Goal: Task Accomplishment & Management: Manage account settings

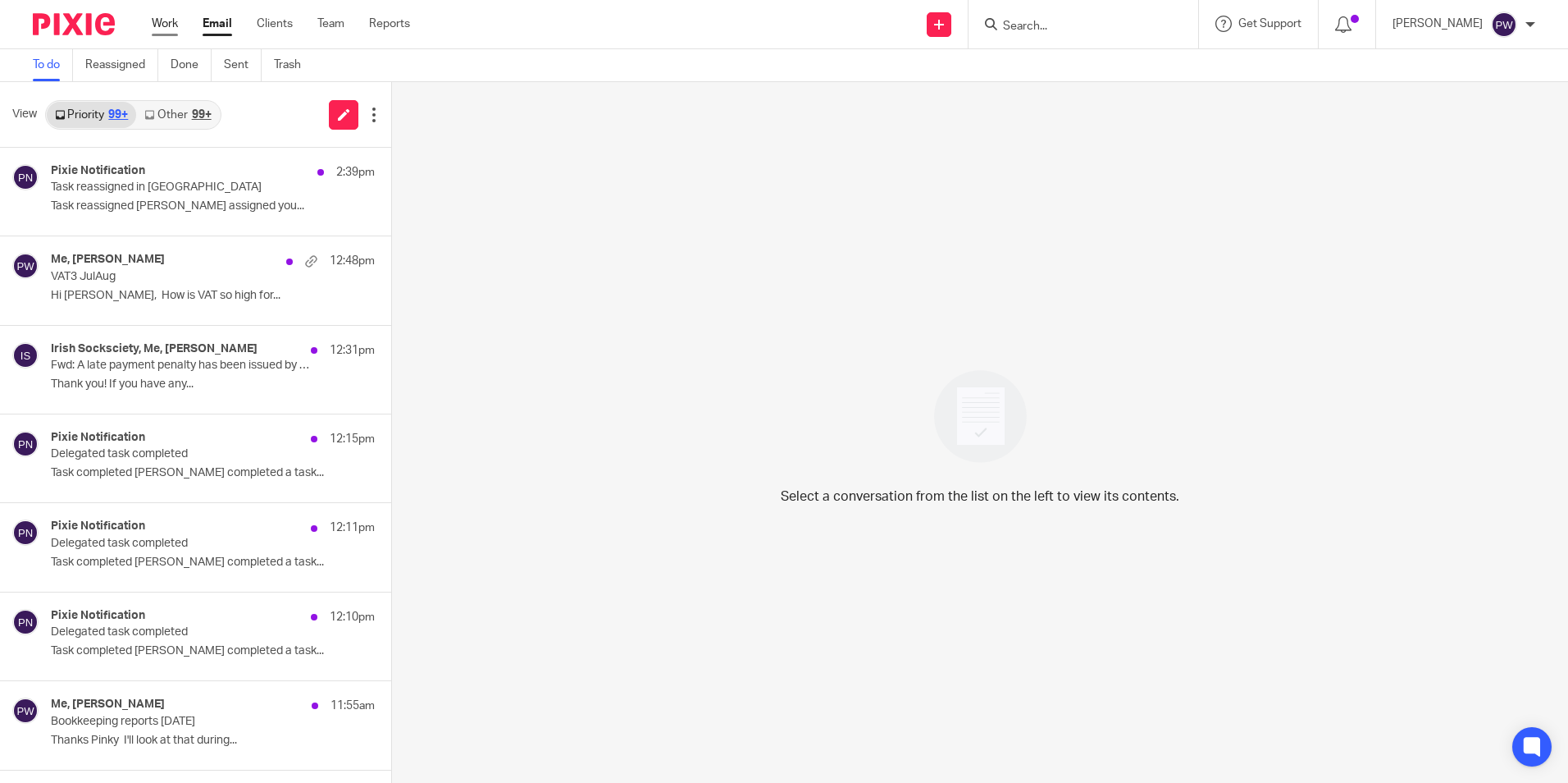
click at [171, 27] on link "Work" at bounding box center [165, 24] width 27 height 17
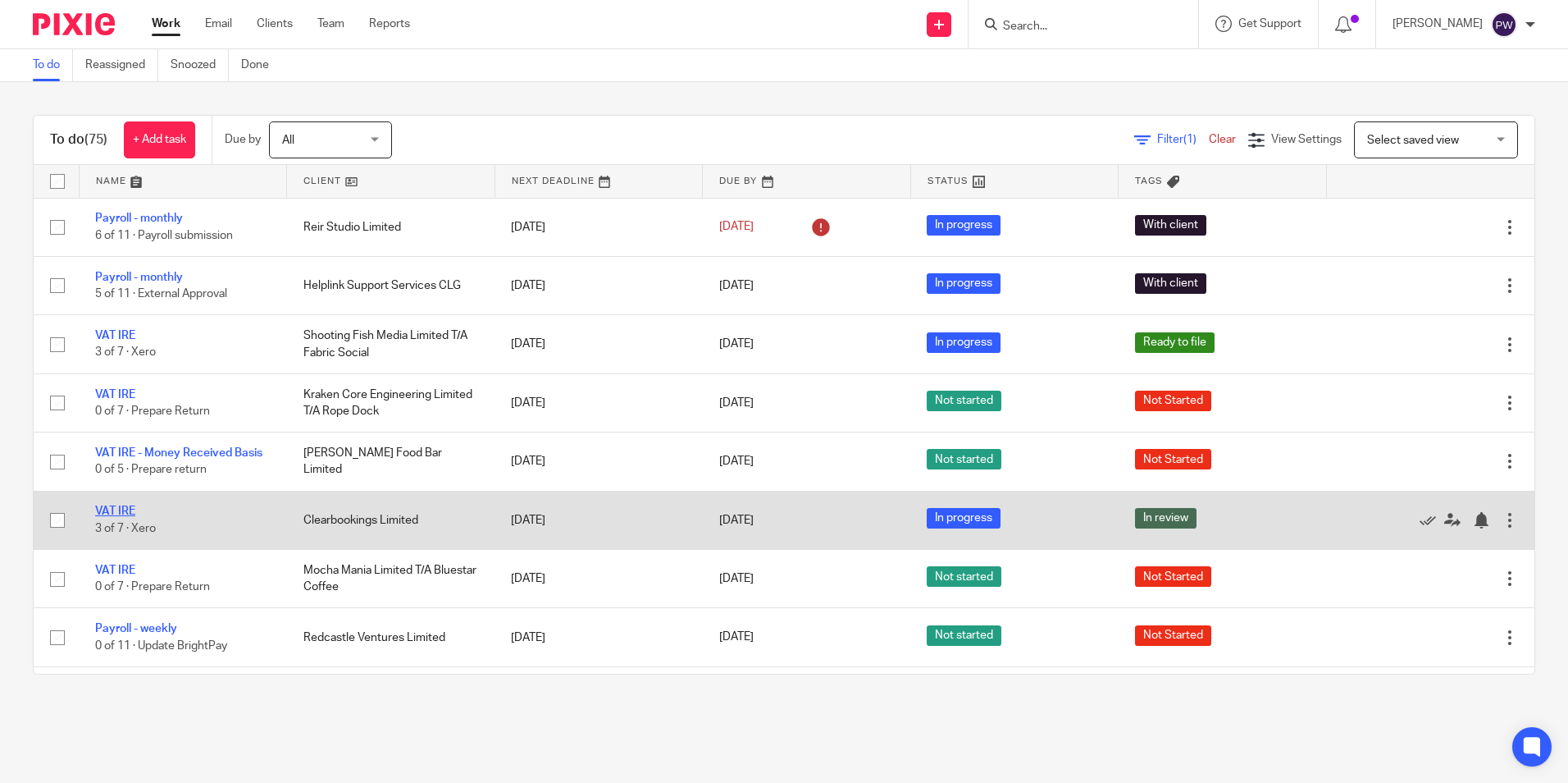
click at [108, 514] on link "VAT IRE" at bounding box center [114, 511] width 40 height 12
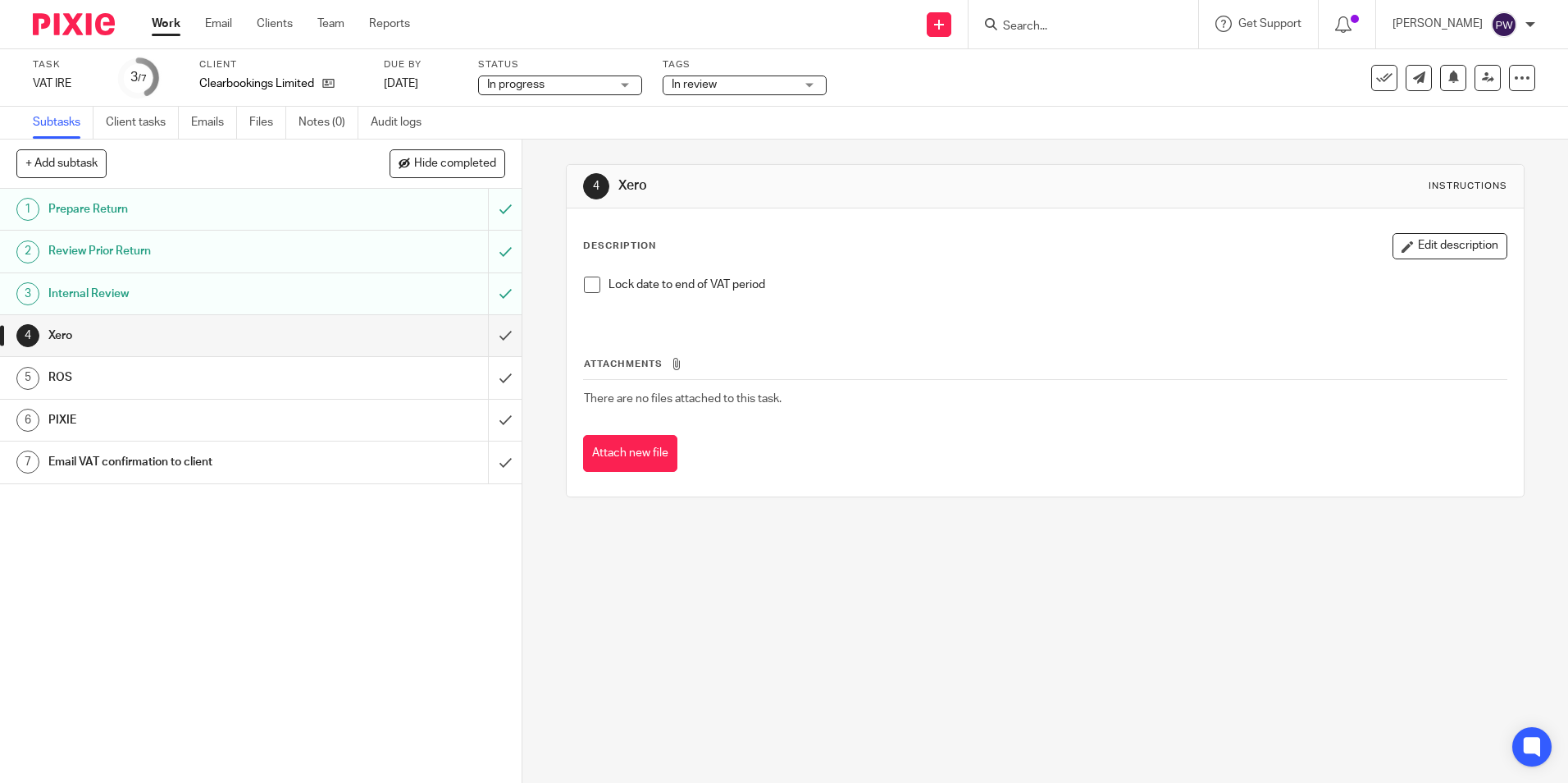
click at [722, 85] on span "In review" at bounding box center [733, 84] width 123 height 17
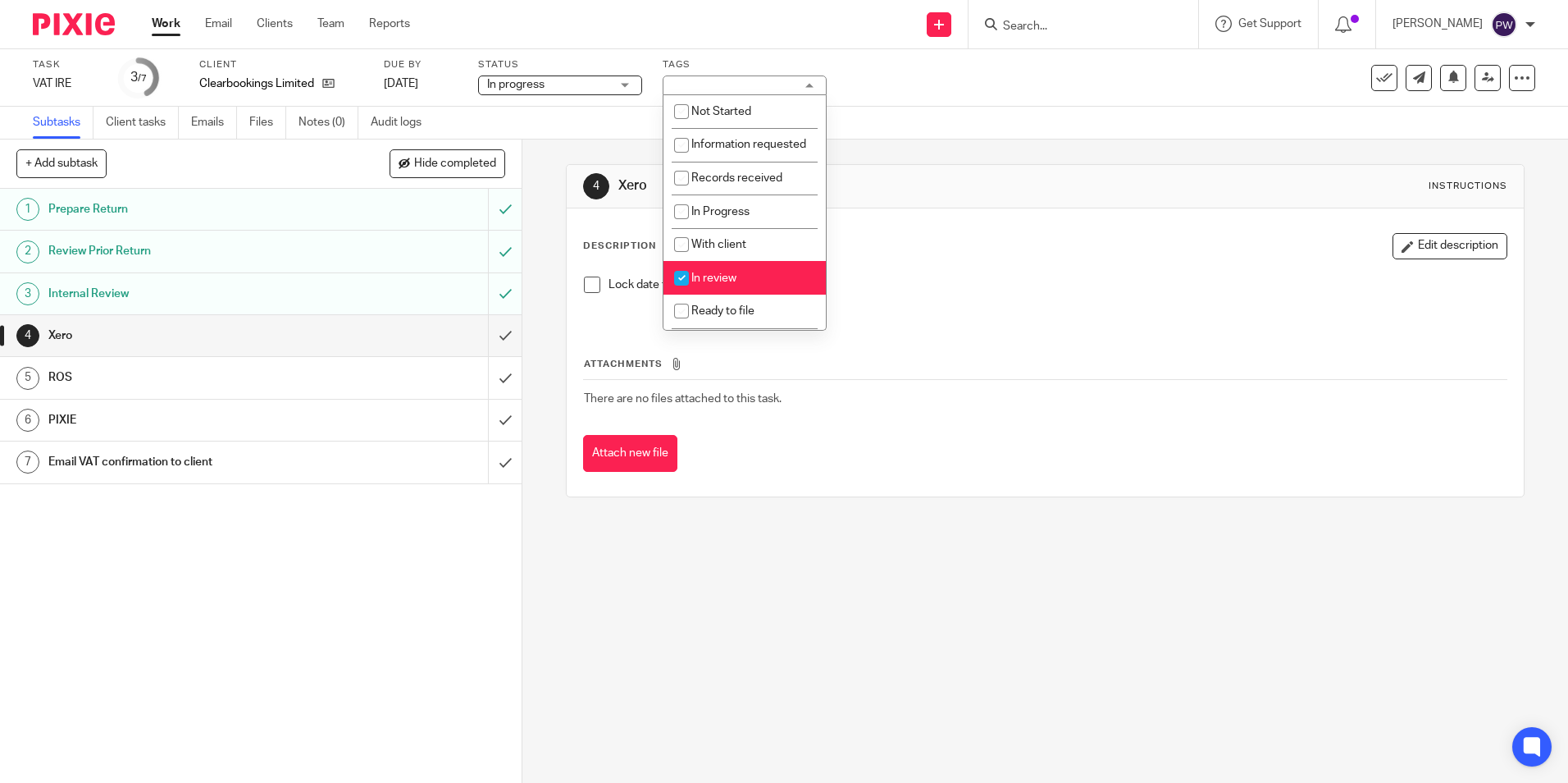
click at [699, 284] on span "In review" at bounding box center [714, 278] width 45 height 12
checkbox input "false"
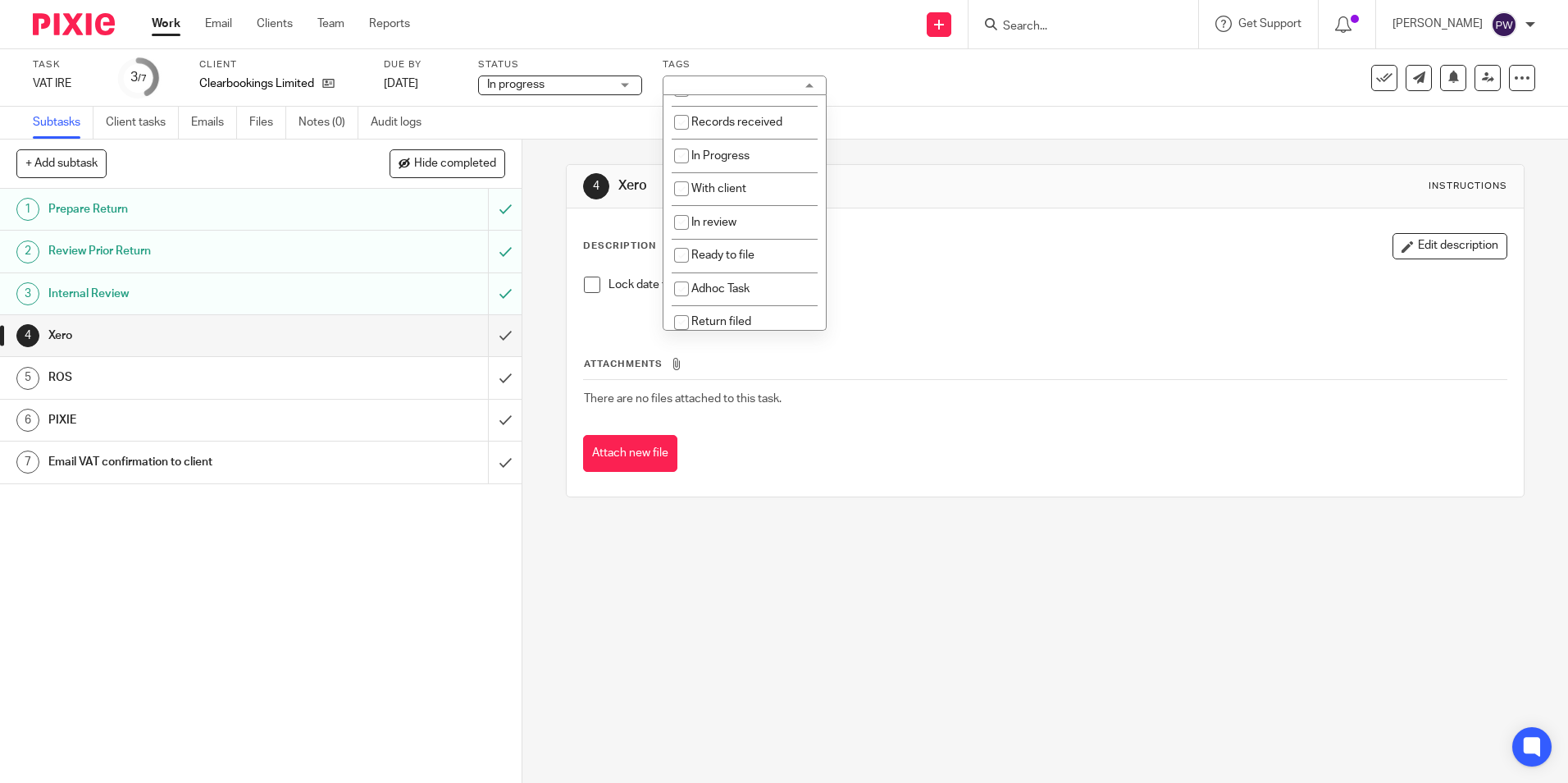
scroll to position [82, 0]
click at [730, 246] on li "Ready to file" at bounding box center [744, 229] width 162 height 34
checkbox input "true"
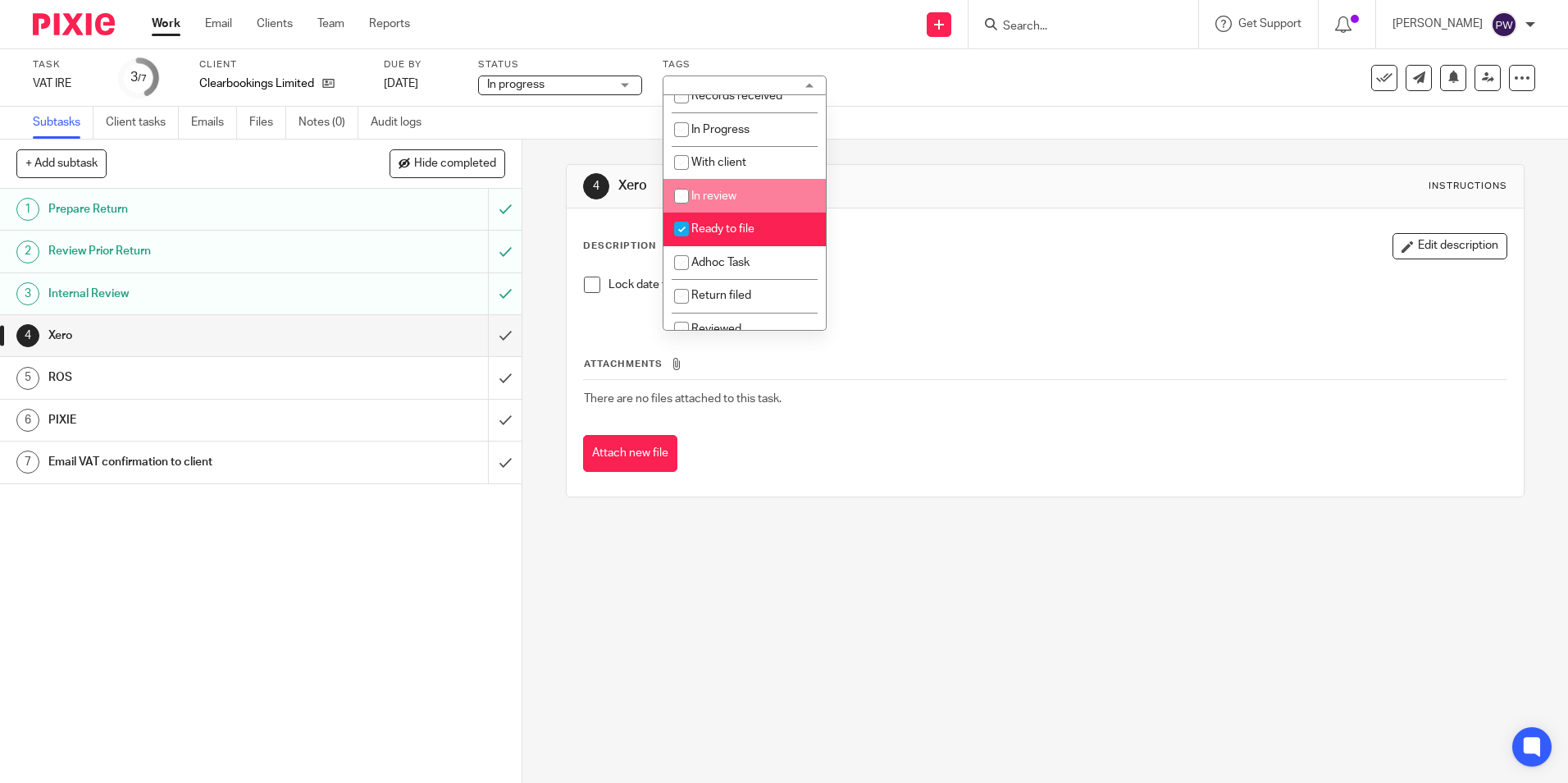
click at [906, 188] on h1 "Xero" at bounding box center [849, 185] width 462 height 17
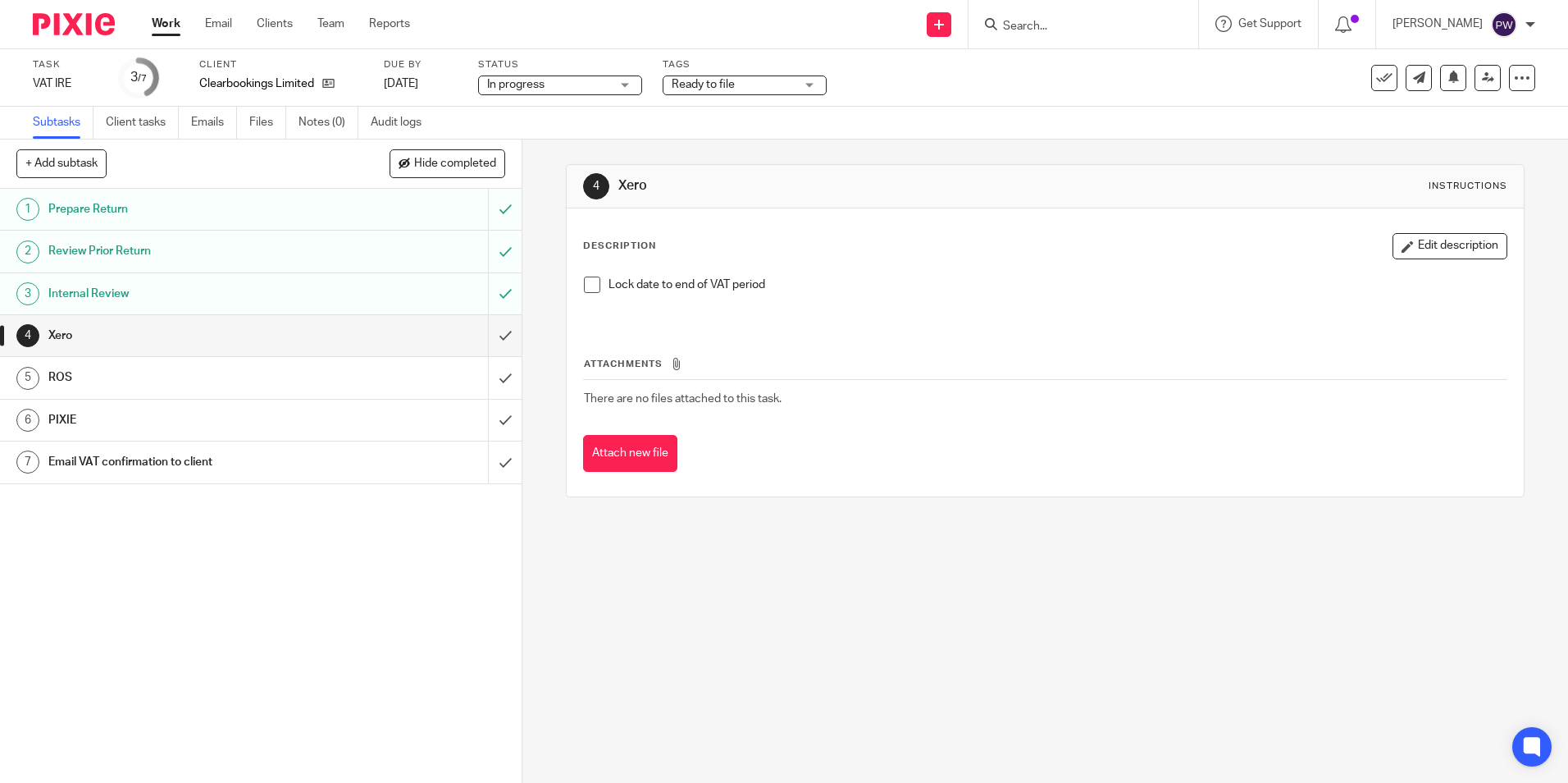
click at [584, 284] on span at bounding box center [592, 284] width 17 height 17
click at [495, 334] on input "submit" at bounding box center [260, 336] width 521 height 41
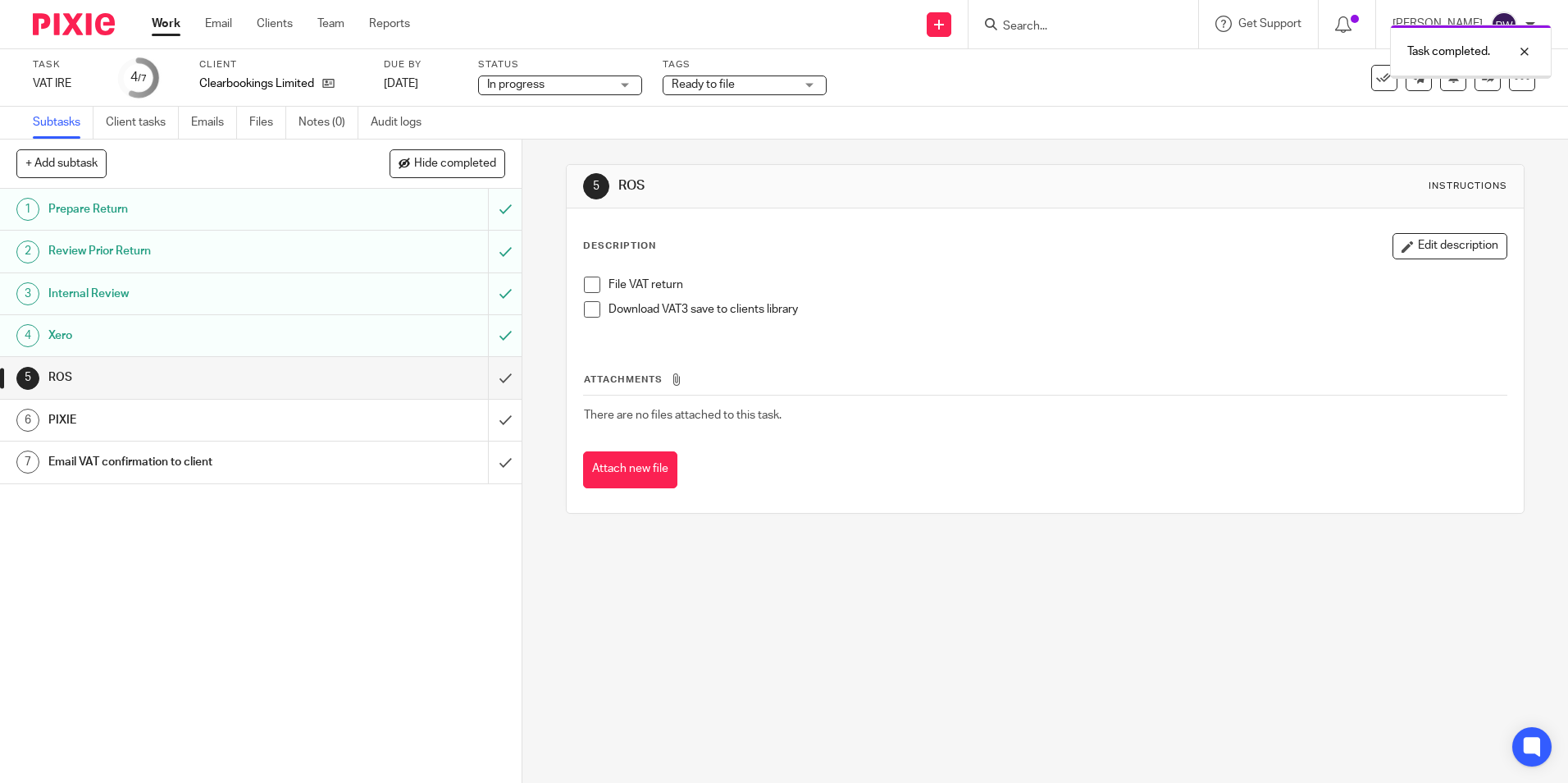
click at [591, 284] on span at bounding box center [592, 284] width 17 height 17
drag, startPoint x: 583, startPoint y: 296, endPoint x: 582, endPoint y: 305, distance: 9.1
click at [584, 296] on li "File VAT return" at bounding box center [1045, 289] width 922 height 25
click at [584, 305] on span at bounding box center [592, 309] width 17 height 17
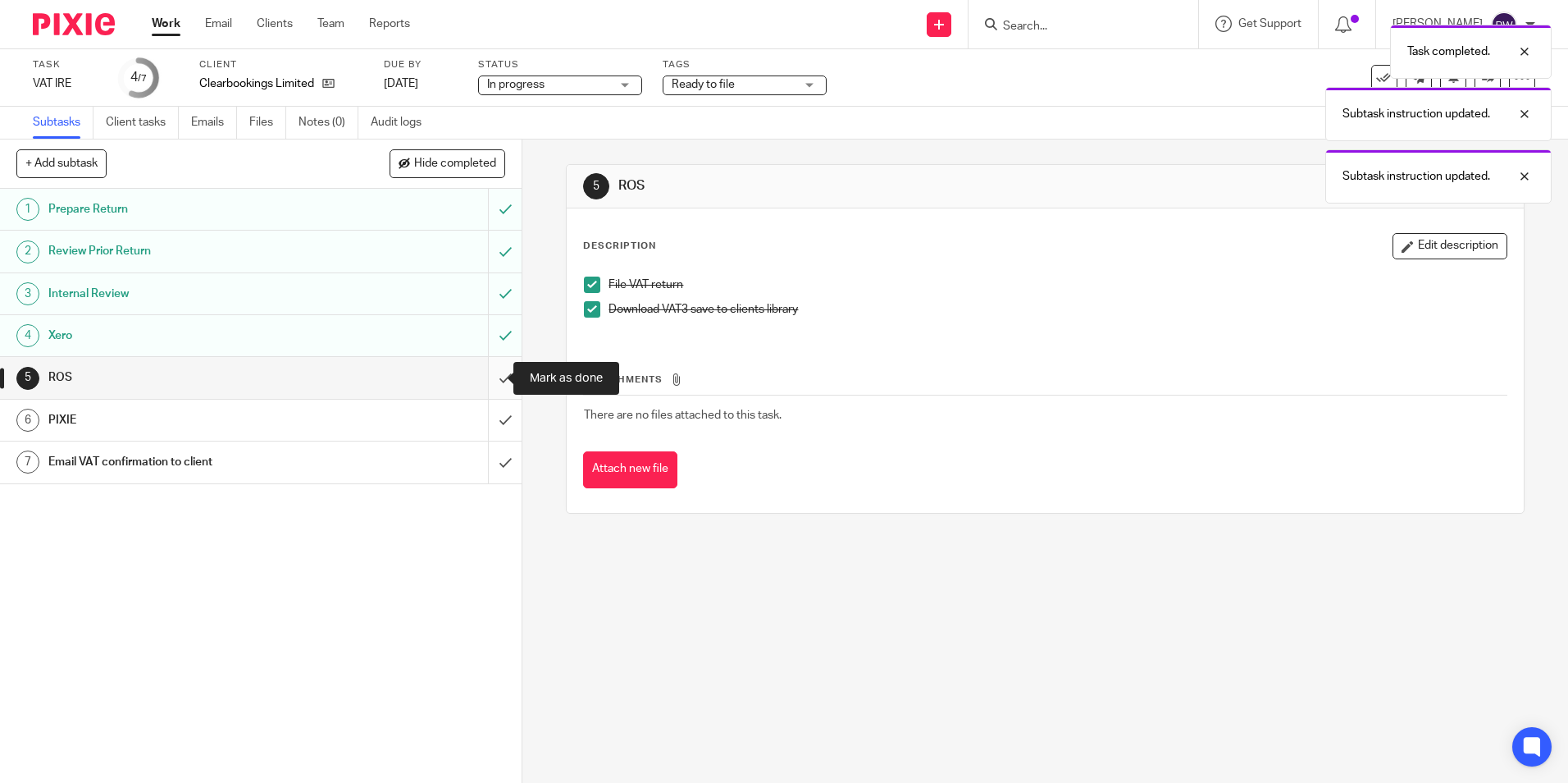
click at [495, 377] on input "submit" at bounding box center [260, 377] width 521 height 41
click at [562, 84] on span "In progress" at bounding box center [548, 84] width 123 height 17
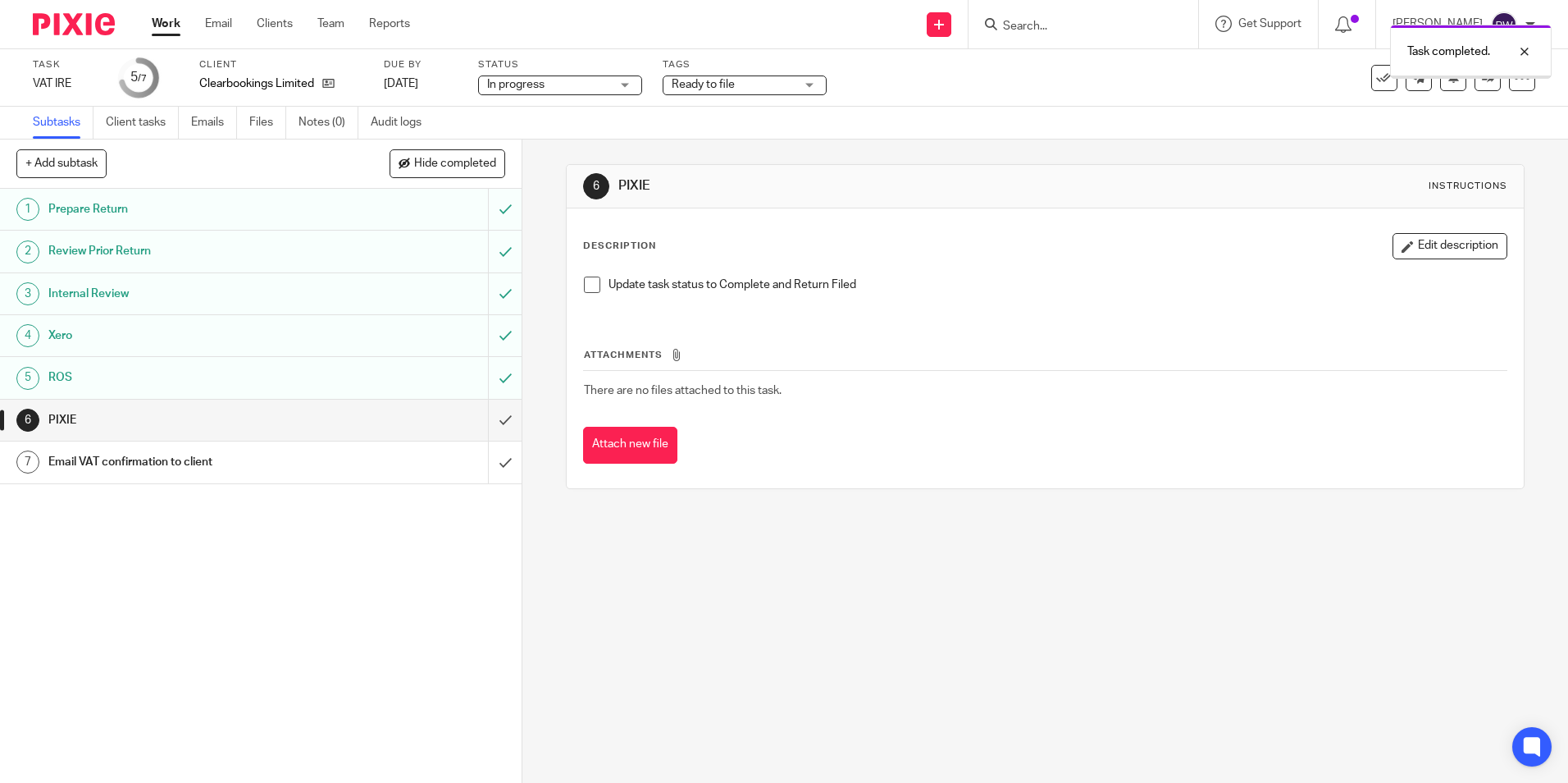
click at [553, 83] on span "In progress" at bounding box center [548, 84] width 123 height 17
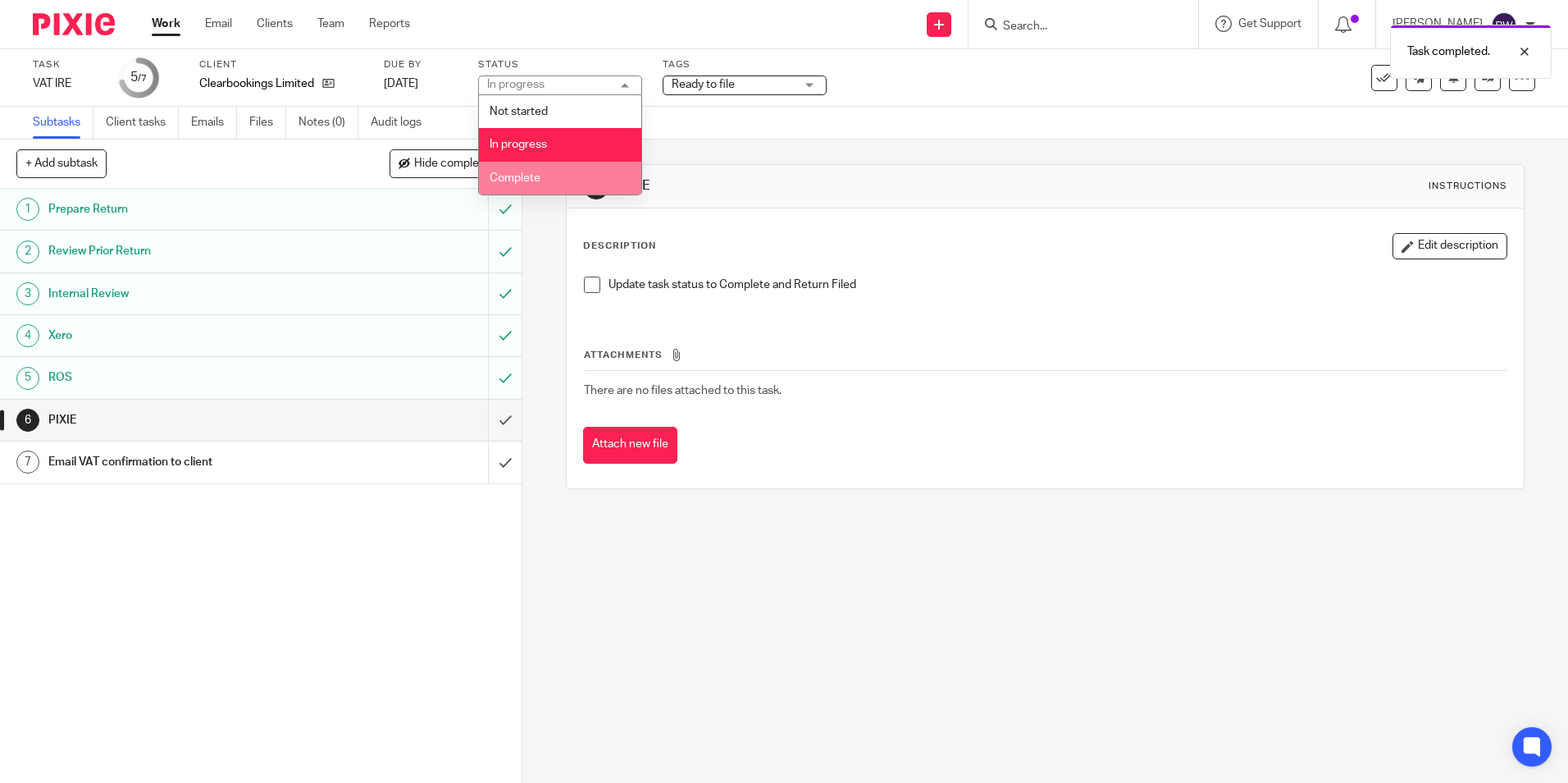
click at [540, 171] on li "Complete" at bounding box center [560, 178] width 162 height 34
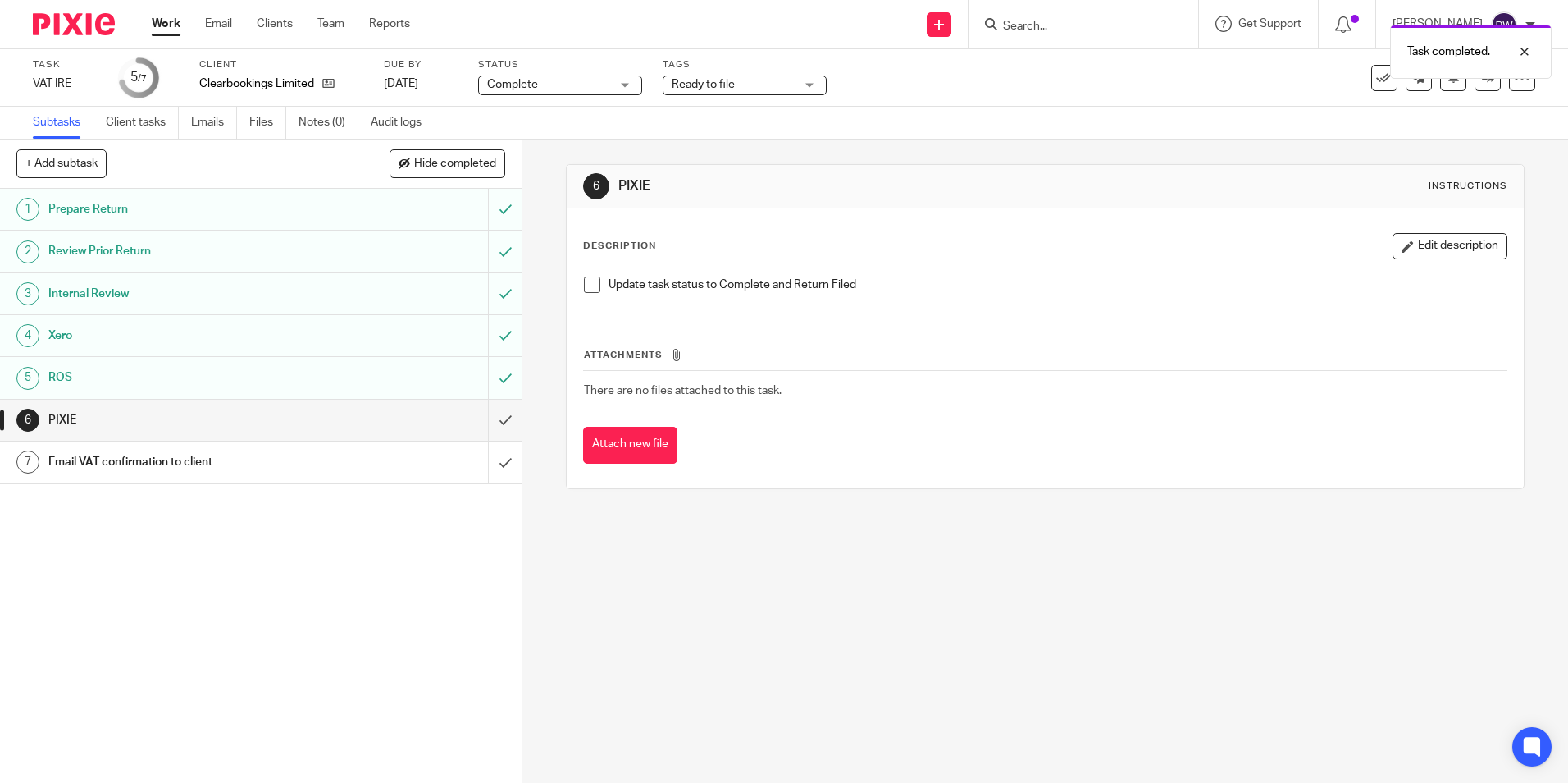
click at [761, 80] on span "Ready to file" at bounding box center [733, 84] width 123 height 17
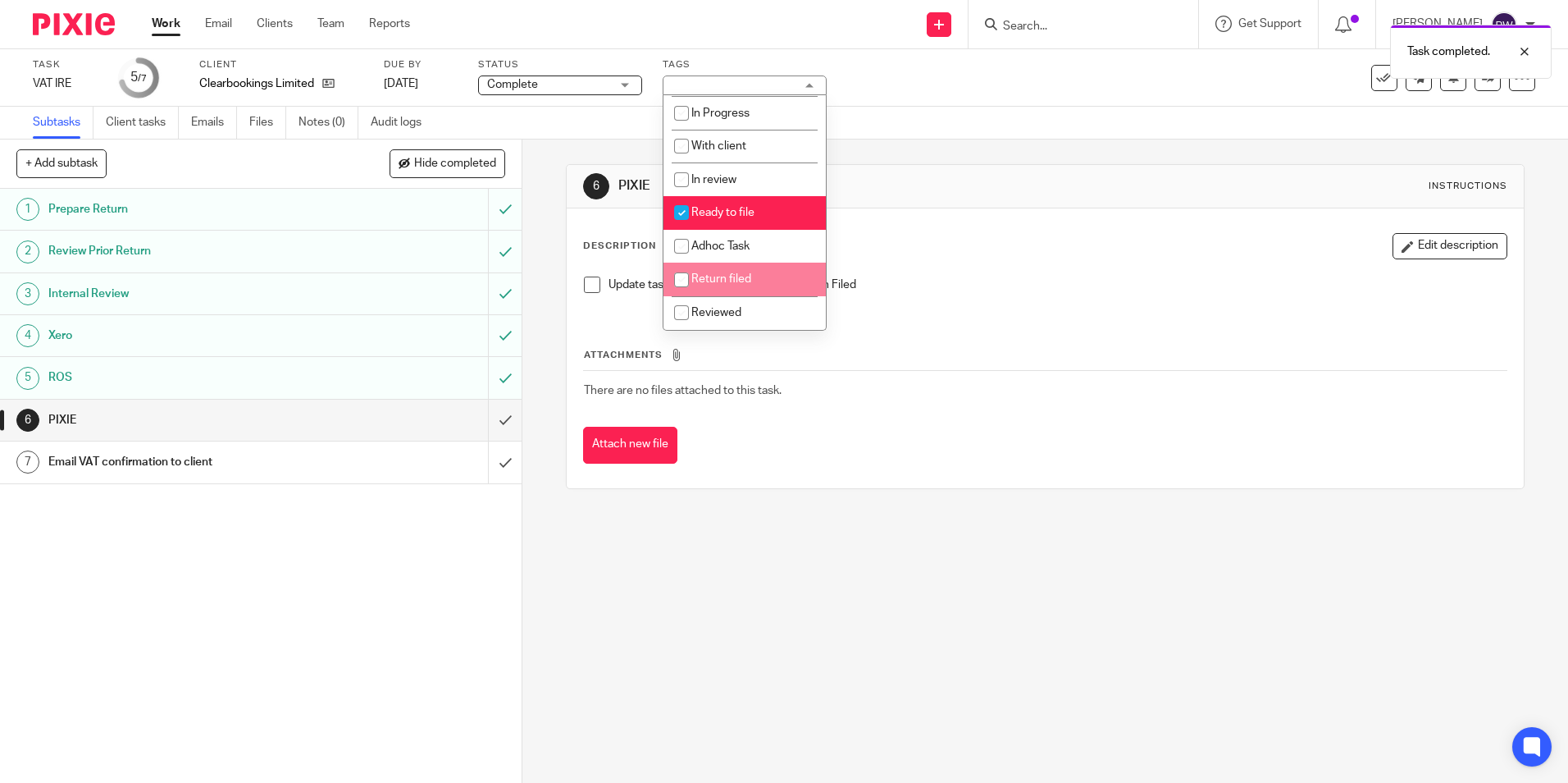
scroll to position [115, 0]
click at [722, 215] on span "Ready to file" at bounding box center [722, 212] width 63 height 12
checkbox input "false"
click at [713, 283] on span "Return filed" at bounding box center [722, 278] width 60 height 12
checkbox input "true"
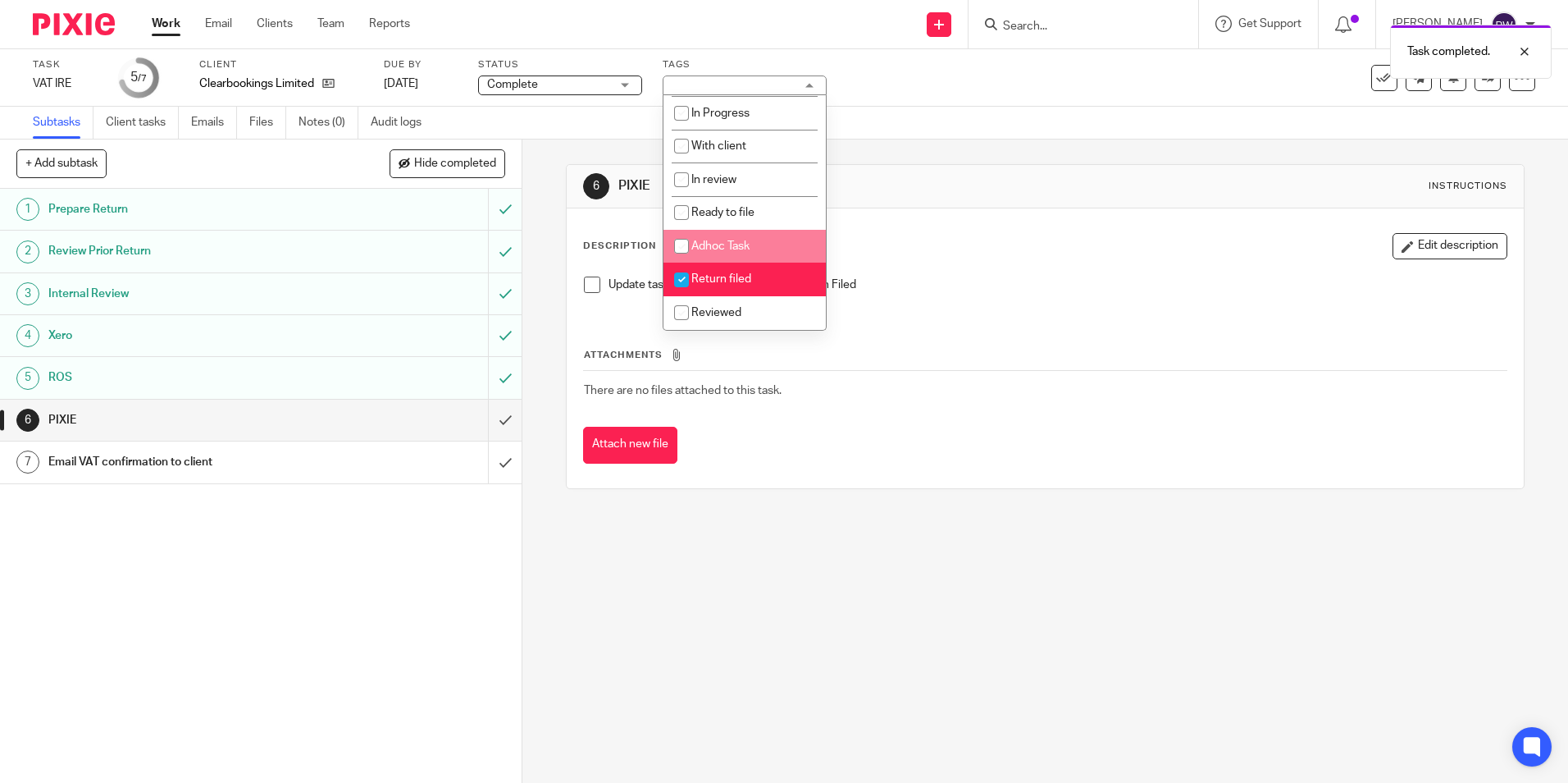
click at [970, 166] on div "6 PIXIE Instructions" at bounding box center [1045, 186] width 956 height 43
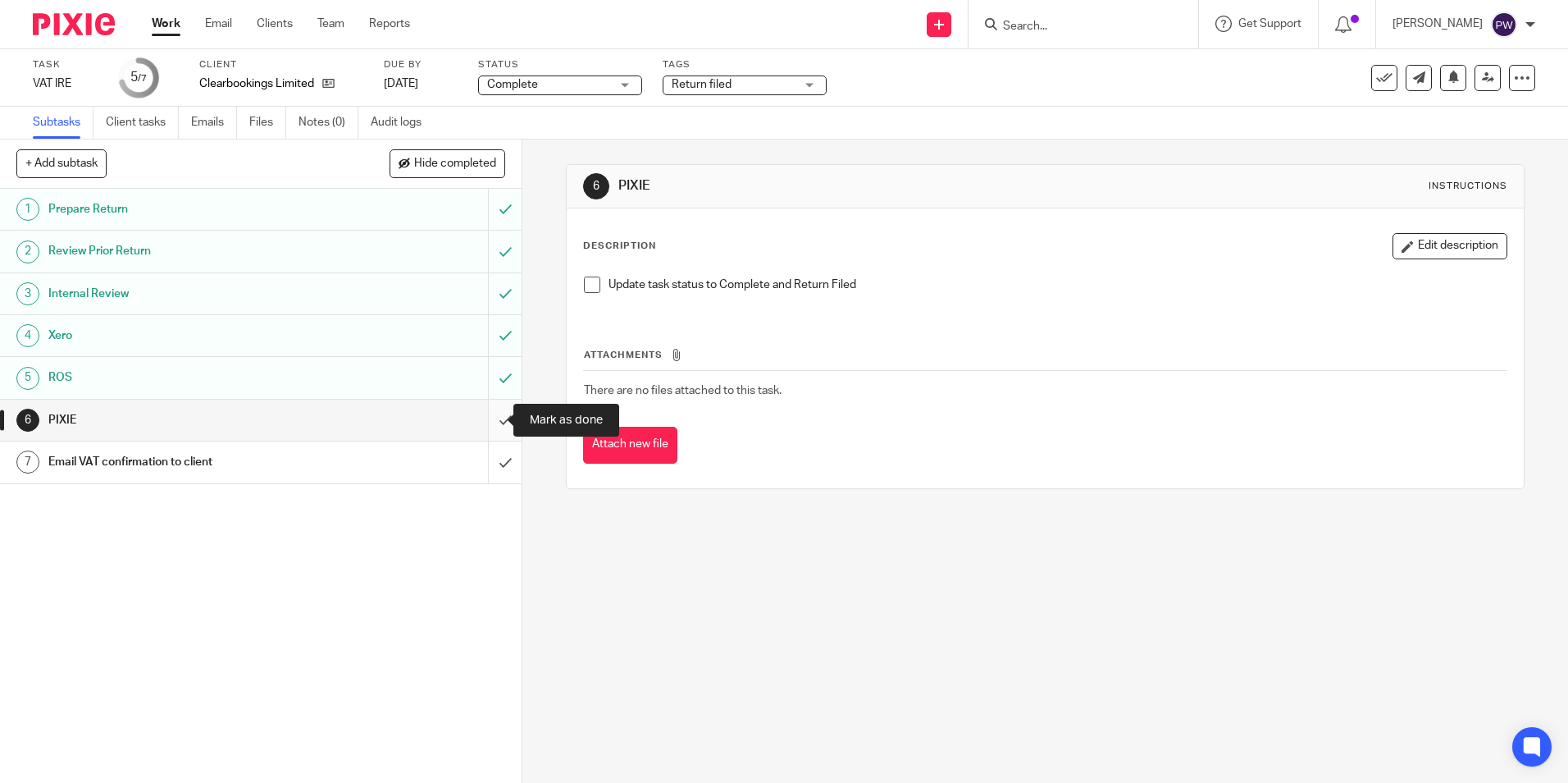
click at [494, 408] on input "submit" at bounding box center [260, 420] width 521 height 41
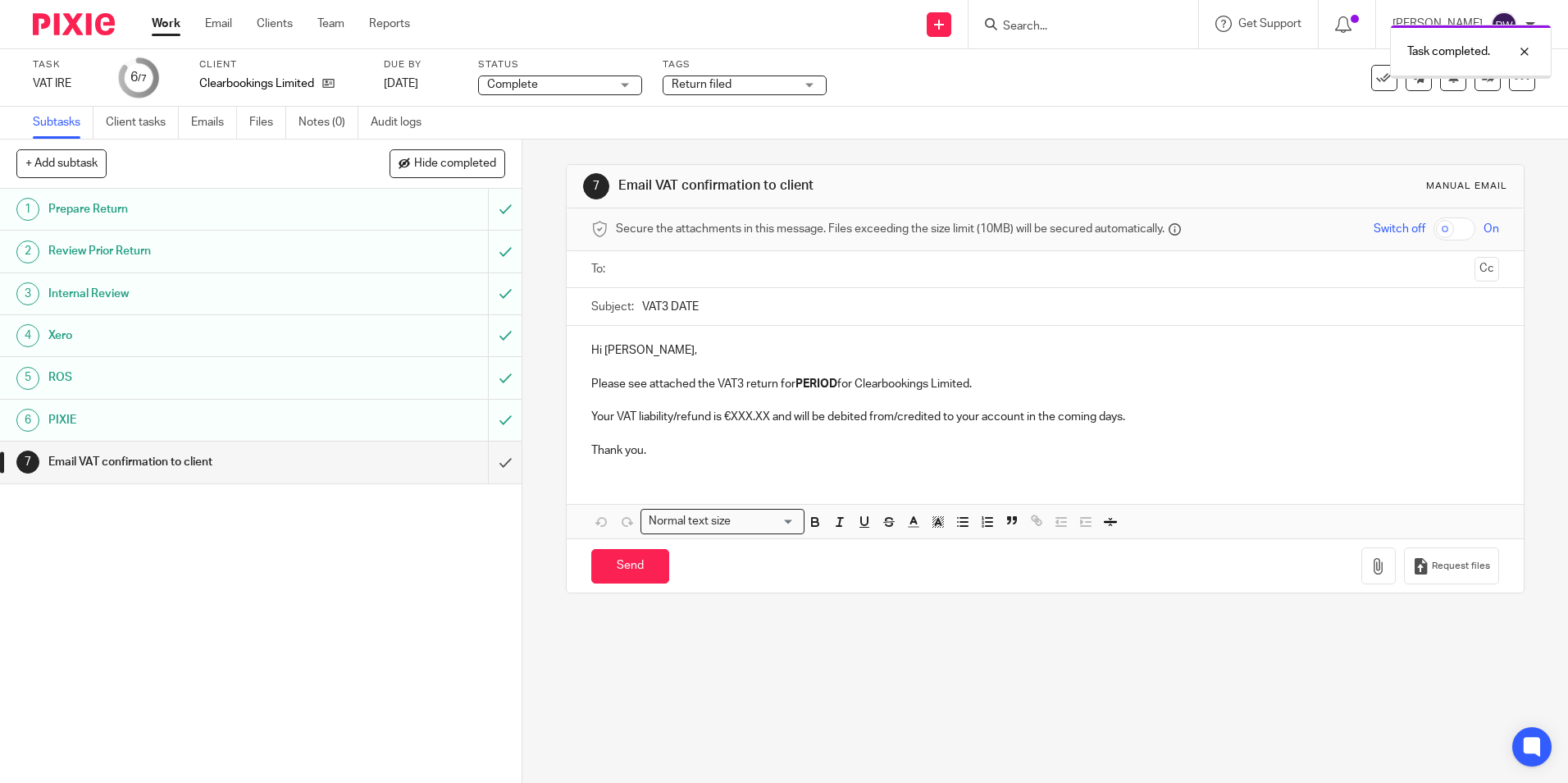
click at [633, 273] on input "text" at bounding box center [1044, 269] width 846 height 19
click at [760, 270] on input "text" at bounding box center [1114, 271] width 708 height 32
click at [776, 313] on input "VAT3 DATE" at bounding box center [1070, 311] width 856 height 37
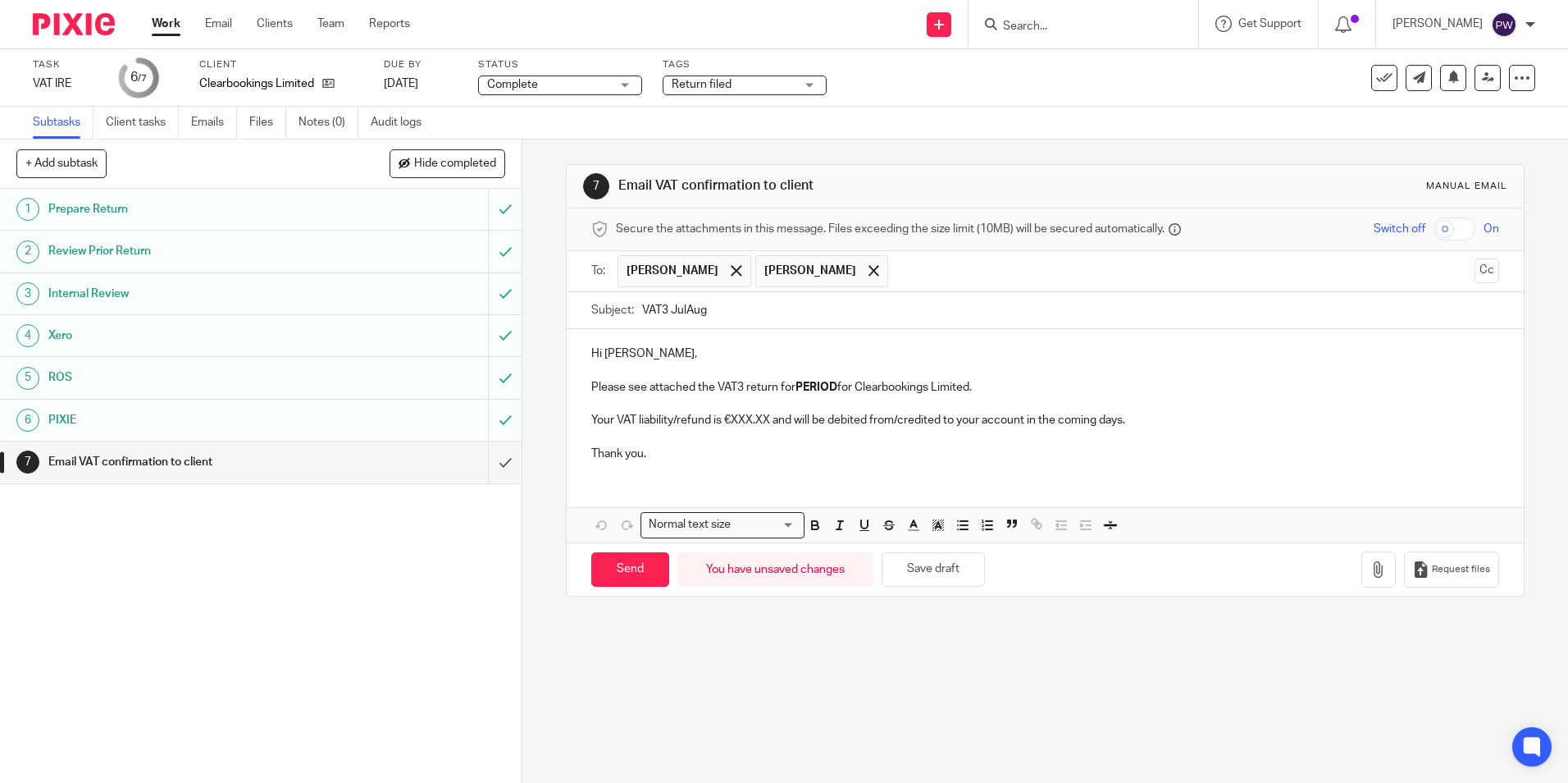
type input "VAT3 JulAug"
click at [730, 268] on span at bounding box center [736, 270] width 11 height 11
click at [750, 421] on p "Your VAT liability/refund is €XXX.XX and will be debited from/credited to your …" at bounding box center [1045, 420] width 908 height 17
click at [740, 419] on p "Your VAT liability/refund is €XXX.XX and will be debited from/credited to your …" at bounding box center [1045, 420] width 908 height 17
drag, startPoint x: 784, startPoint y: 417, endPoint x: 731, endPoint y: 424, distance: 53.5
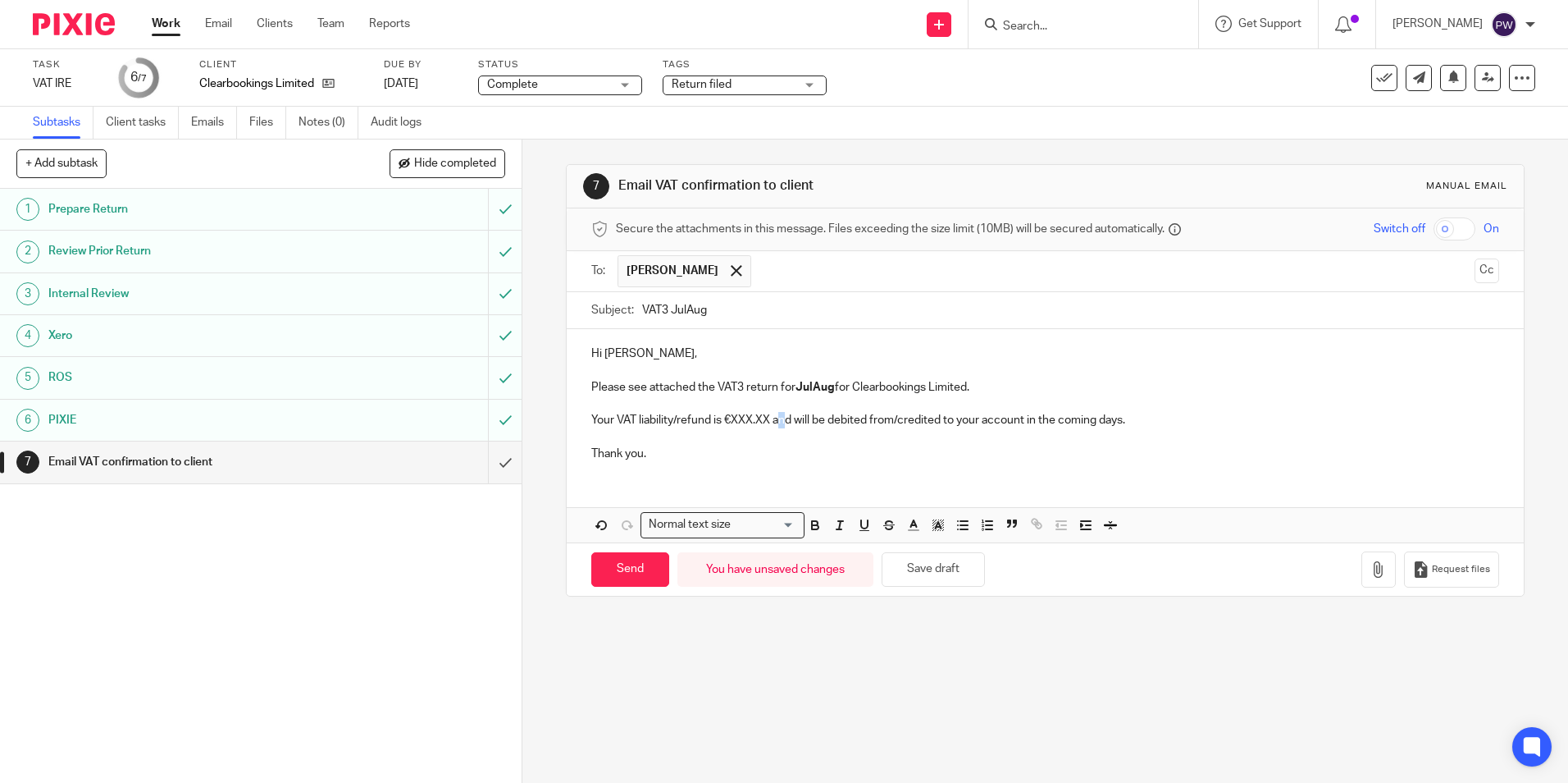
click at [759, 419] on p "Your VAT liability/refund is €XXX.XX and will be debited from/credited to your …" at bounding box center [1045, 420] width 908 height 17
click at [714, 420] on p "Your VAT liability/refund is €XXX.XX and will be debited from/credited to your …" at bounding box center [1045, 420] width 908 height 17
click at [1362, 560] on button "button" at bounding box center [1379, 570] width 35 height 37
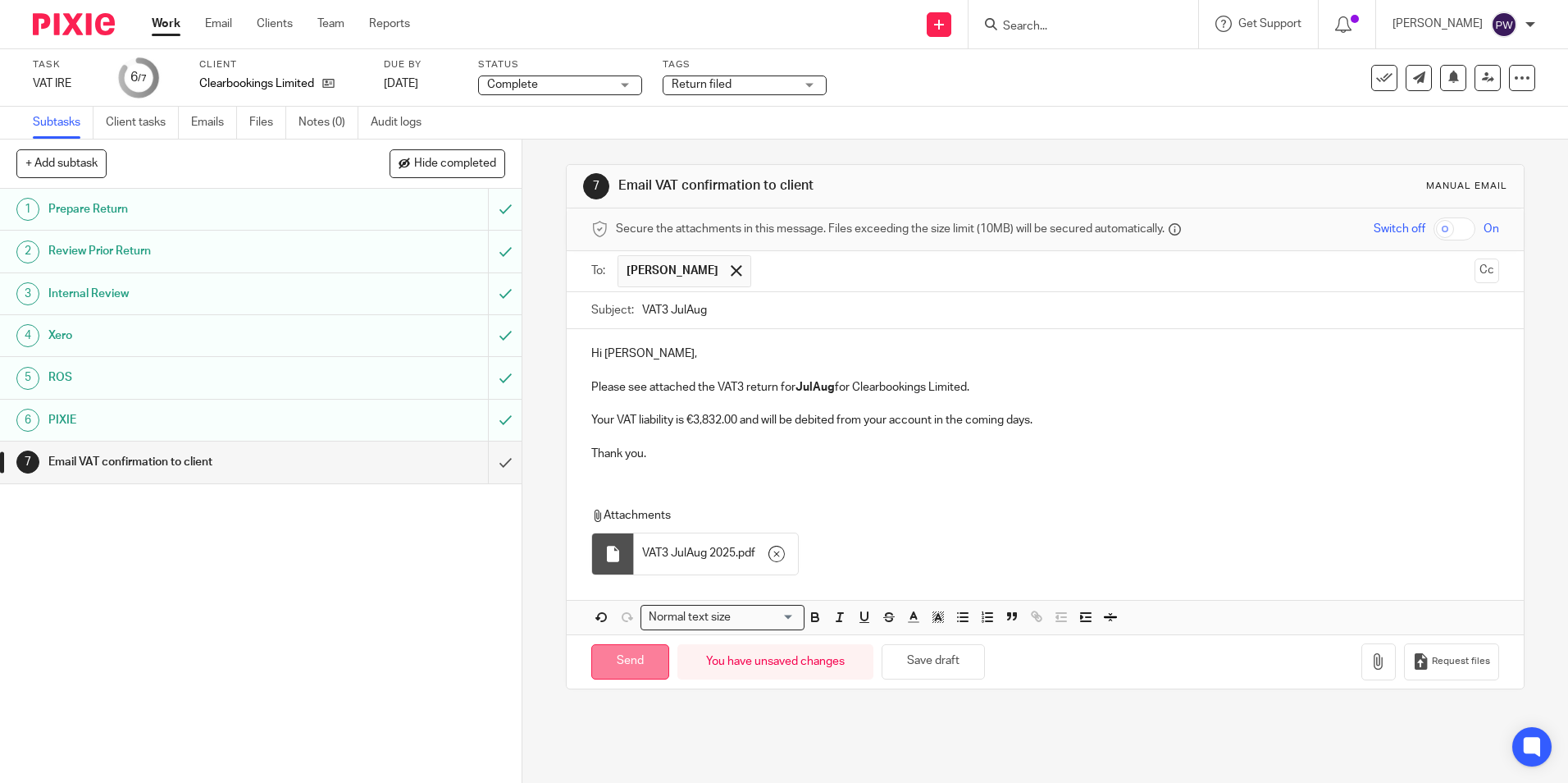
click at [631, 660] on input "Send" at bounding box center [630, 662] width 78 height 35
type input "Sent"
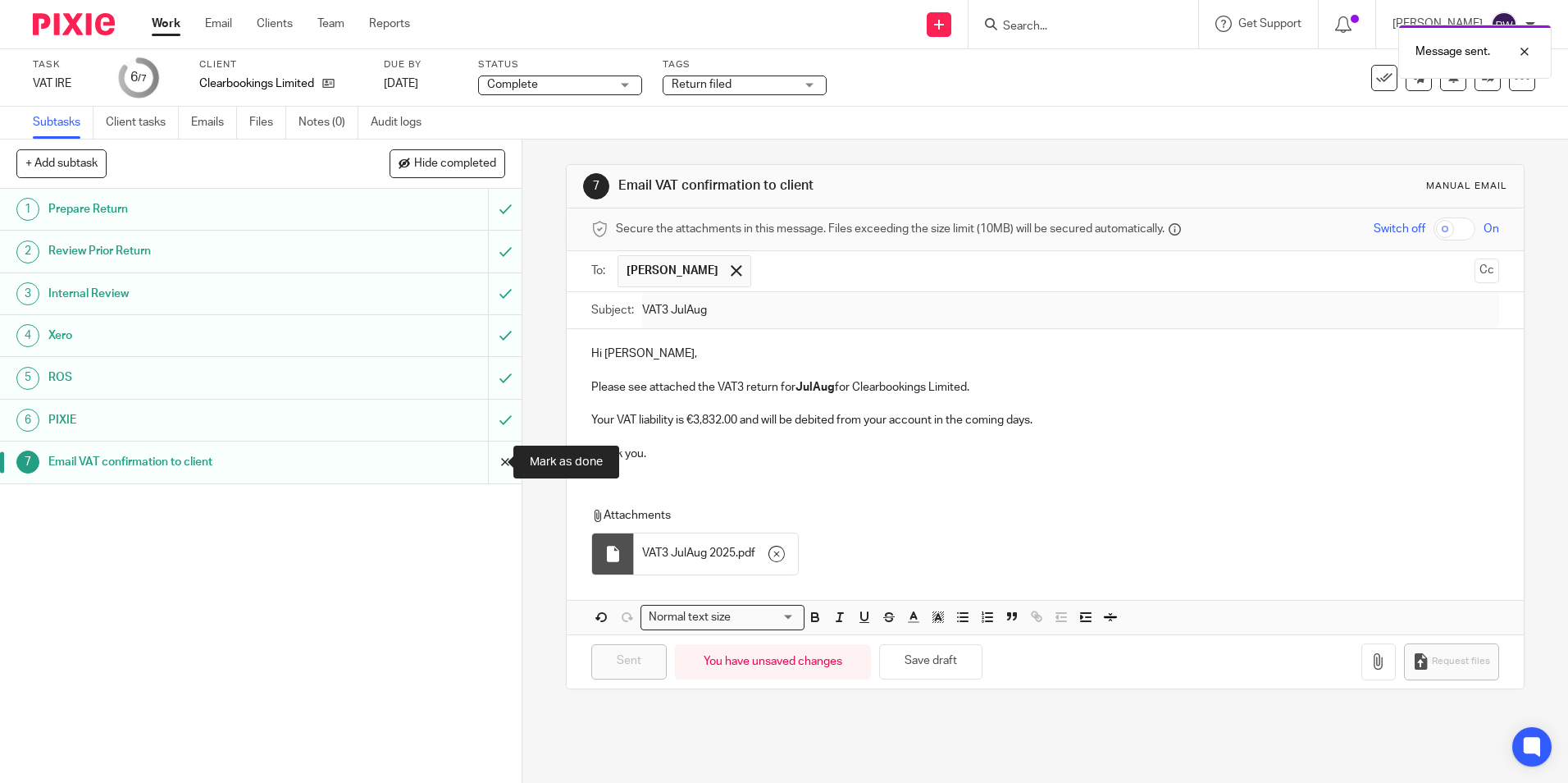
click at [484, 452] on input "submit" at bounding box center [260, 461] width 521 height 41
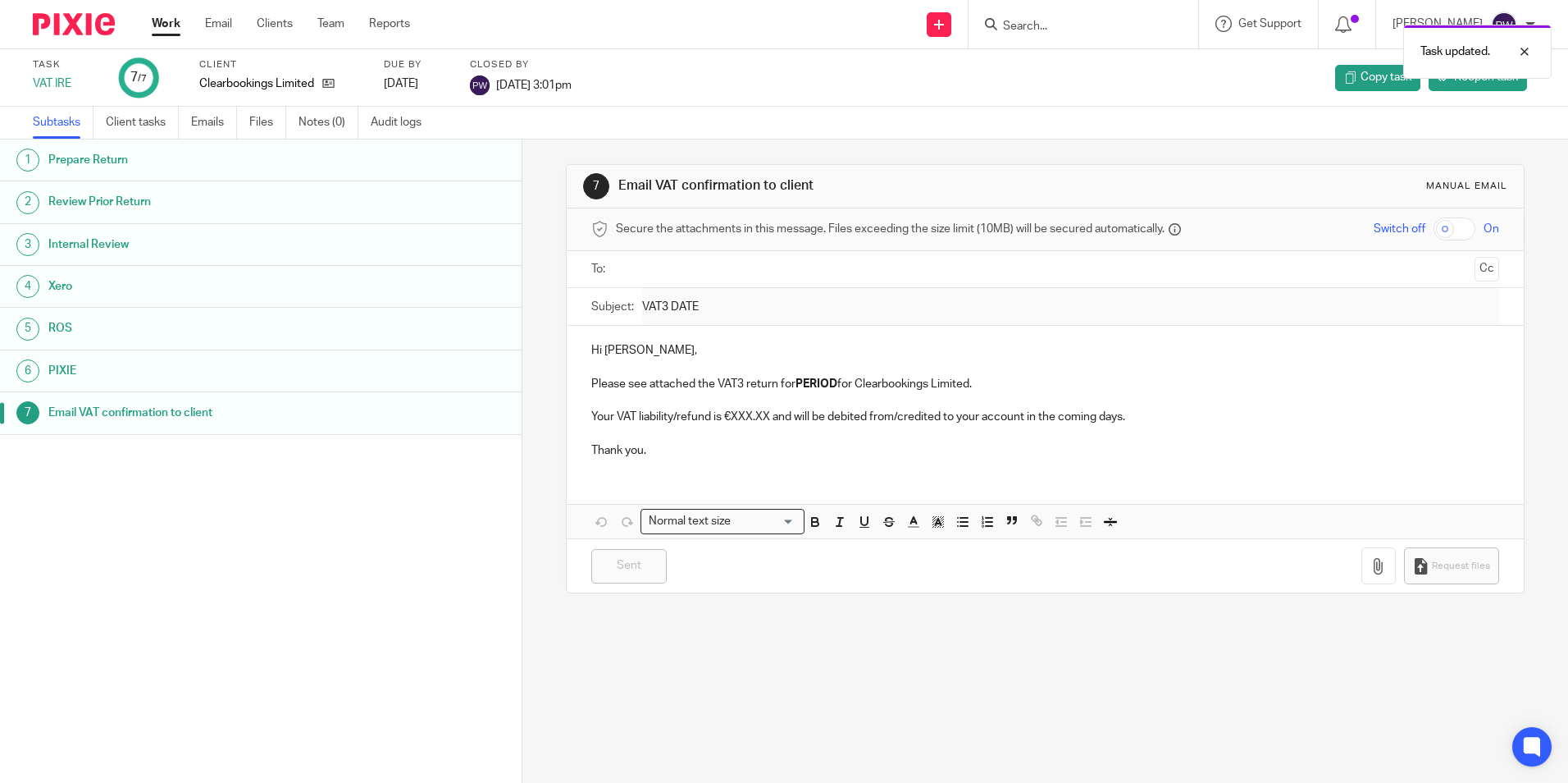
click at [161, 15] on div "Work Email Clients Team Reports Work Email Clients Team Reports Settings" at bounding box center [285, 24] width 299 height 49
click at [161, 20] on link "Work" at bounding box center [166, 24] width 28 height 17
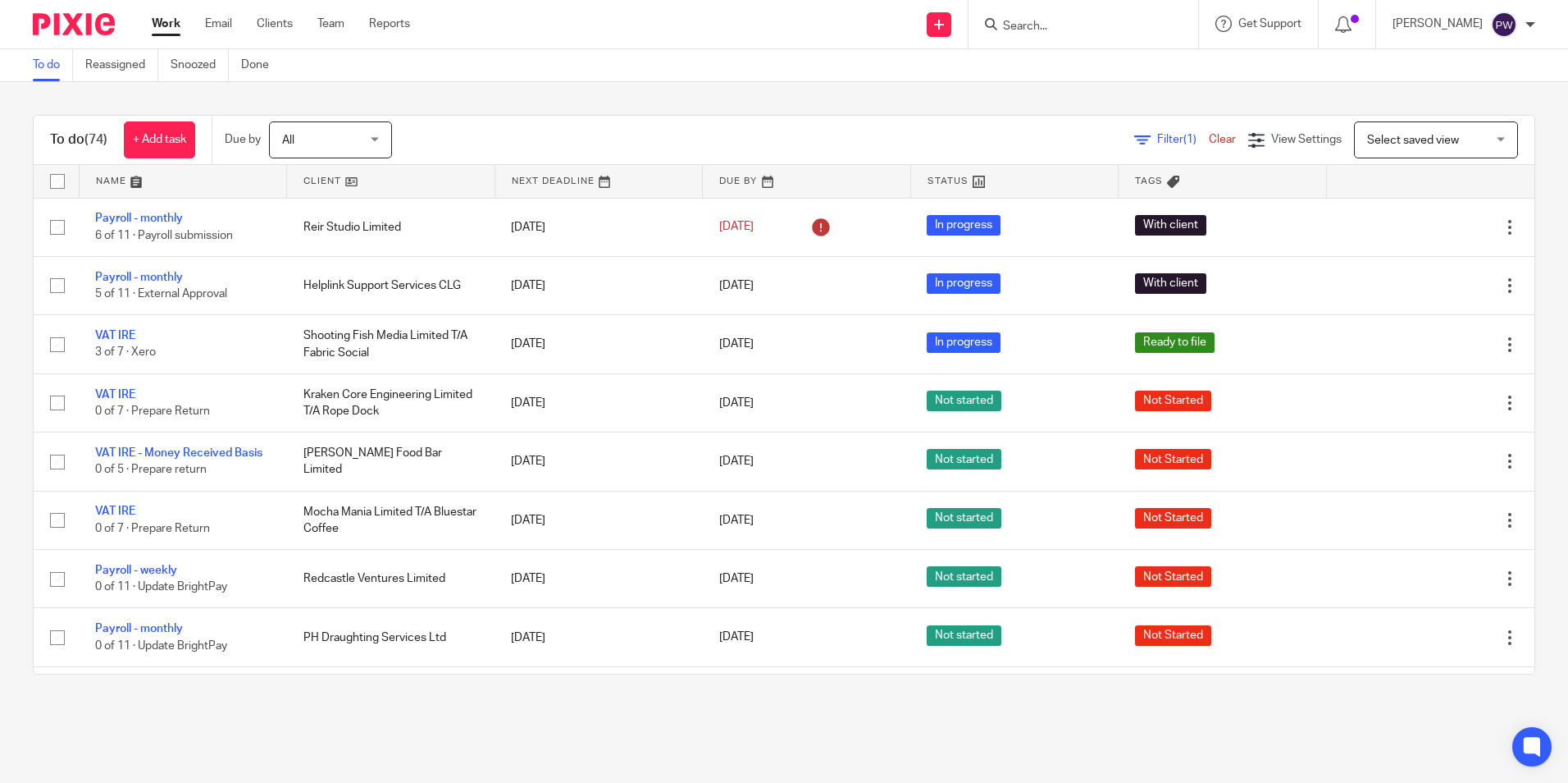
click at [1428, 143] on span "Select saved view" at bounding box center [1413, 140] width 92 height 12
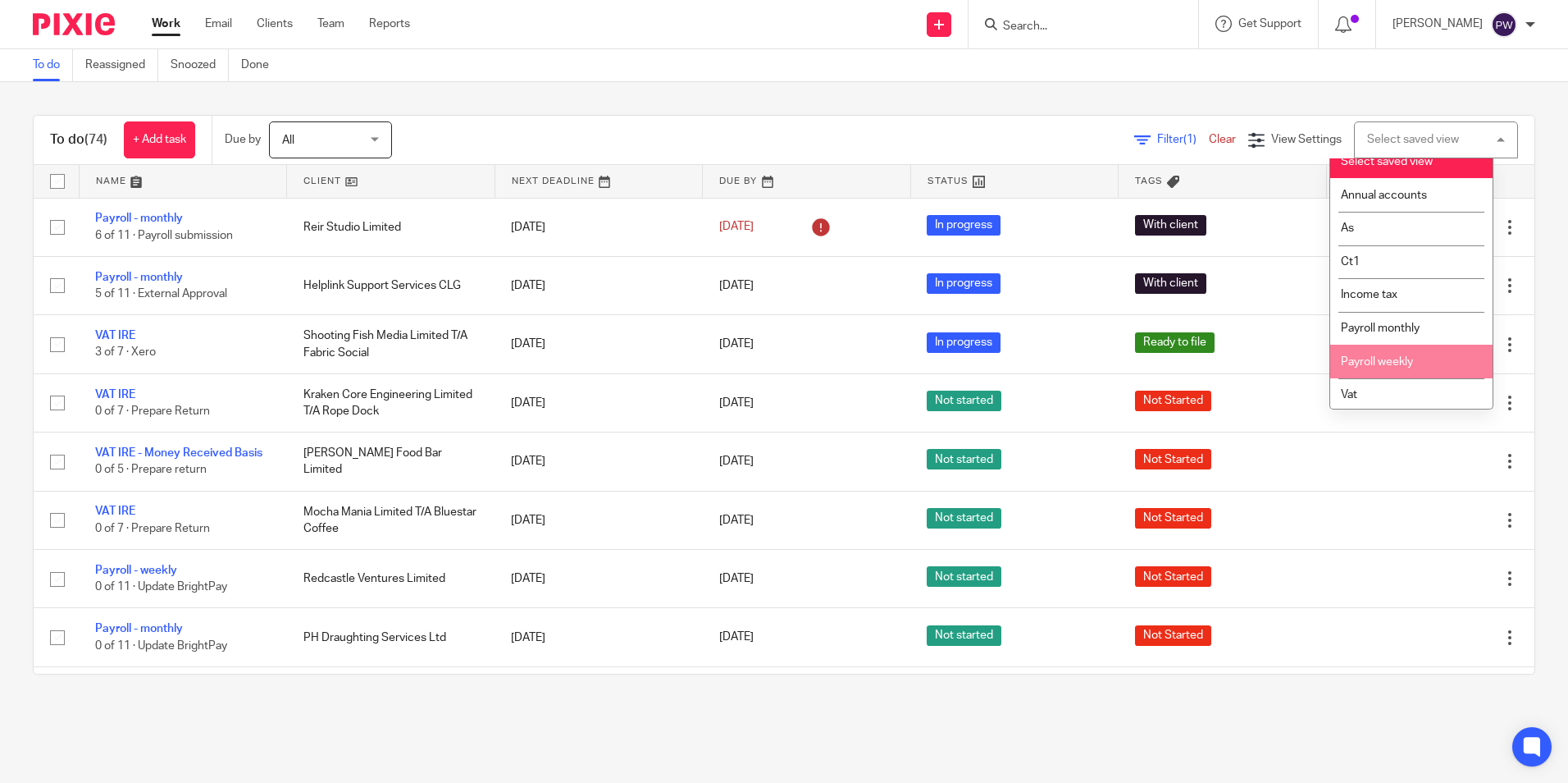
scroll to position [17, 0]
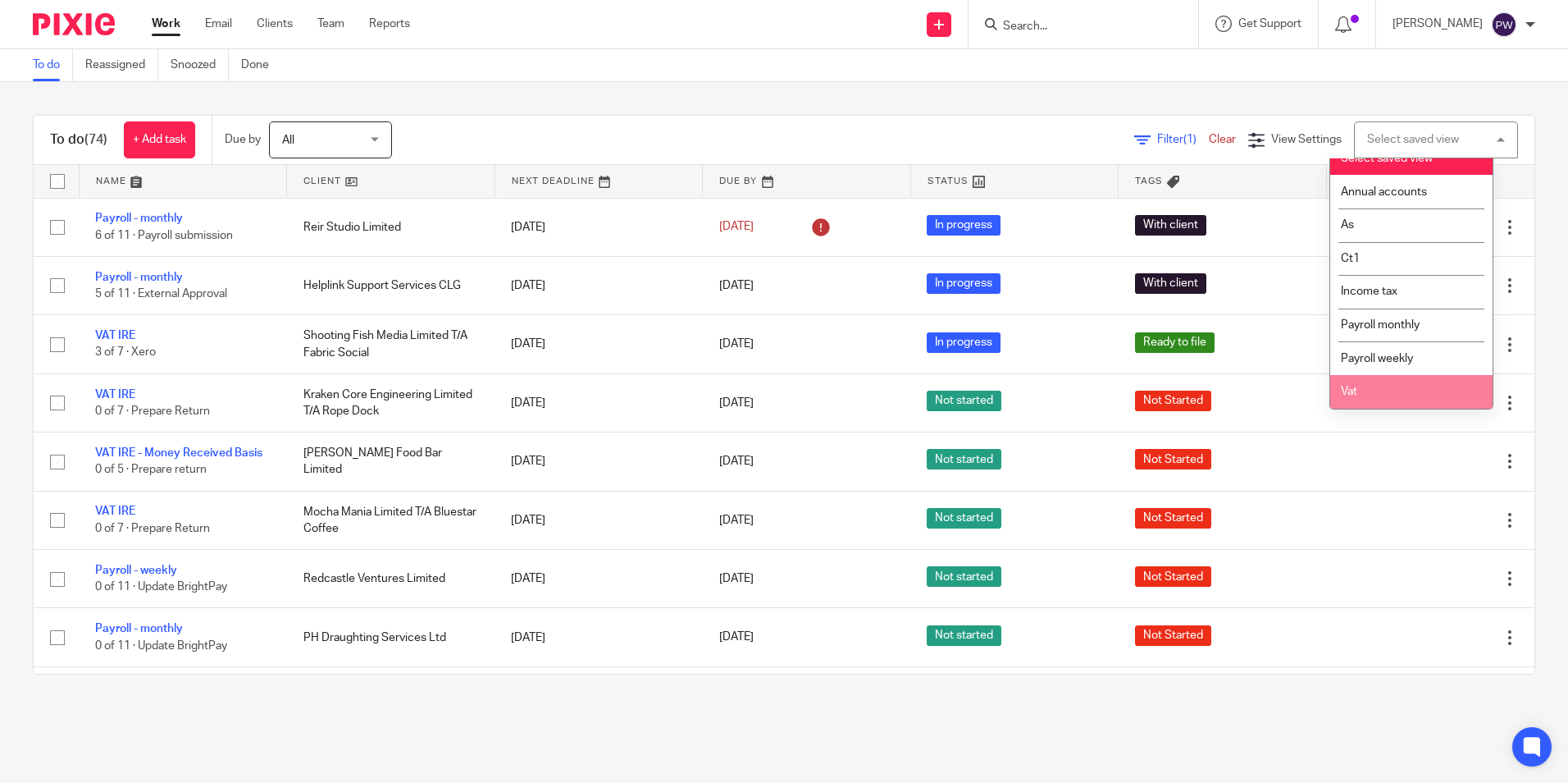
click at [1381, 388] on li "Vat" at bounding box center [1410, 392] width 162 height 34
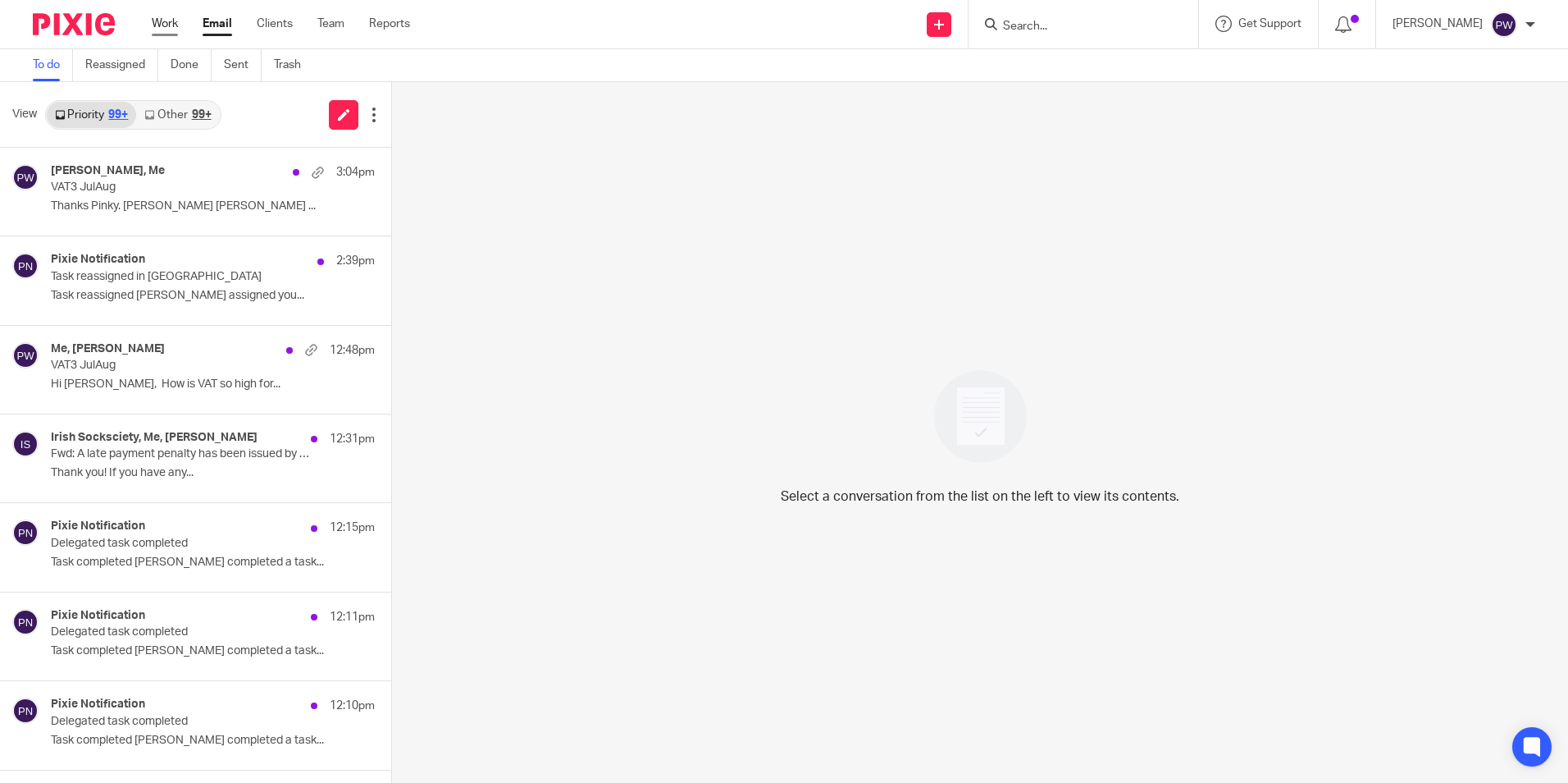
click at [168, 19] on link "Work" at bounding box center [165, 24] width 27 height 17
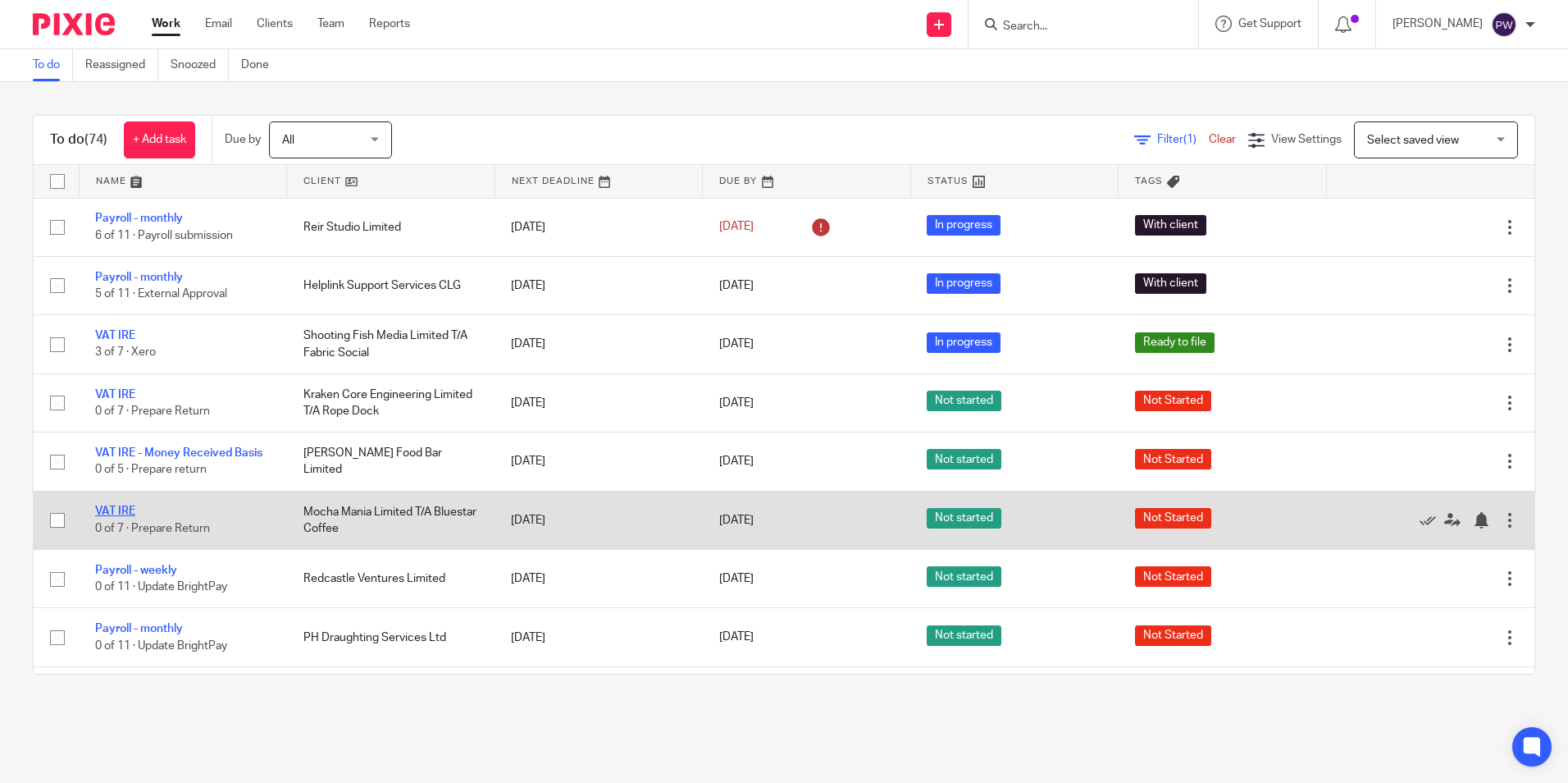
click at [123, 512] on link "VAT IRE" at bounding box center [114, 511] width 40 height 12
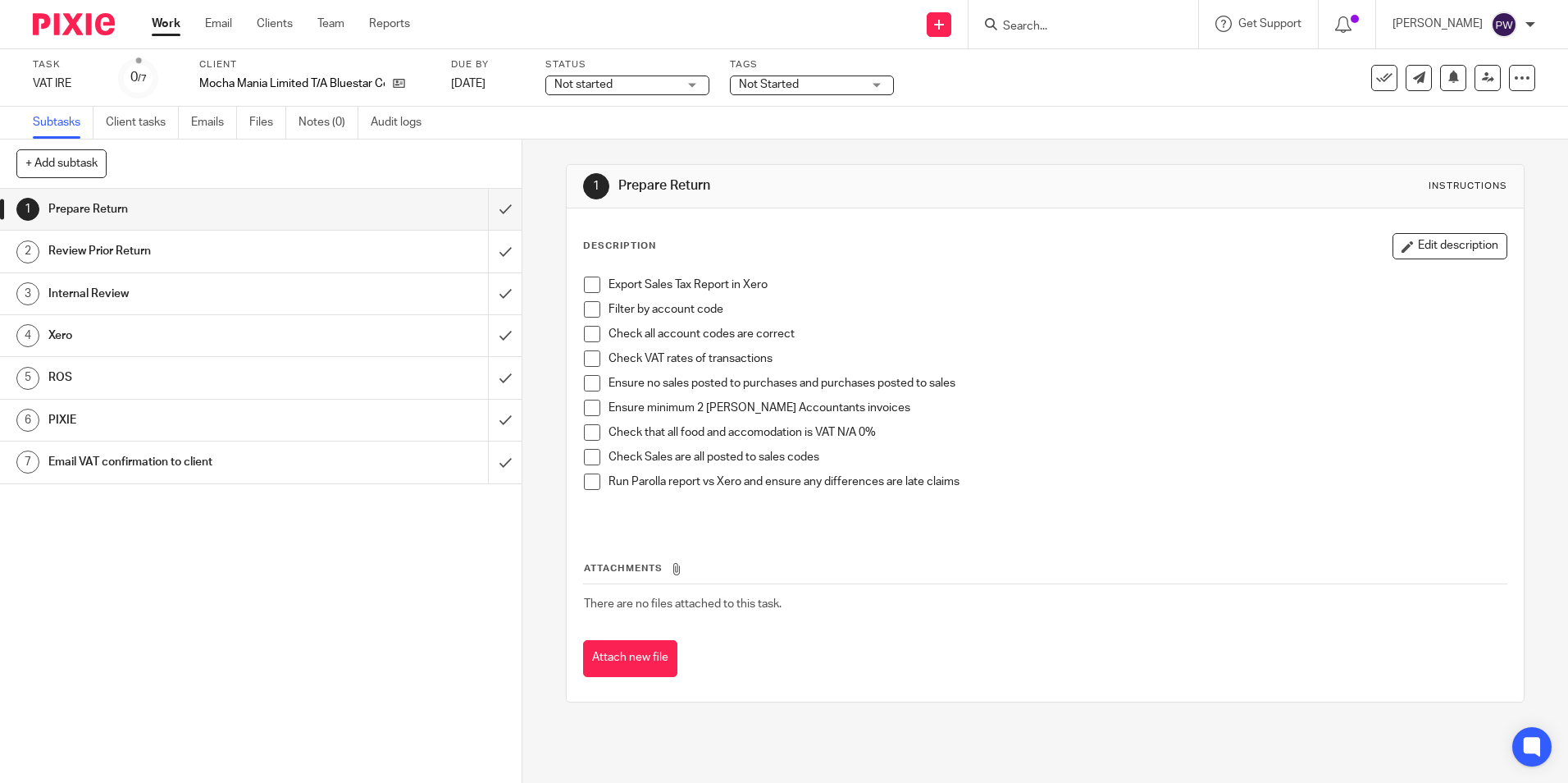
drag, startPoint x: 590, startPoint y: 283, endPoint x: 591, endPoint y: 298, distance: 15.0
click at [590, 283] on span at bounding box center [592, 284] width 17 height 17
drag, startPoint x: 593, startPoint y: 307, endPoint x: 596, endPoint y: 316, distance: 9.5
click at [594, 308] on span at bounding box center [592, 309] width 17 height 17
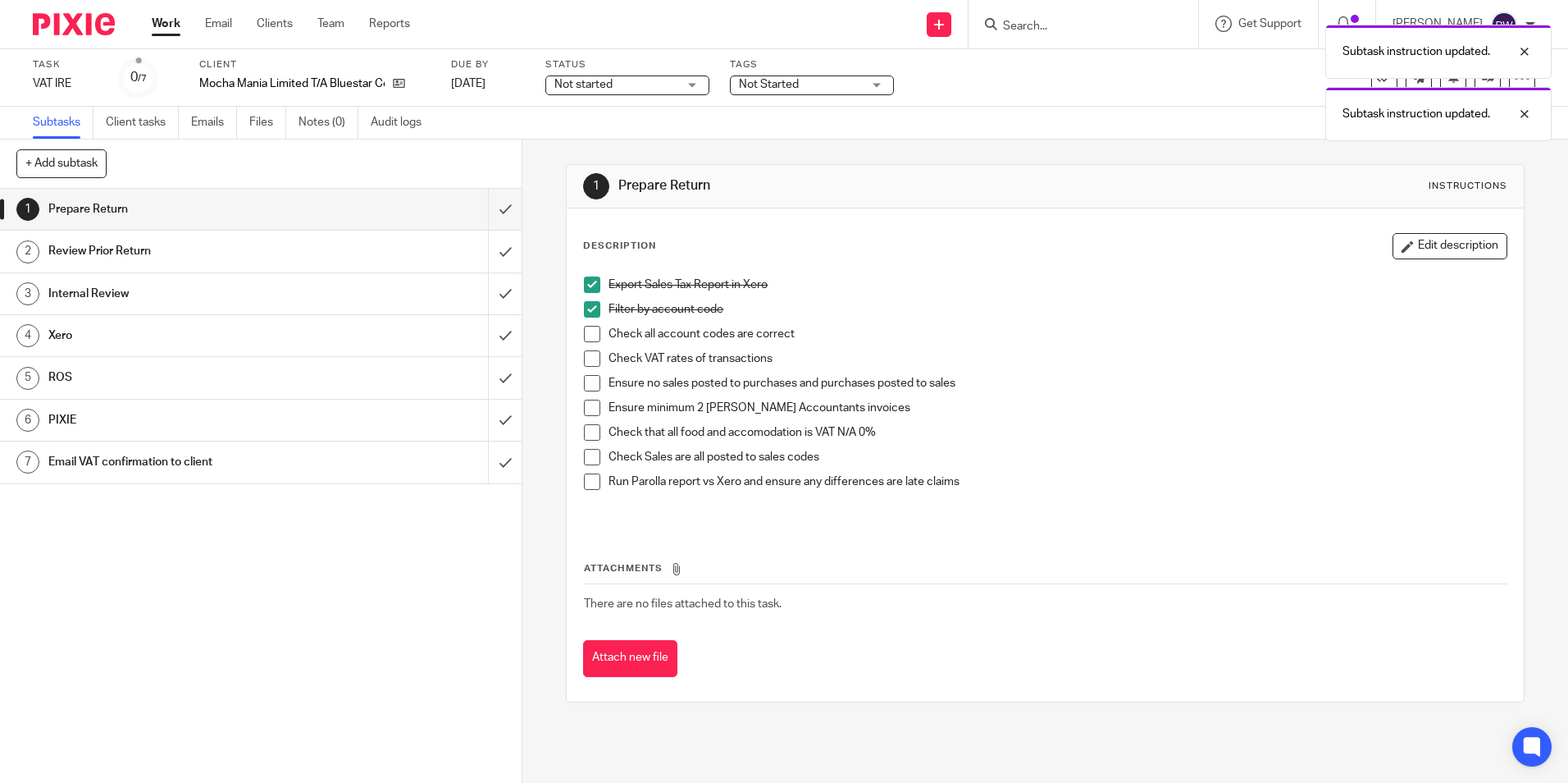
click at [592, 332] on span at bounding box center [592, 334] width 17 height 17
click at [586, 359] on span at bounding box center [592, 359] width 17 height 17
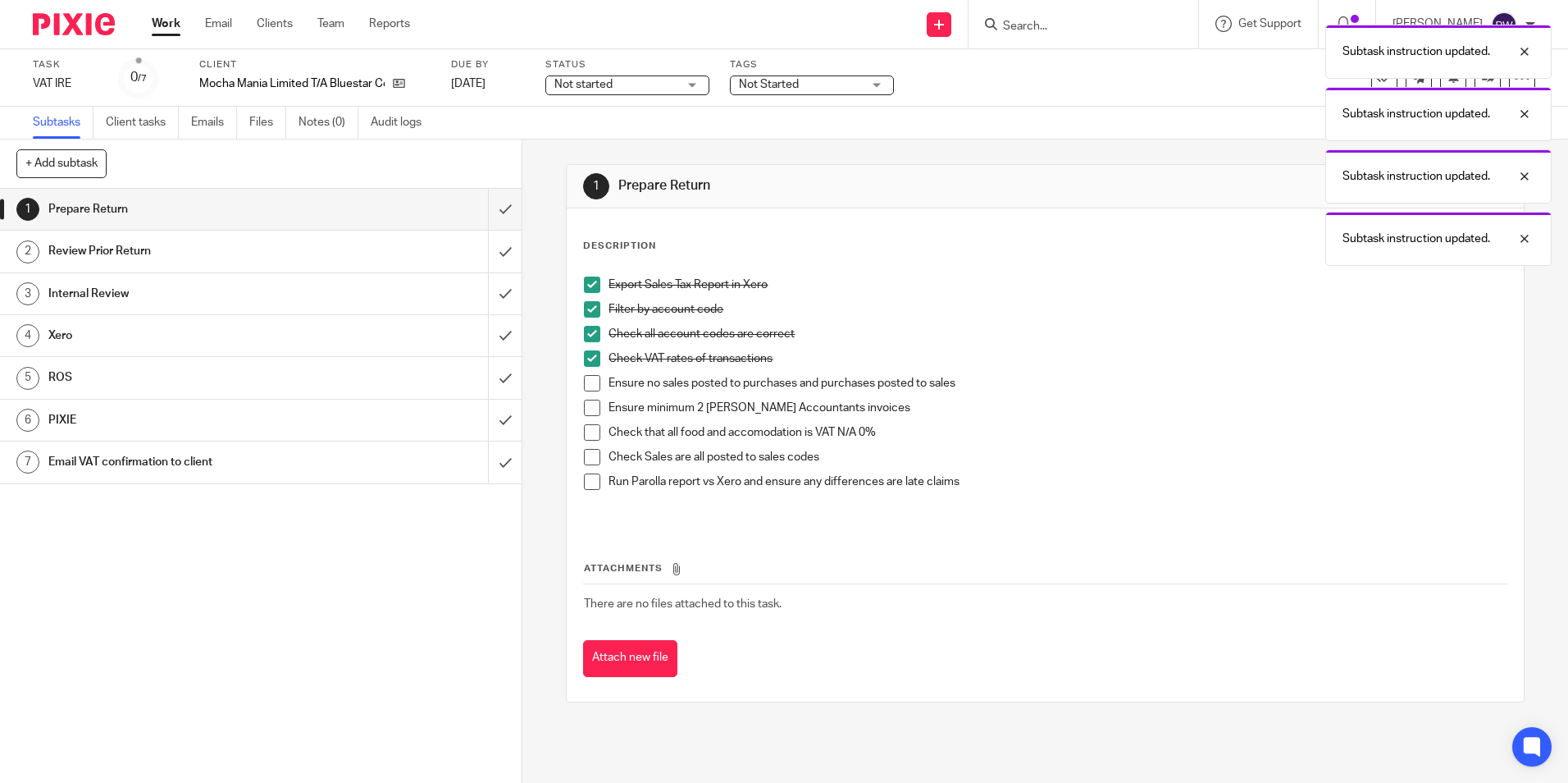
drag, startPoint x: 587, startPoint y: 379, endPoint x: 589, endPoint y: 389, distance: 10.2
click at [588, 380] on span at bounding box center [592, 383] width 17 height 17
click at [588, 406] on span at bounding box center [592, 407] width 17 height 17
click at [586, 430] on span at bounding box center [592, 432] width 17 height 17
click at [584, 484] on span at bounding box center [592, 481] width 17 height 17
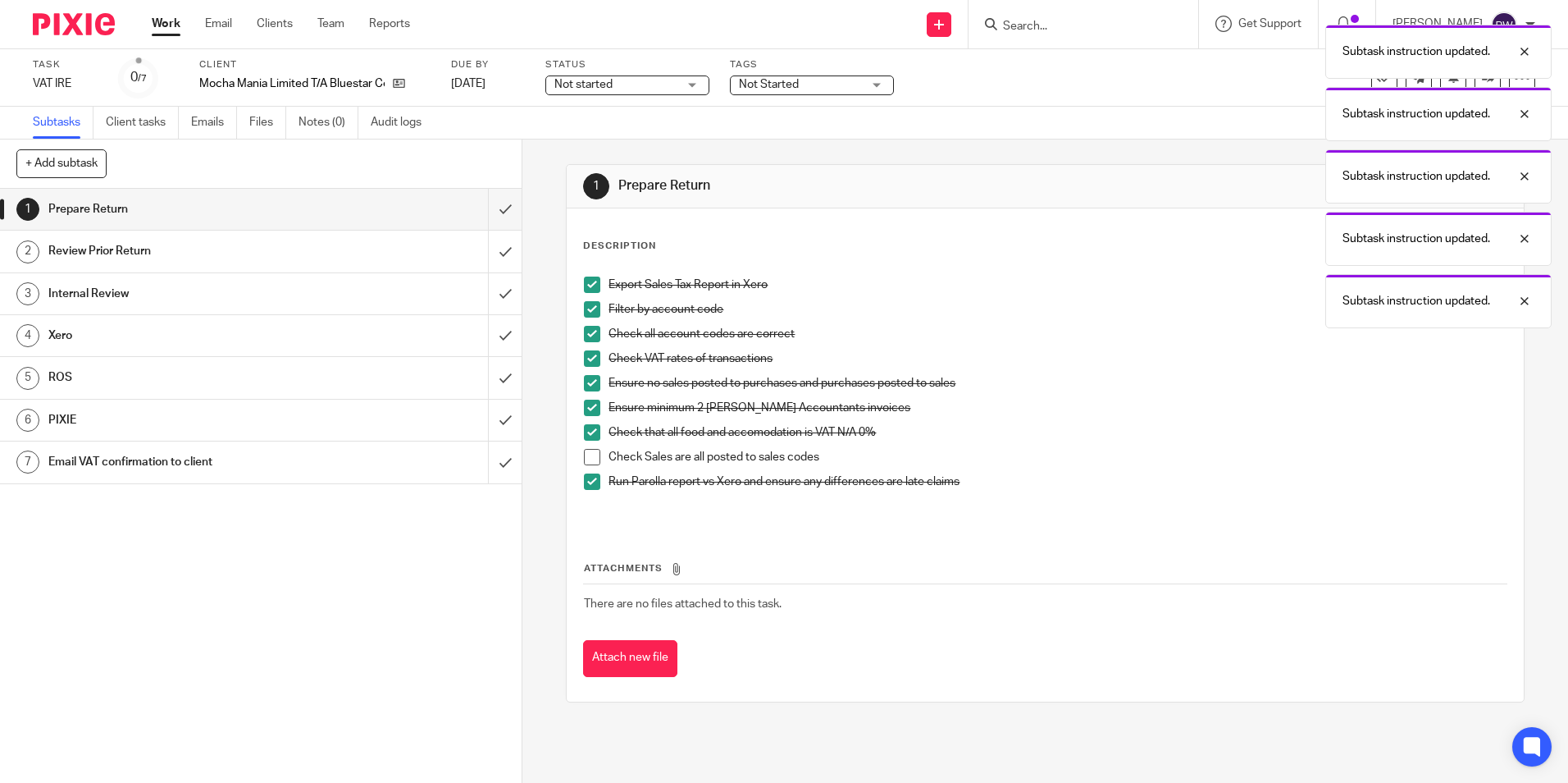
click at [591, 457] on span at bounding box center [592, 457] width 17 height 17
click at [491, 213] on input "submit" at bounding box center [260, 209] width 521 height 41
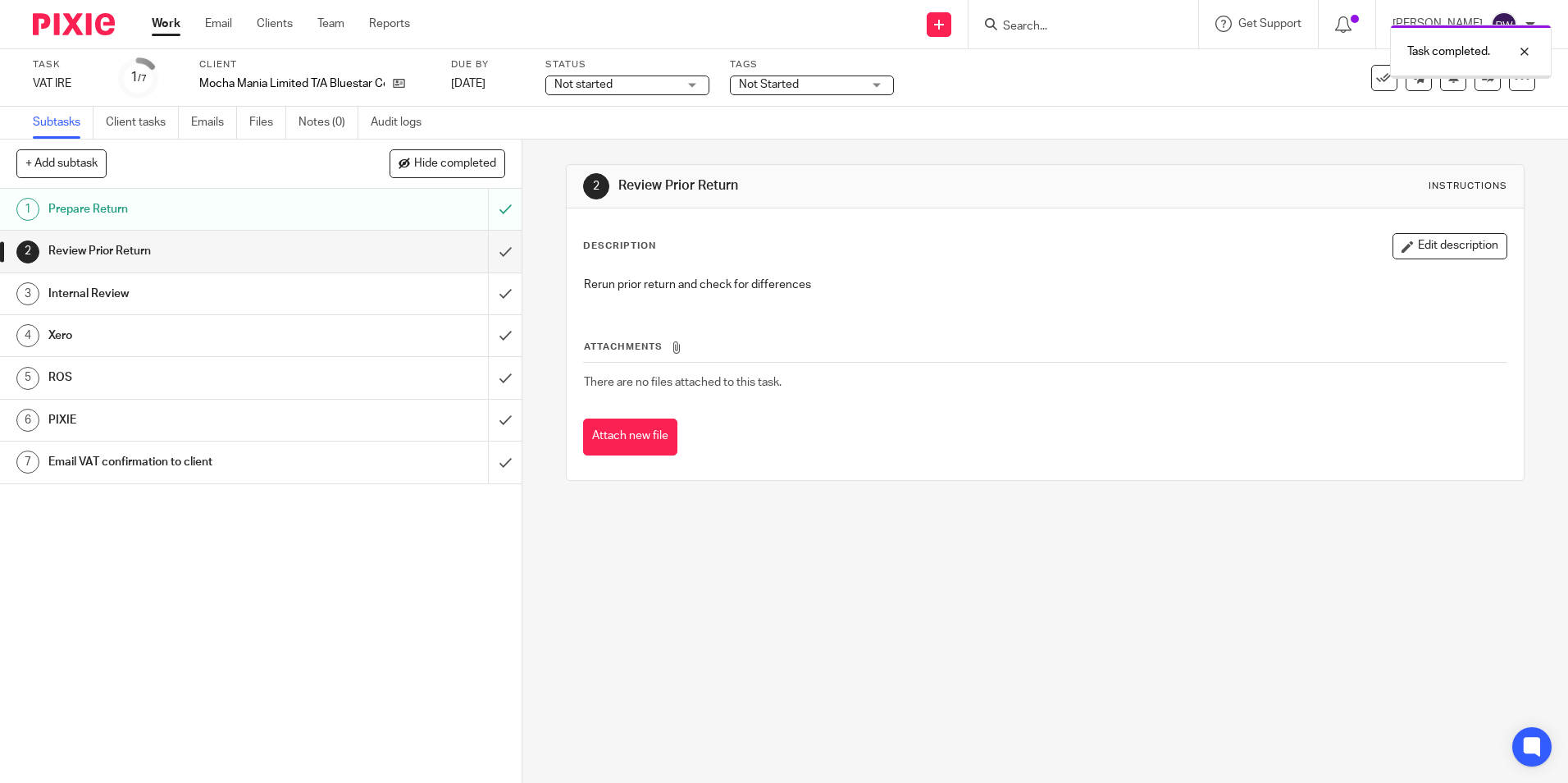
click at [630, 78] on span "Not started" at bounding box center [615, 84] width 123 height 17
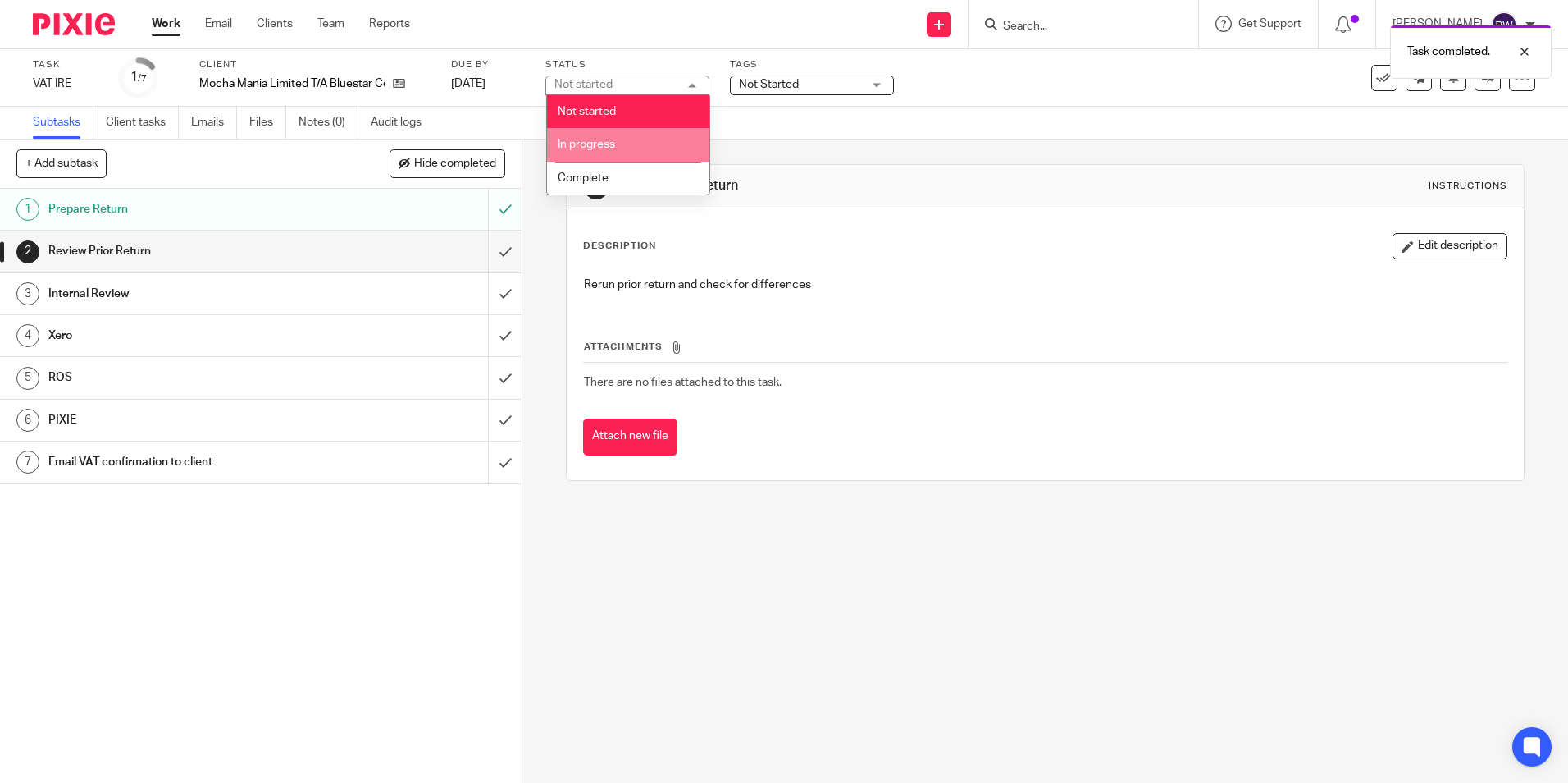
click at [621, 144] on li "In progress" at bounding box center [628, 145] width 162 height 34
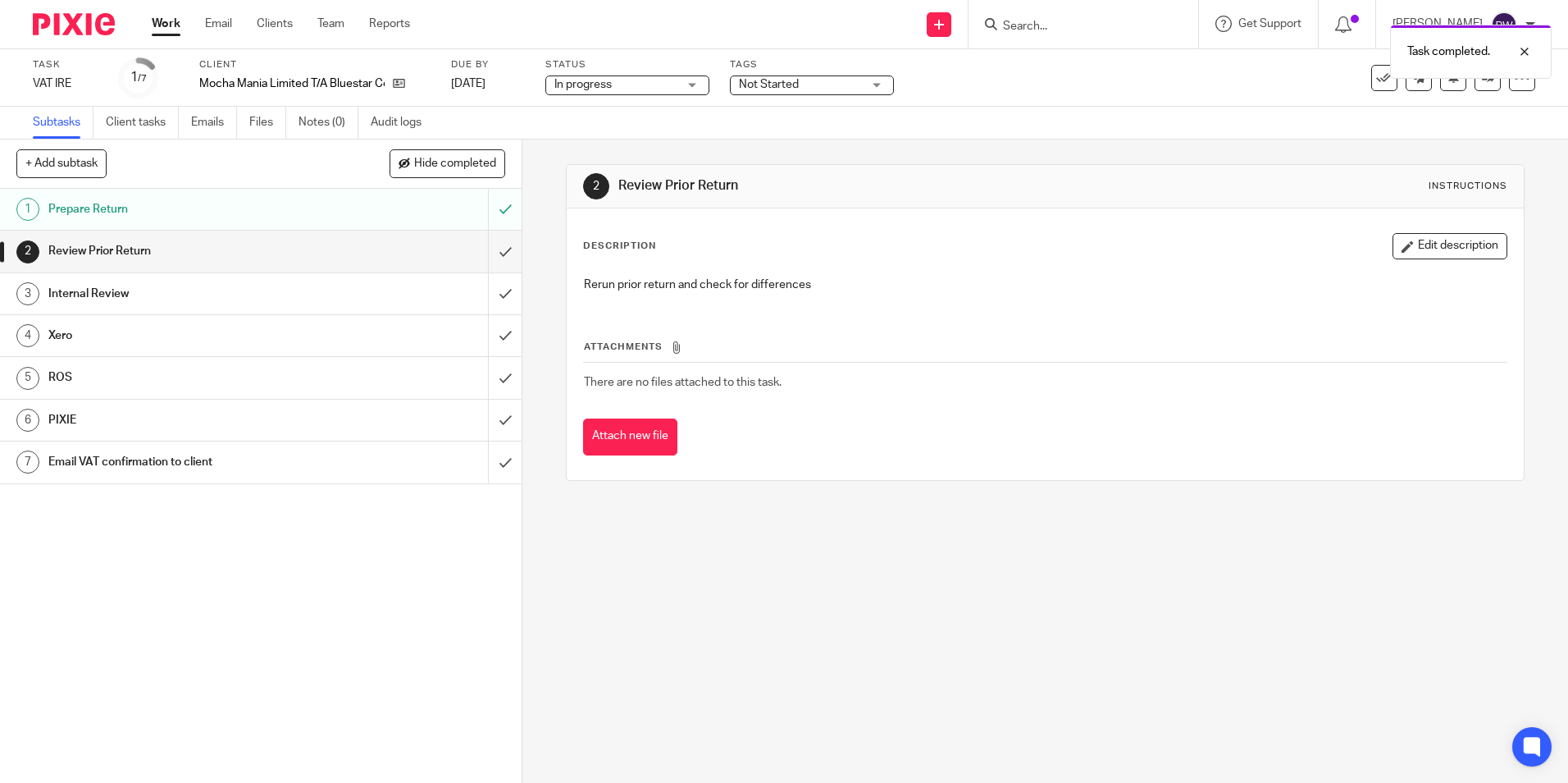
click at [801, 76] on div "Task completed." at bounding box center [1168, 48] width 768 height 62
click at [803, 85] on span "Not Started" at bounding box center [800, 84] width 123 height 17
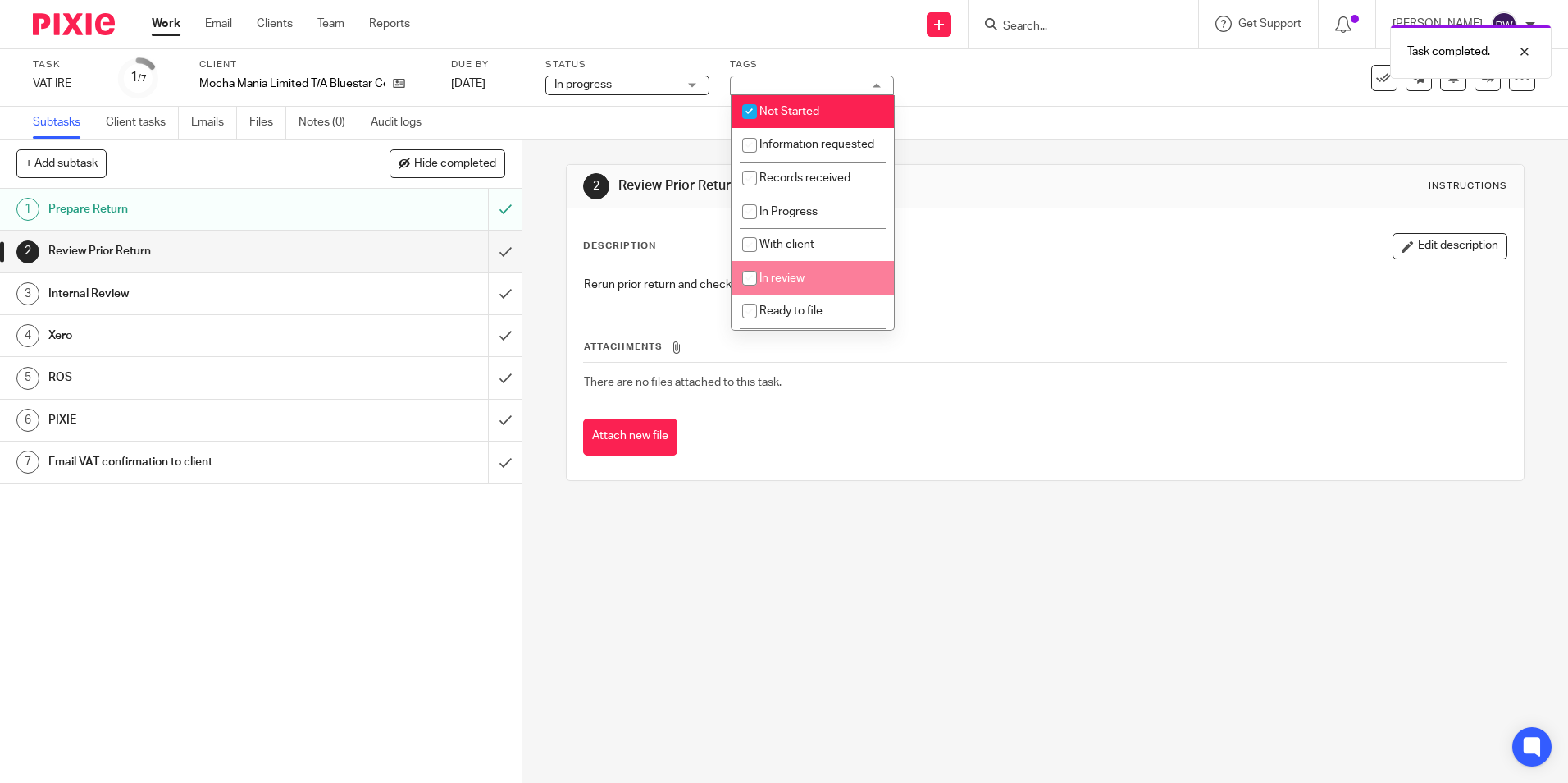
click at [784, 284] on span "In review" at bounding box center [782, 278] width 45 height 12
checkbox input "true"
click at [753, 102] on input "checkbox" at bounding box center [749, 111] width 31 height 31
checkbox input "false"
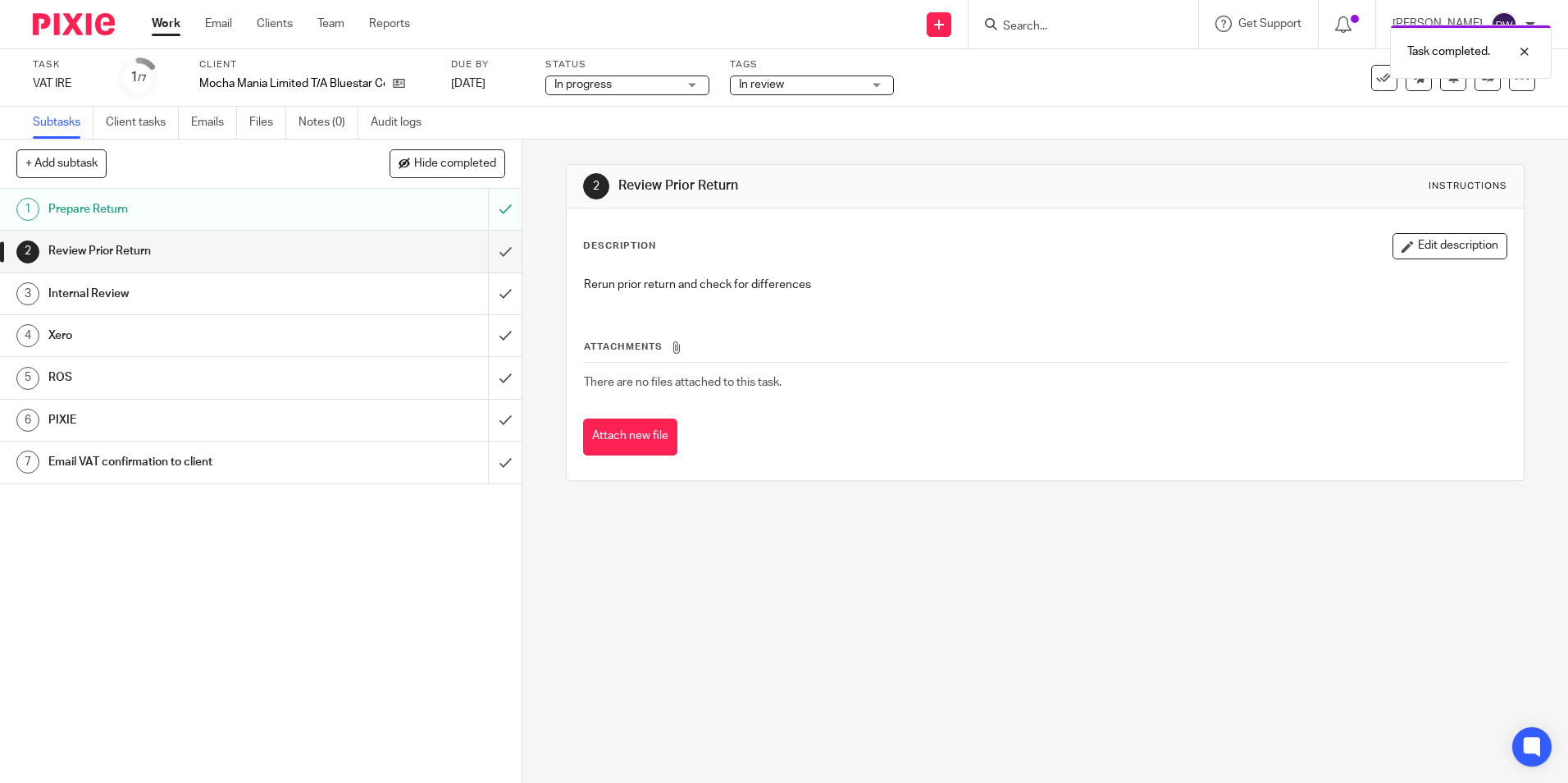
click at [939, 100] on div "Task VAT IRE Save VAT IRE 1 /7 Client Mocha Mania Limited T/A Bluestar Coffee D…" at bounding box center [784, 78] width 1568 height 58
click at [487, 252] on input "submit" at bounding box center [260, 251] width 521 height 41
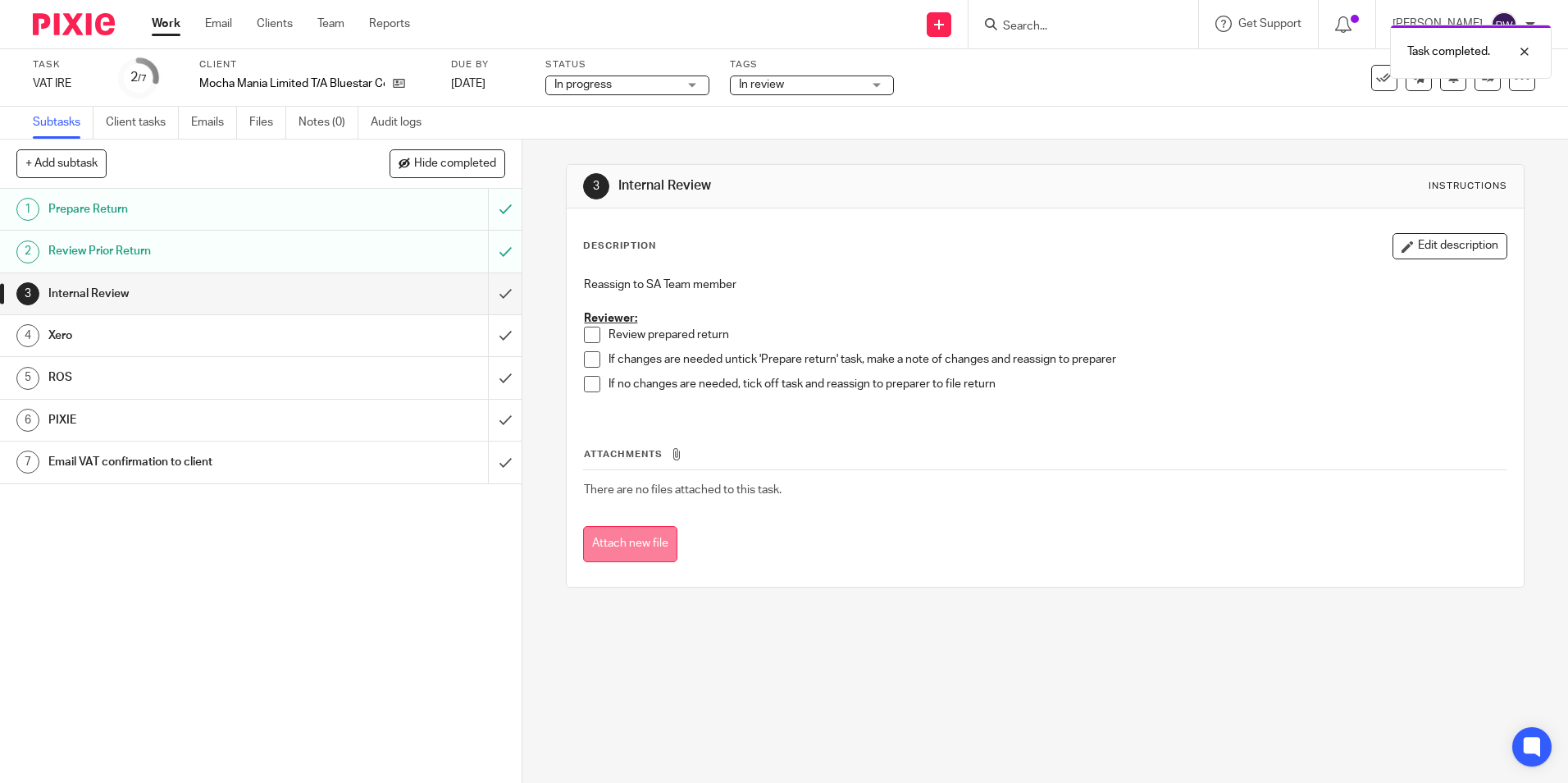
click at [637, 544] on button "Attach new file" at bounding box center [630, 545] width 95 height 37
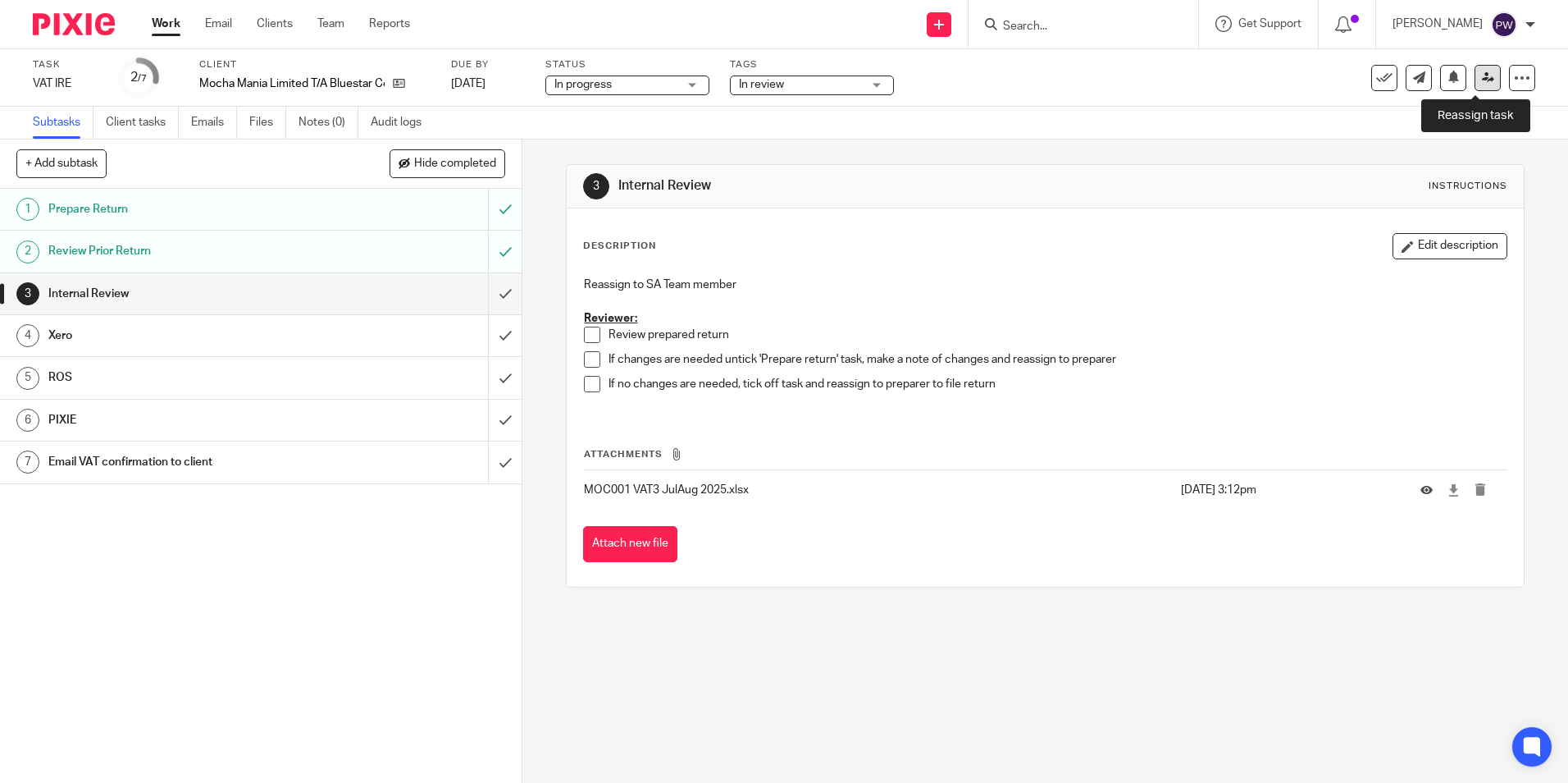
click at [1482, 80] on icon at bounding box center [1488, 78] width 12 height 12
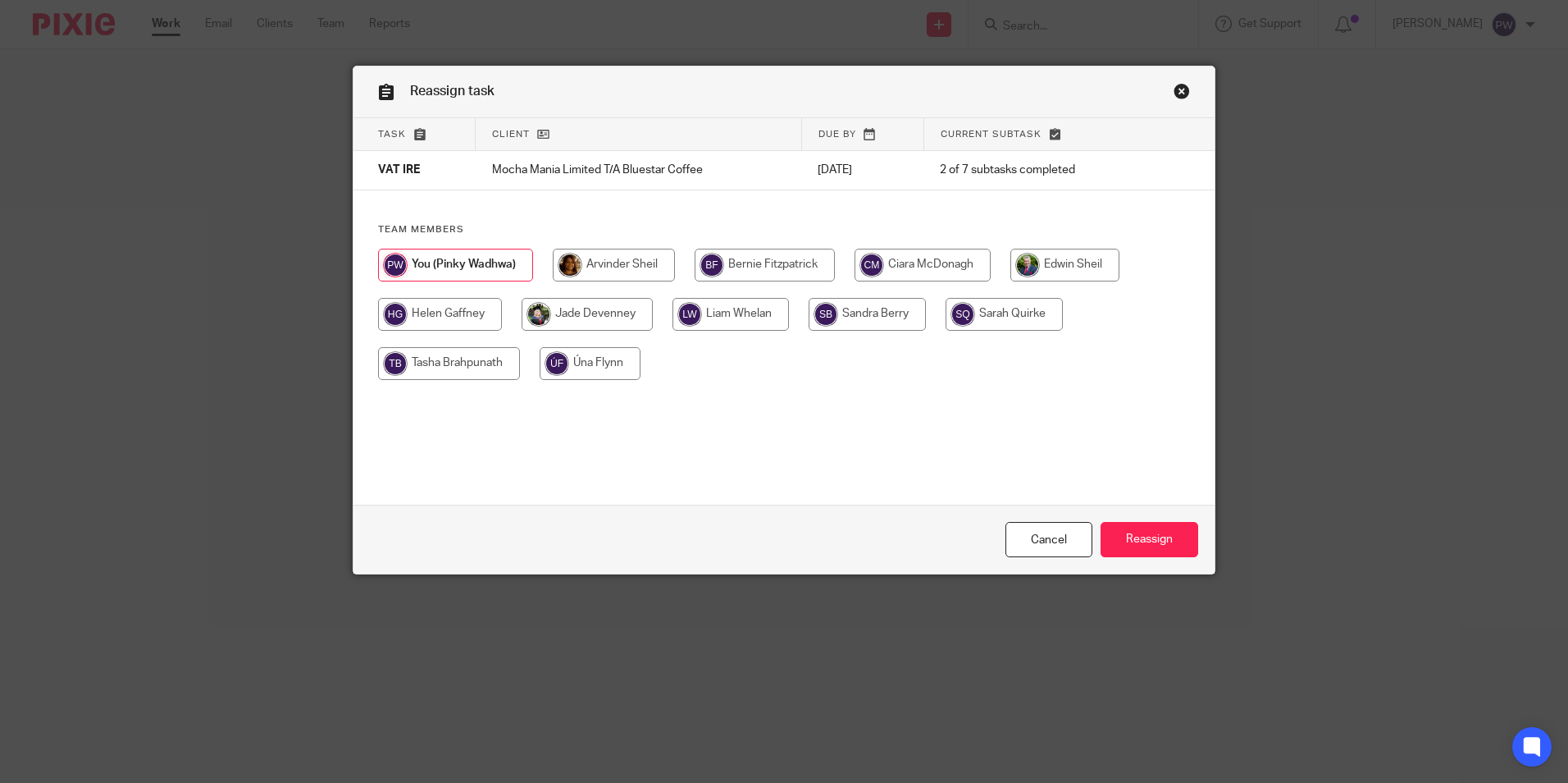
click at [494, 370] on input "radio" at bounding box center [449, 363] width 142 height 33
radio input "true"
click at [1129, 541] on input "Reassign" at bounding box center [1149, 539] width 97 height 35
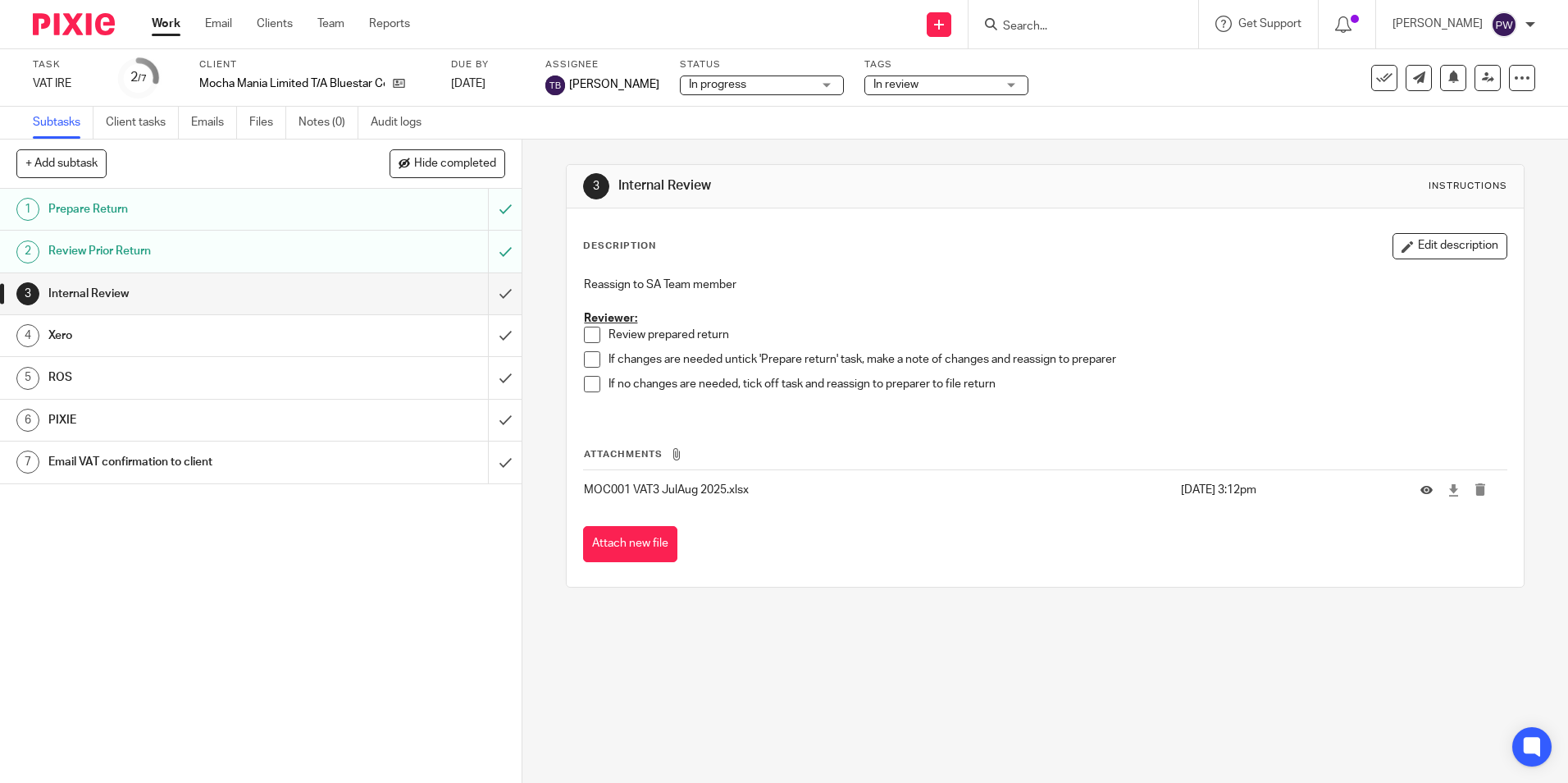
click at [158, 22] on link "Work" at bounding box center [166, 24] width 28 height 17
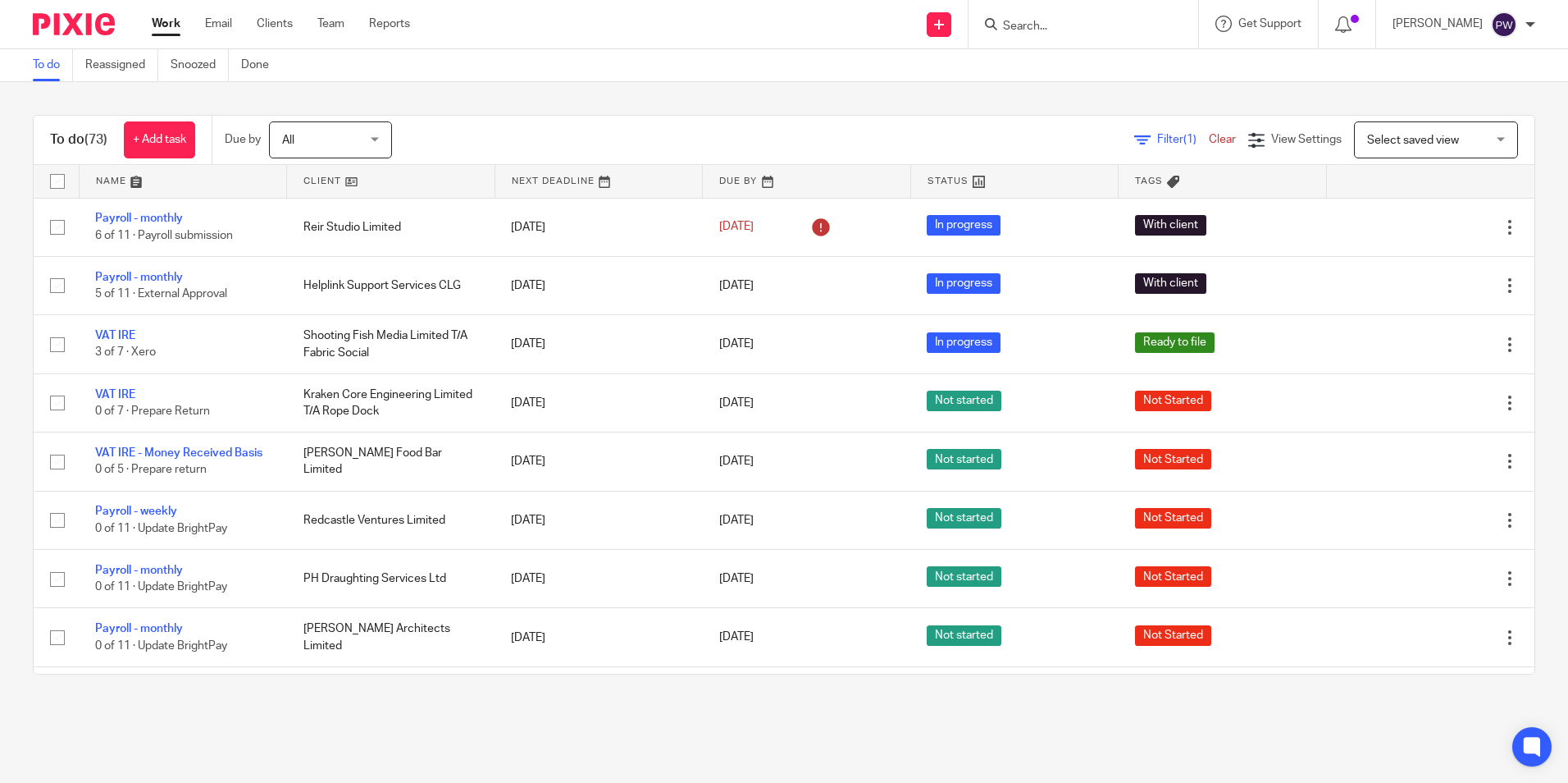
click at [1411, 136] on span "Select saved view" at bounding box center [1413, 140] width 92 height 12
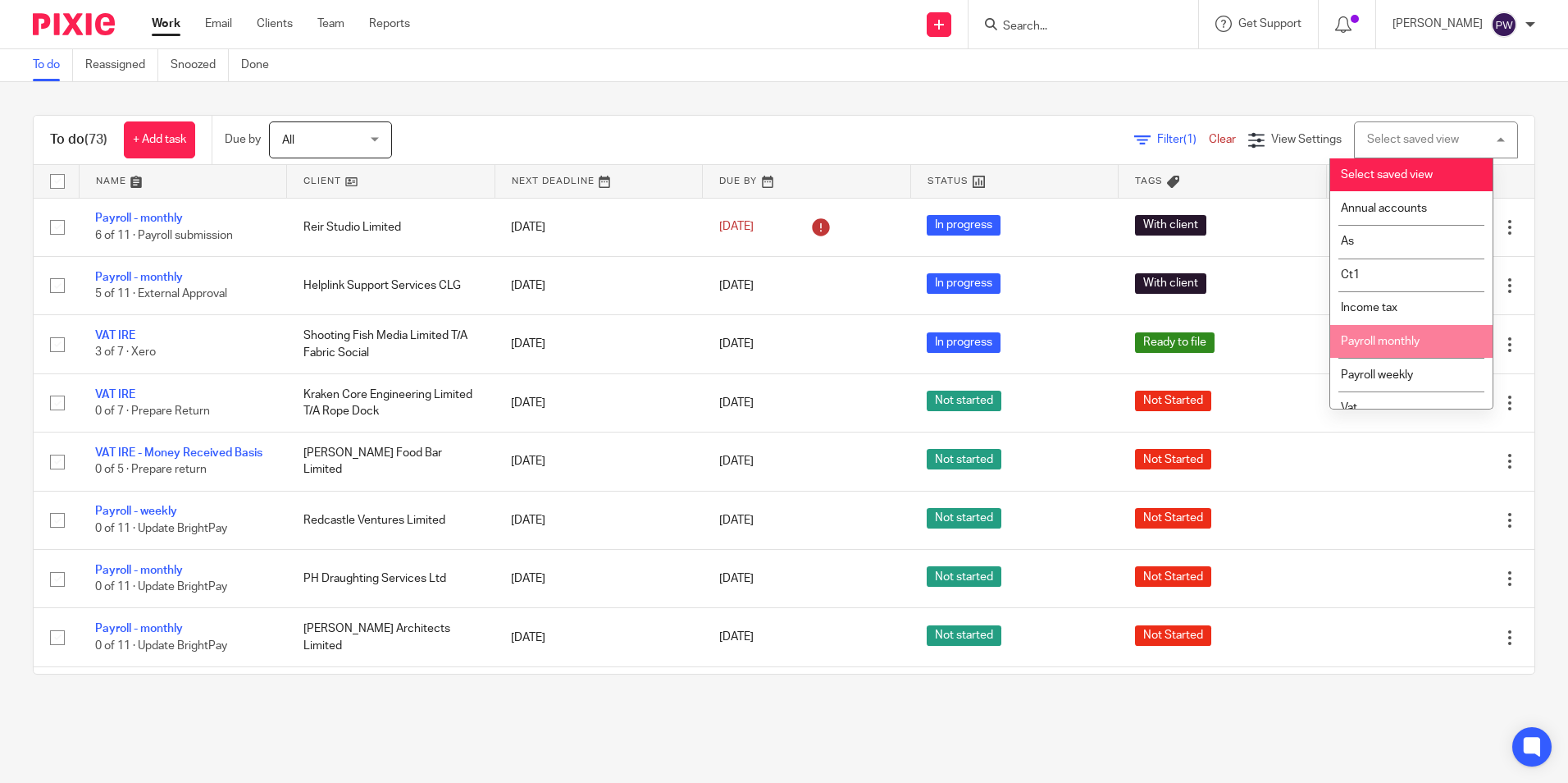
scroll to position [17, 0]
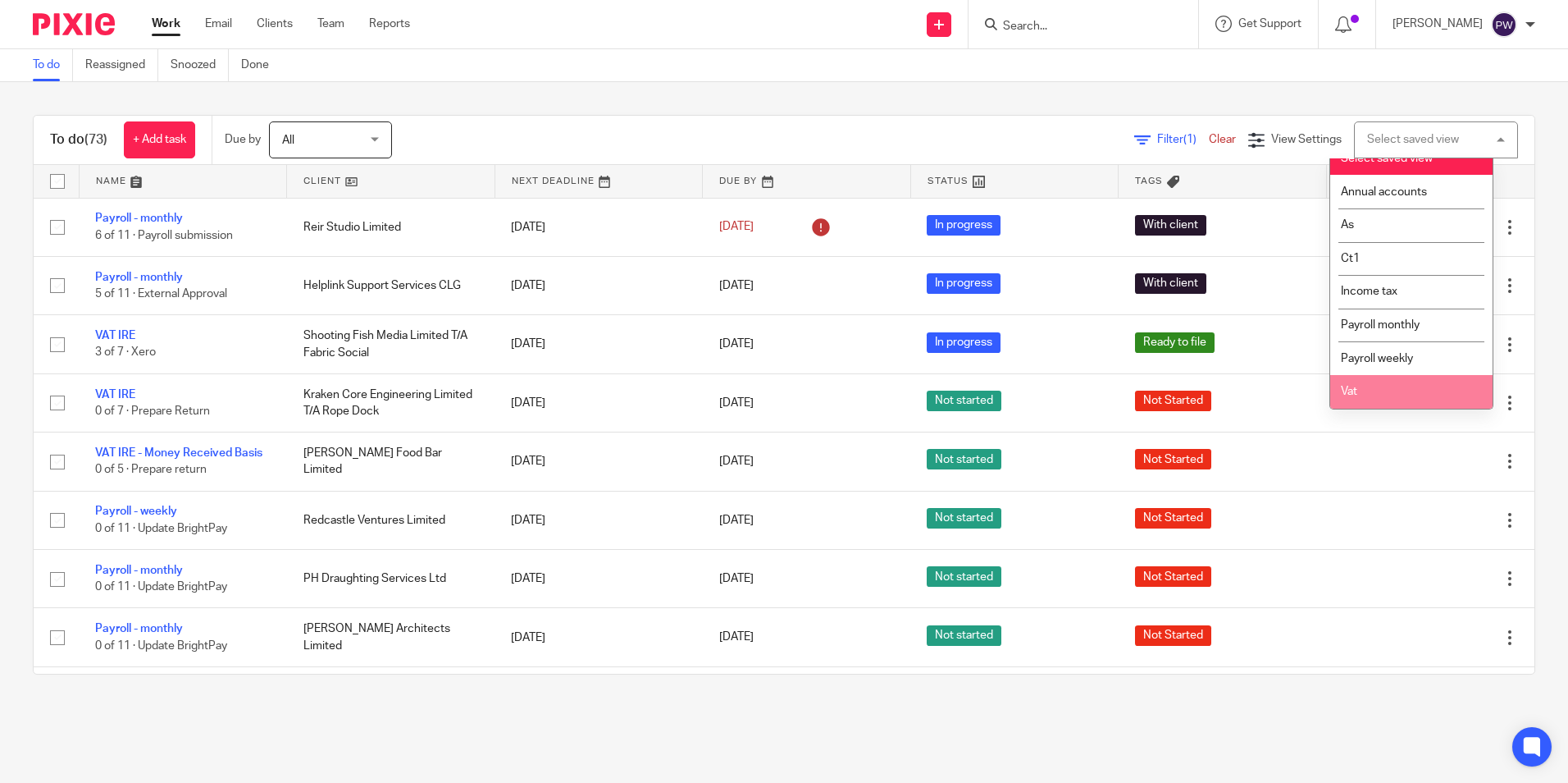
click at [1371, 393] on li "Vat" at bounding box center [1410, 392] width 162 height 34
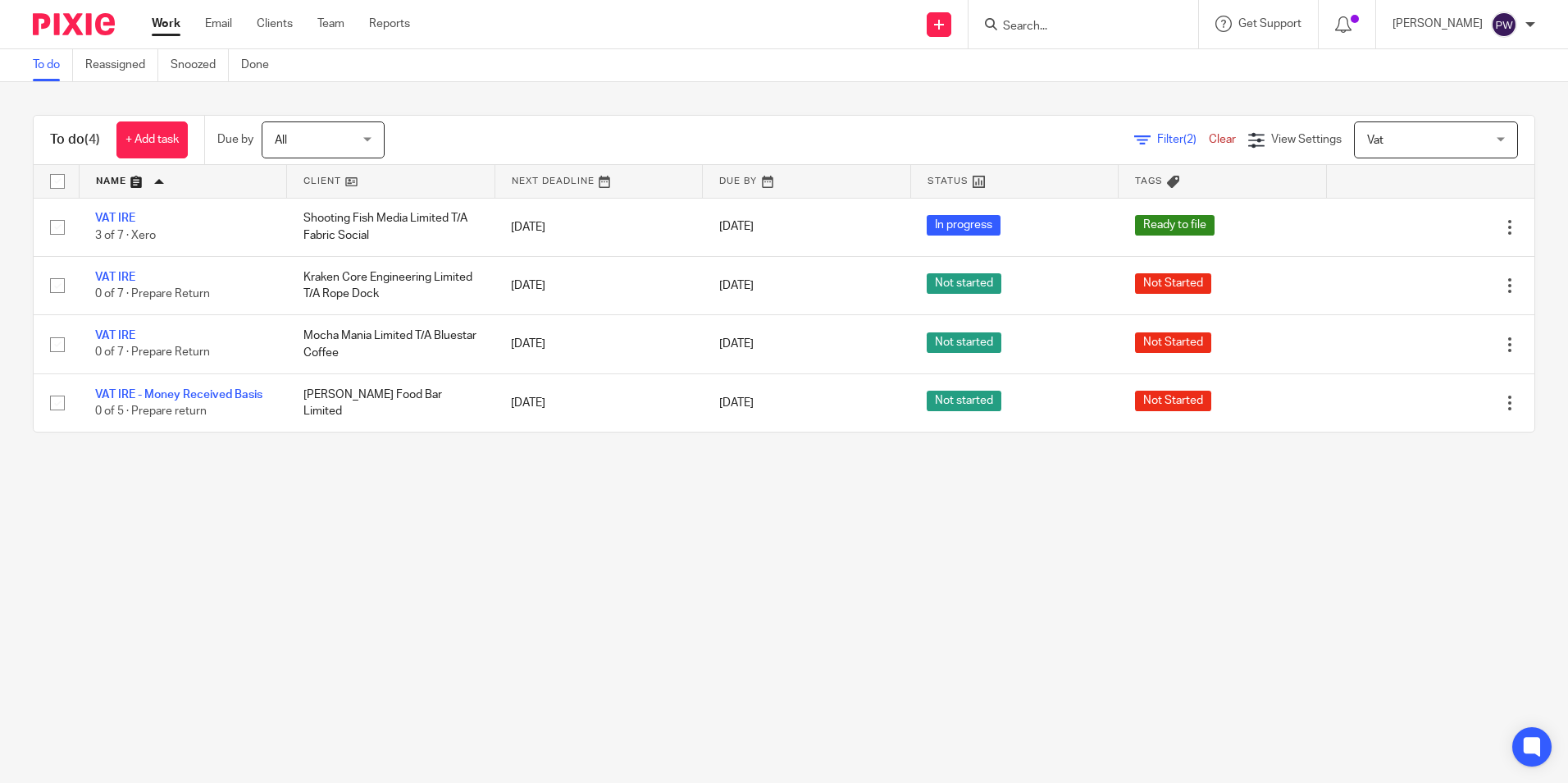
click at [1421, 130] on span "Vat" at bounding box center [1426, 139] width 120 height 35
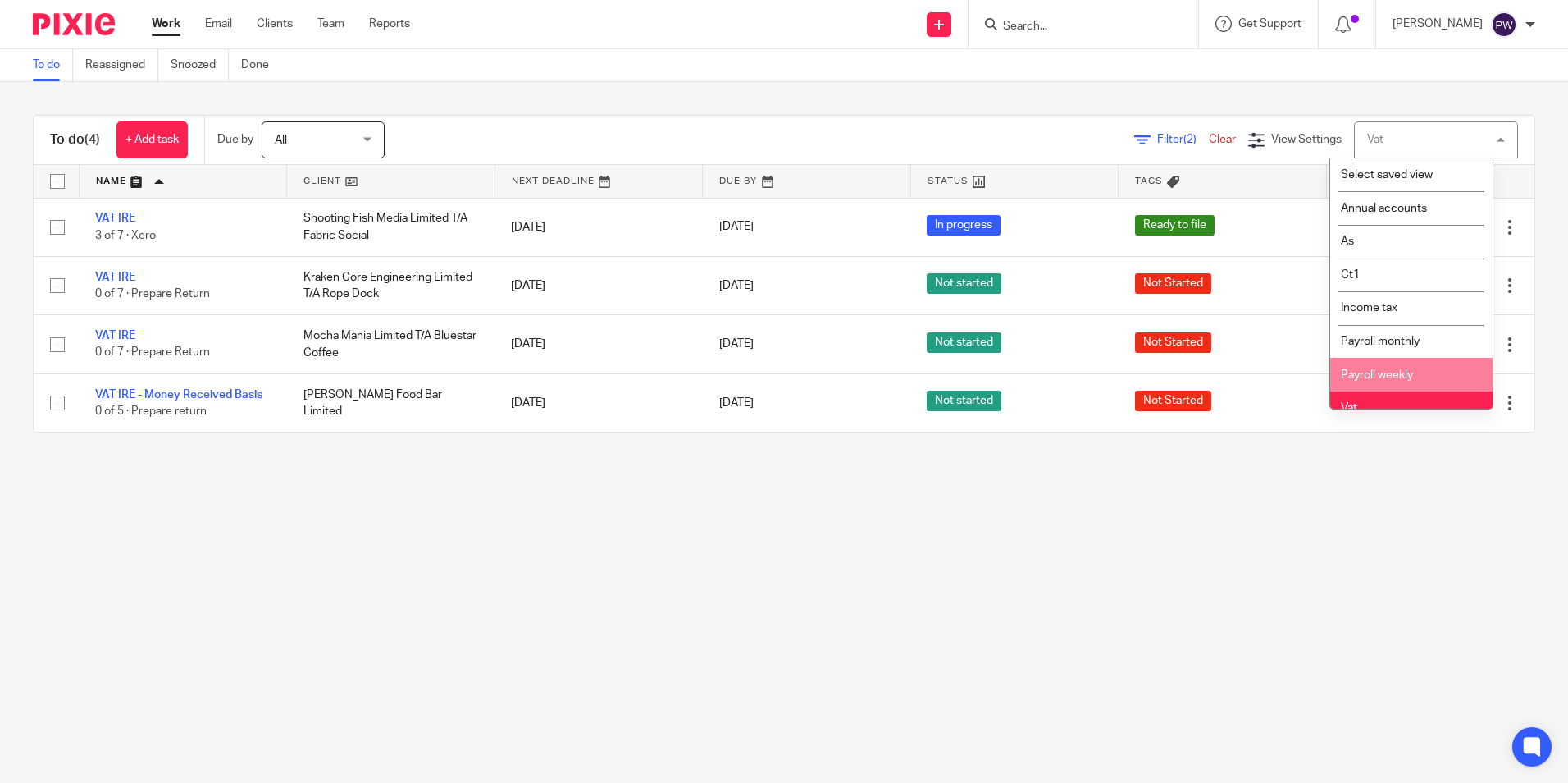
click at [1372, 366] on li "Payroll weekly" at bounding box center [1410, 375] width 162 height 34
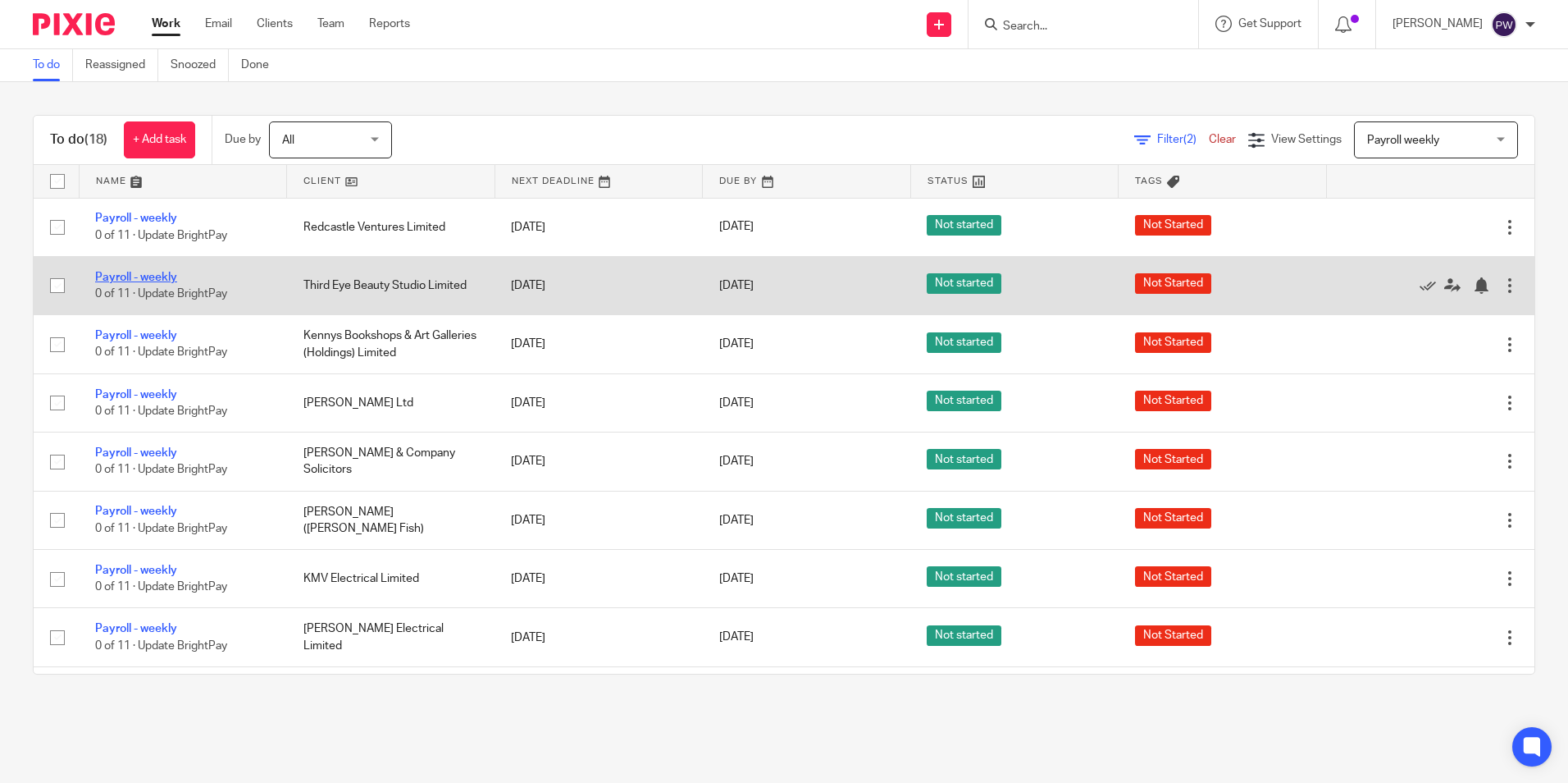
click at [127, 277] on link "Payroll - weekly" at bounding box center [135, 277] width 82 height 12
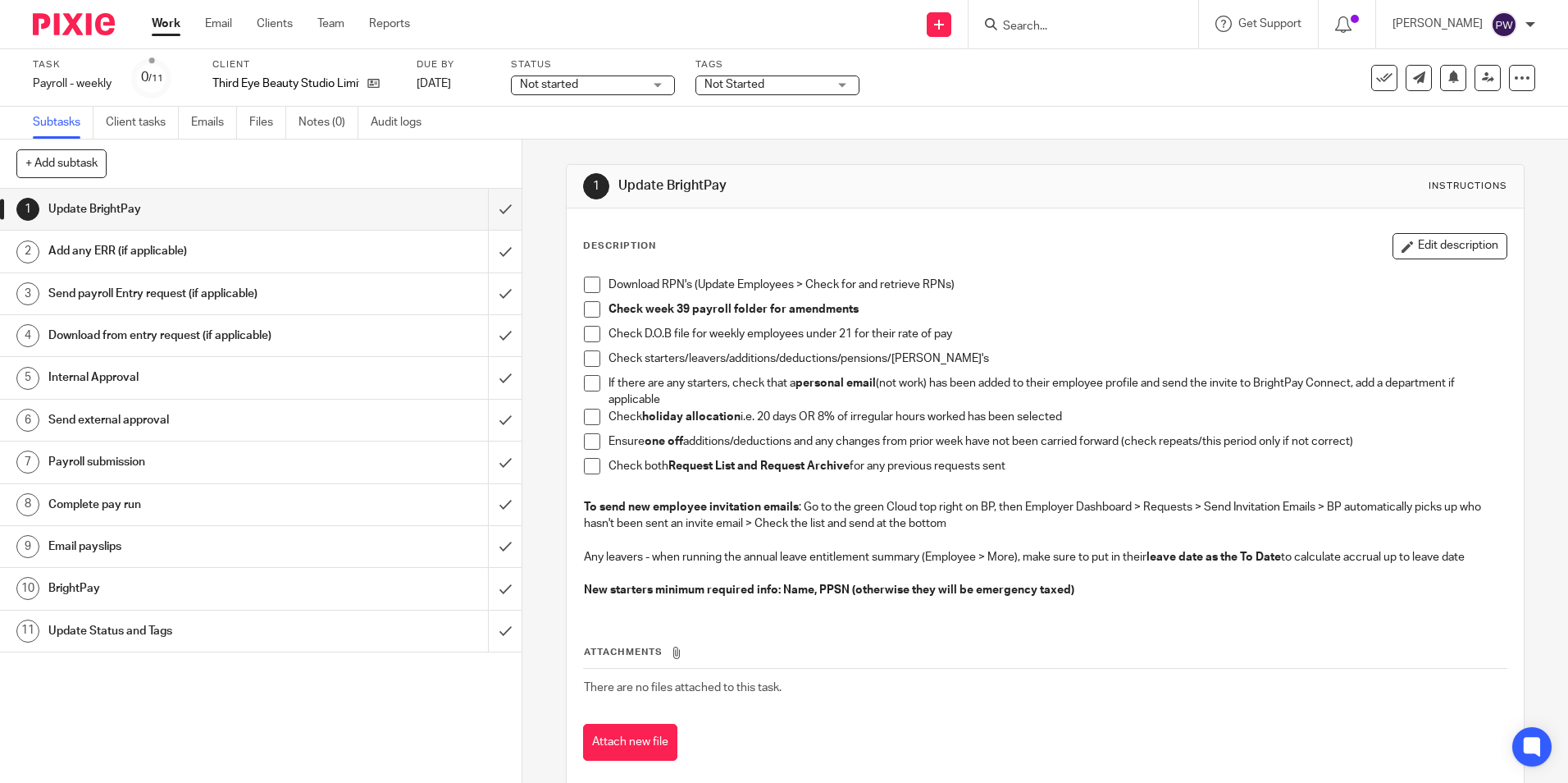
click at [622, 97] on div "Task Payroll - weekly Save Payroll - weekly 0 /11 Client Third Eye Beauty Studi…" at bounding box center [784, 78] width 1568 height 58
click at [622, 81] on span "Not started" at bounding box center [581, 84] width 123 height 17
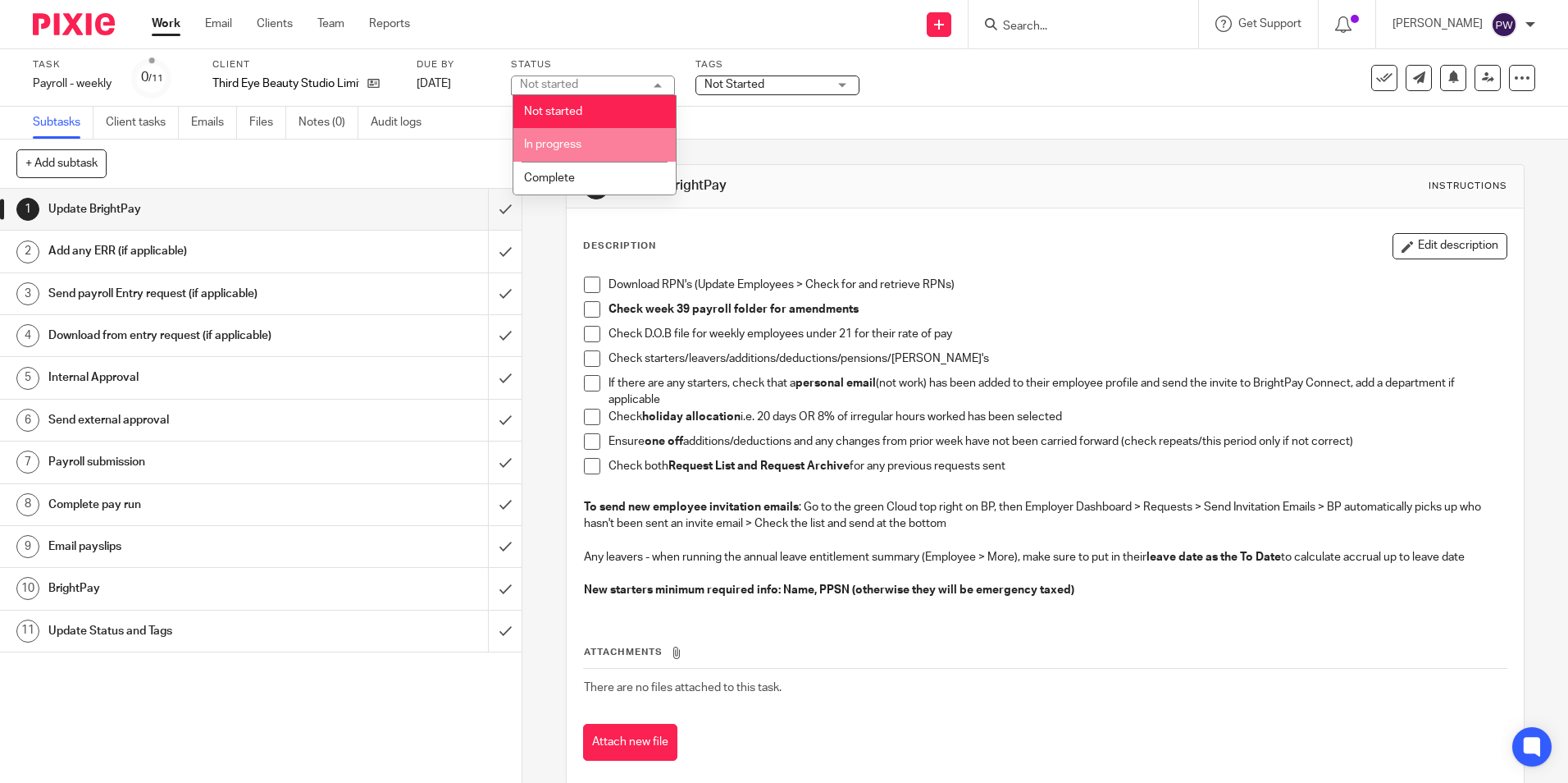
drag, startPoint x: 564, startPoint y: 141, endPoint x: 599, endPoint y: 128, distance: 37.3
click at [564, 140] on span "In progress" at bounding box center [552, 144] width 58 height 12
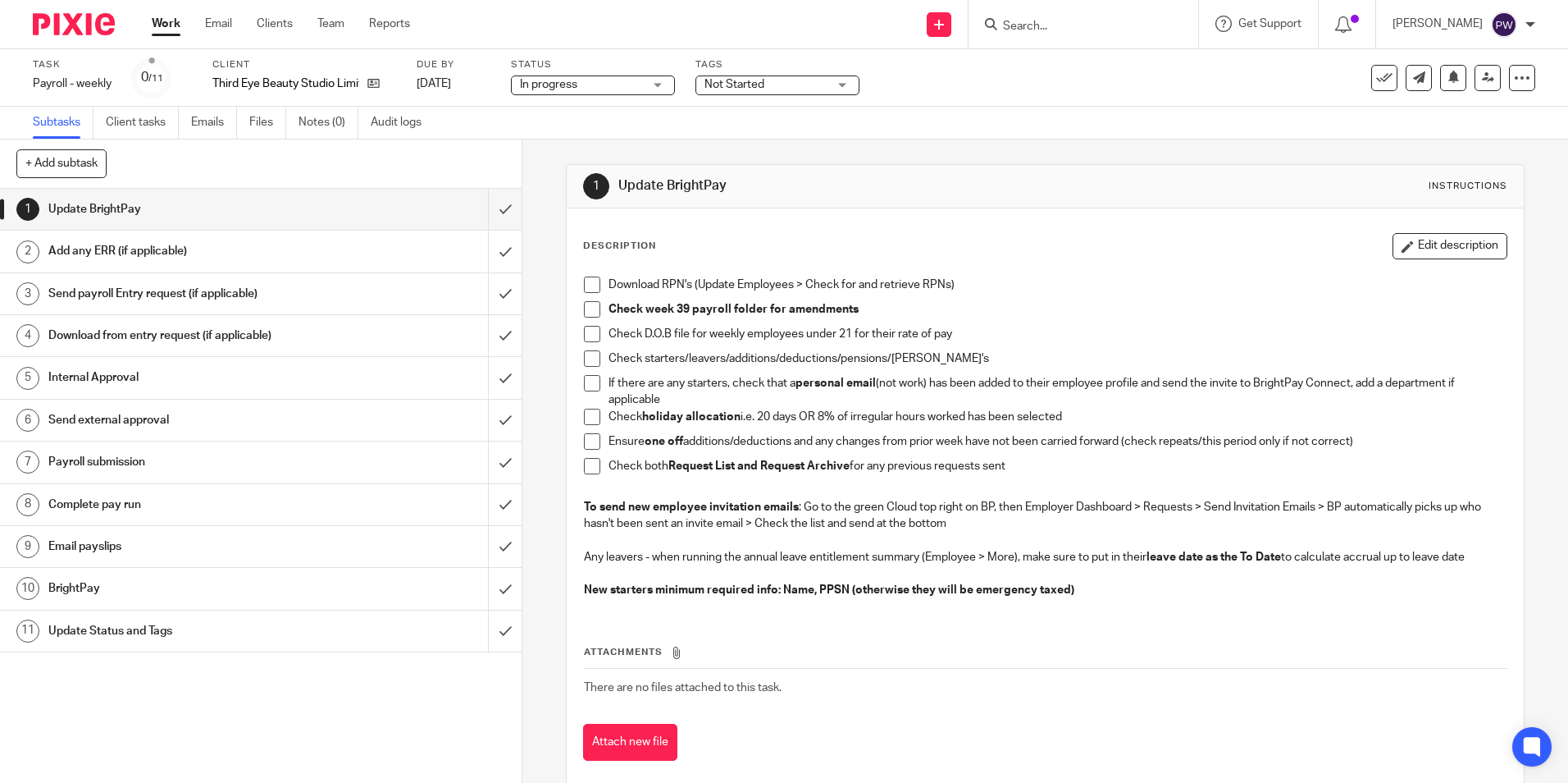
click at [746, 79] on span "Not Started" at bounding box center [735, 84] width 60 height 12
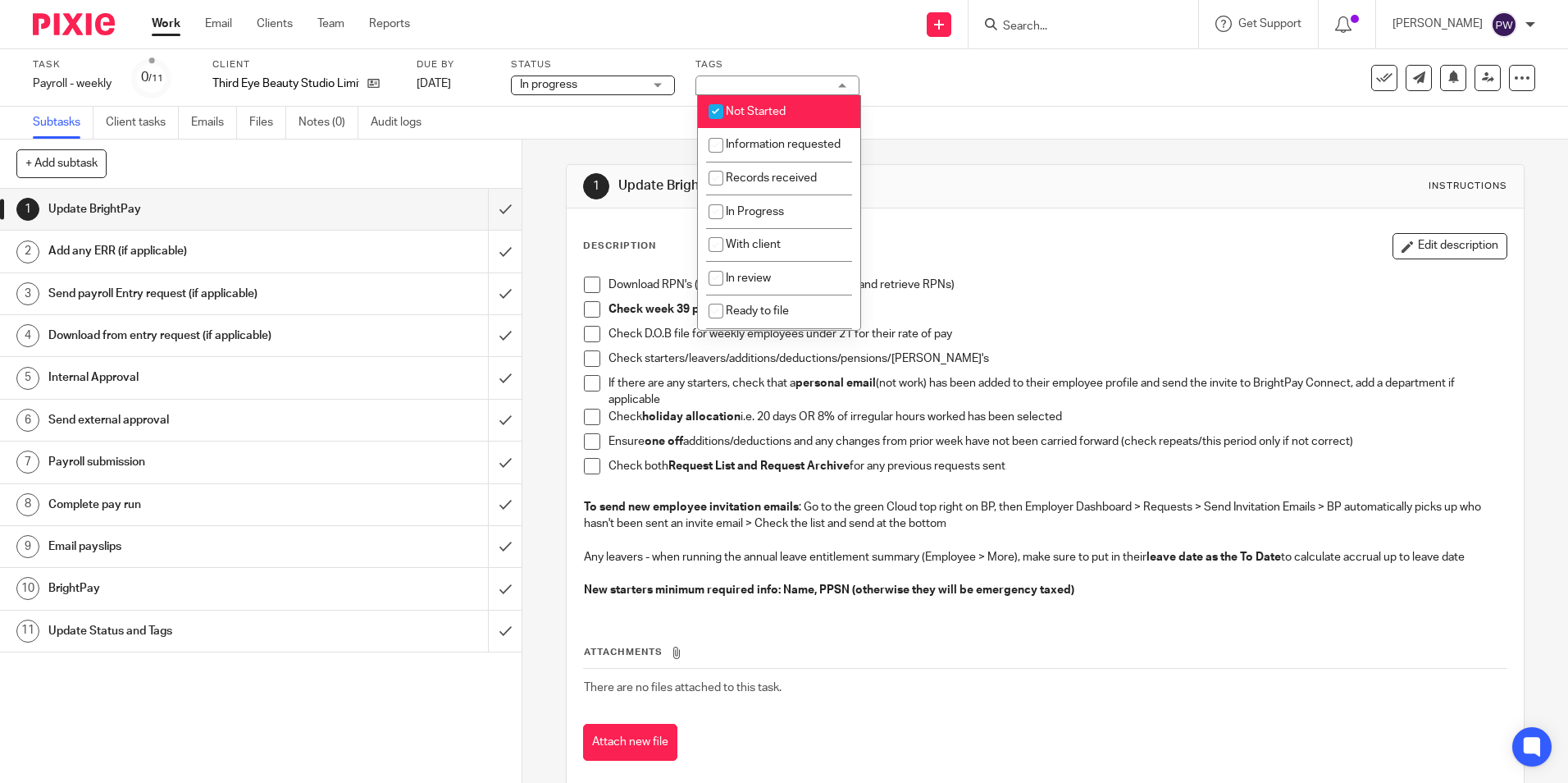
click at [761, 105] on span "Not Started" at bounding box center [756, 111] width 60 height 12
checkbox input "false"
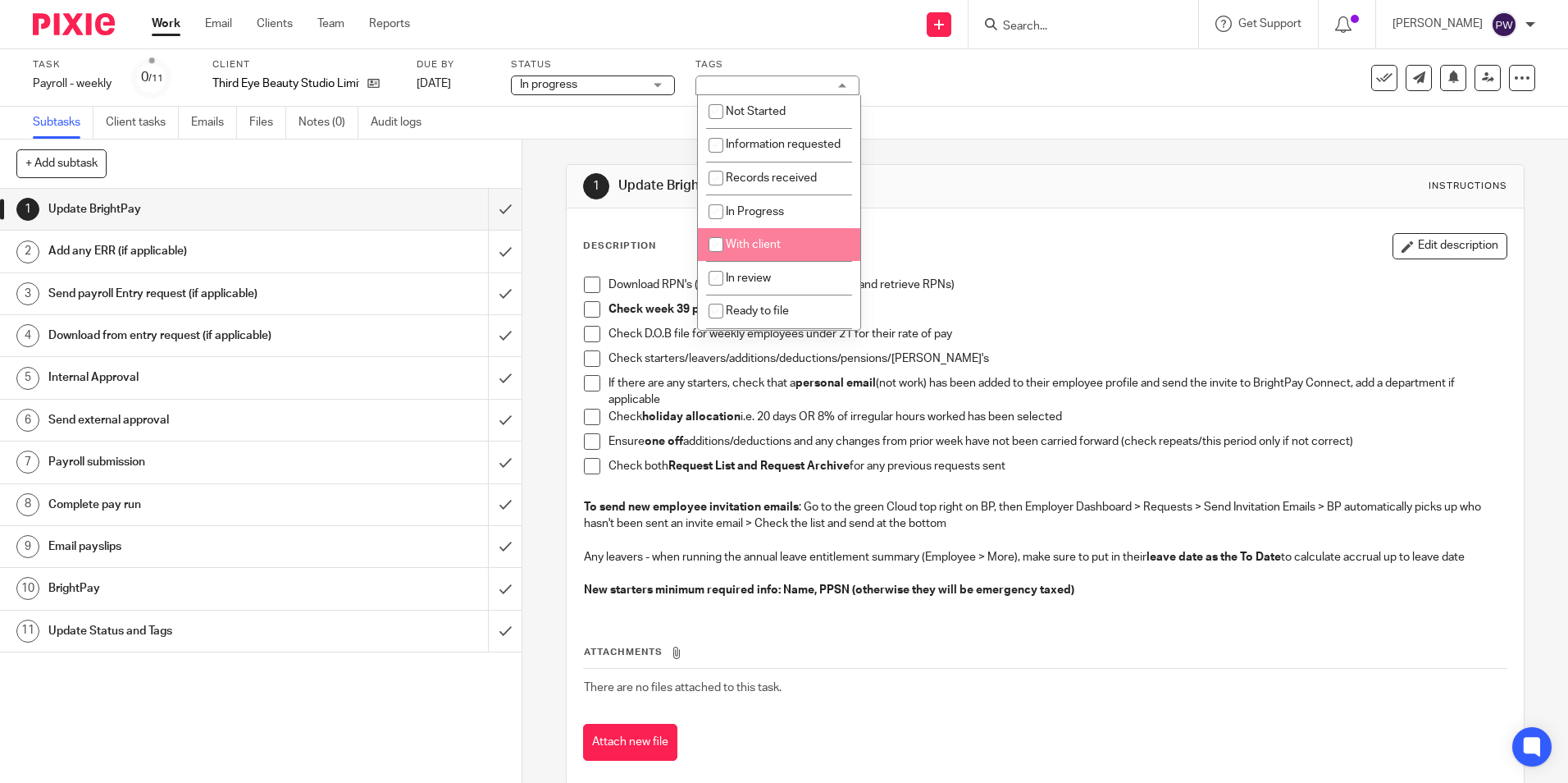
click at [761, 251] on span "With client" at bounding box center [753, 244] width 55 height 12
checkbox input "true"
drag, startPoint x: 922, startPoint y: 131, endPoint x: 908, endPoint y: 135, distance: 14.6
click at [922, 130] on div "Subtasks Client tasks Emails Files Notes (0) Audit logs" at bounding box center [784, 122] width 1568 height 33
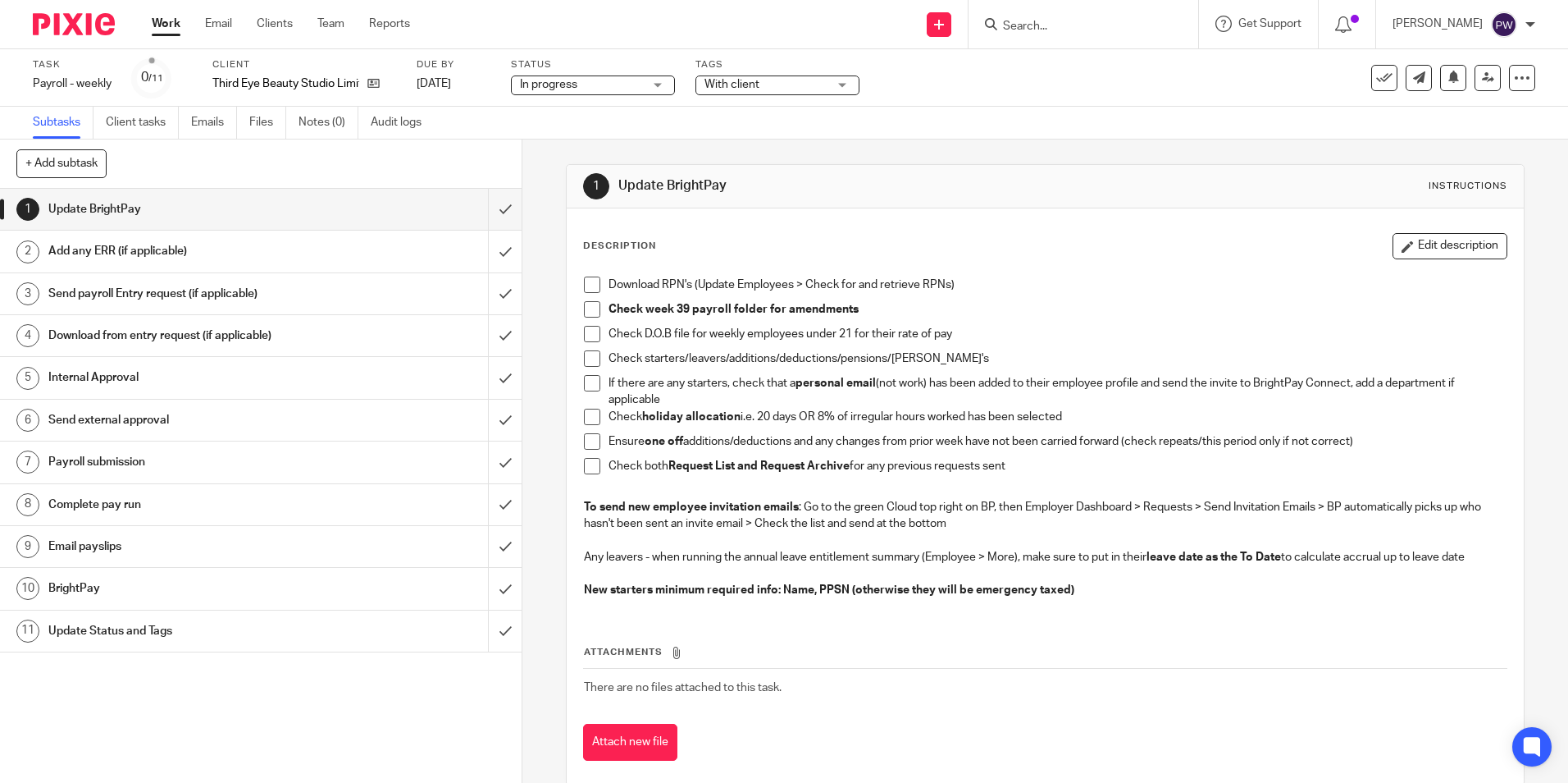
click at [586, 286] on span at bounding box center [592, 284] width 17 height 17
click at [584, 315] on span at bounding box center [592, 309] width 17 height 17
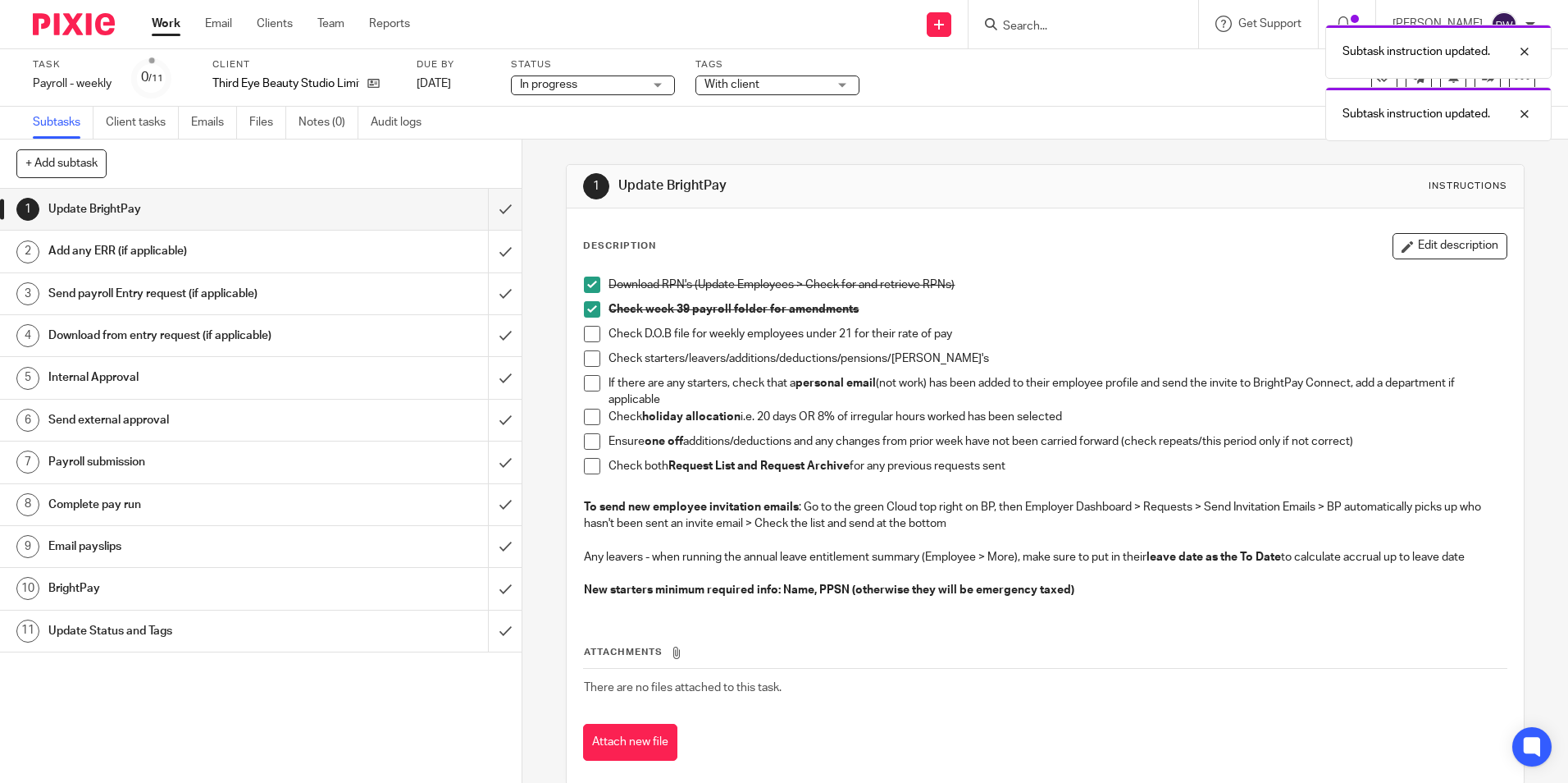
click at [591, 331] on span at bounding box center [592, 334] width 17 height 17
click at [584, 360] on span at bounding box center [592, 359] width 17 height 17
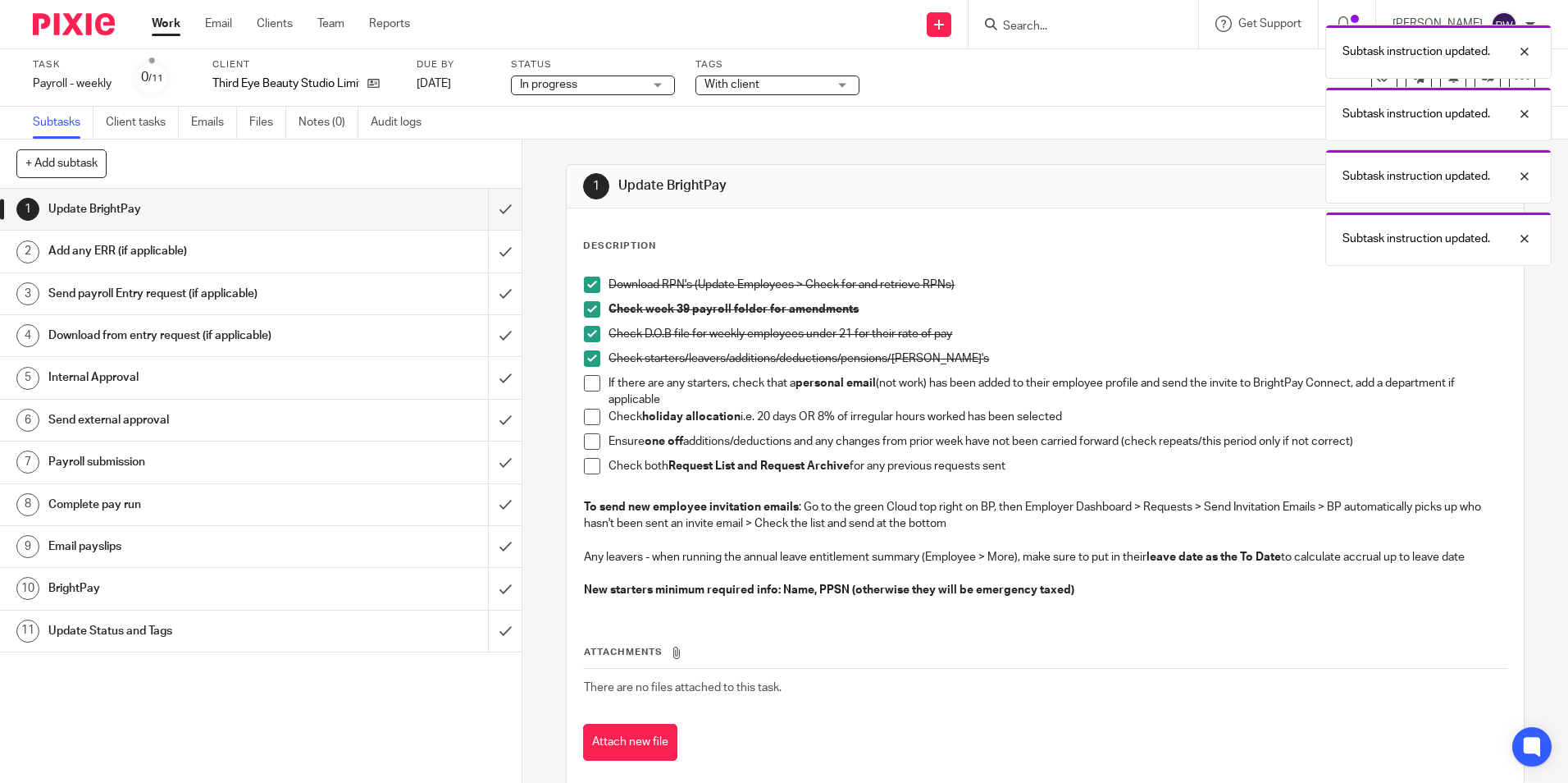
click at [584, 375] on span at bounding box center [592, 383] width 17 height 17
click at [584, 415] on span at bounding box center [592, 416] width 17 height 17
click at [585, 468] on span at bounding box center [592, 466] width 17 height 17
click at [591, 444] on span at bounding box center [592, 441] width 17 height 17
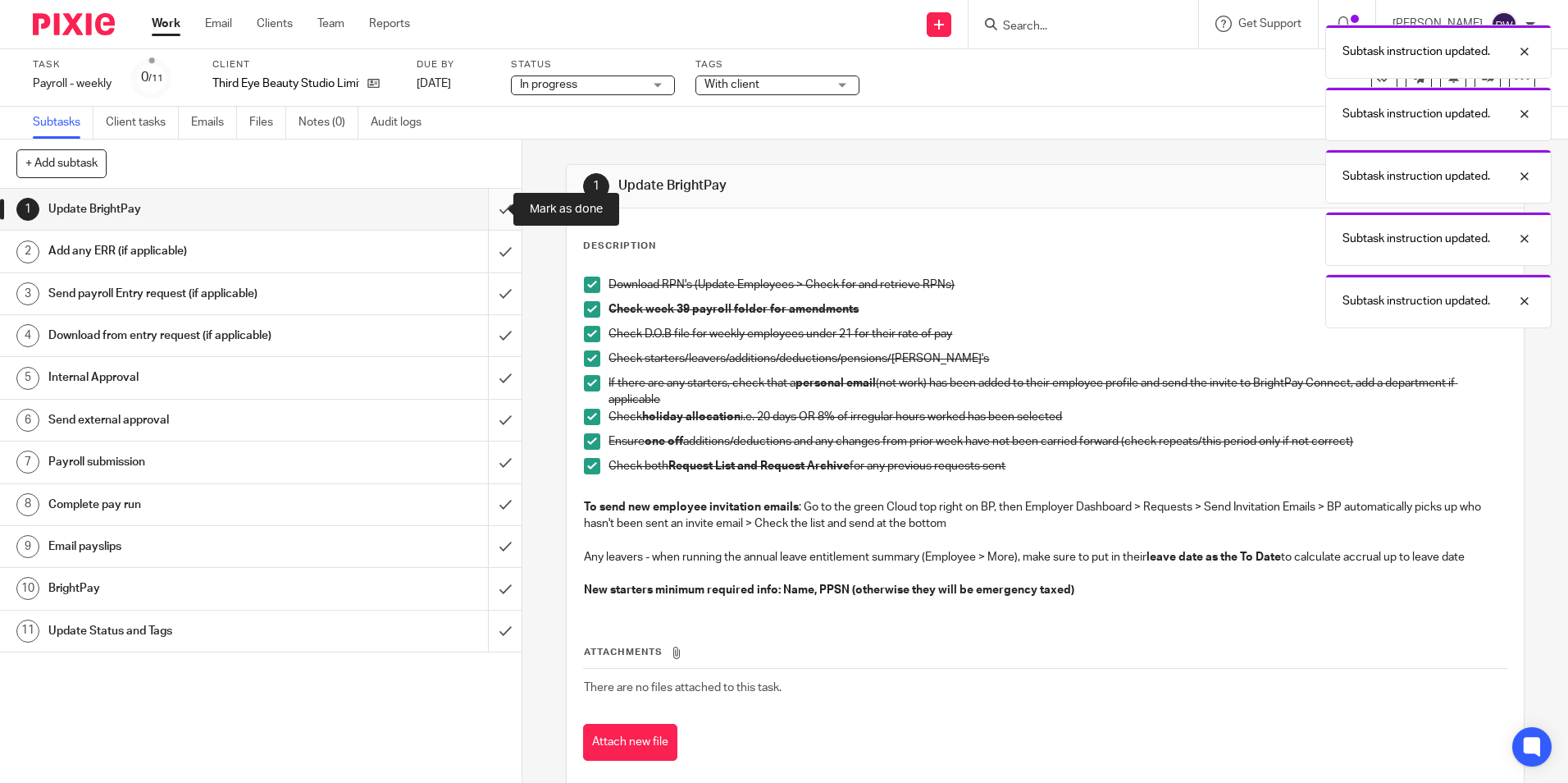
click at [506, 206] on input "submit" at bounding box center [260, 209] width 521 height 41
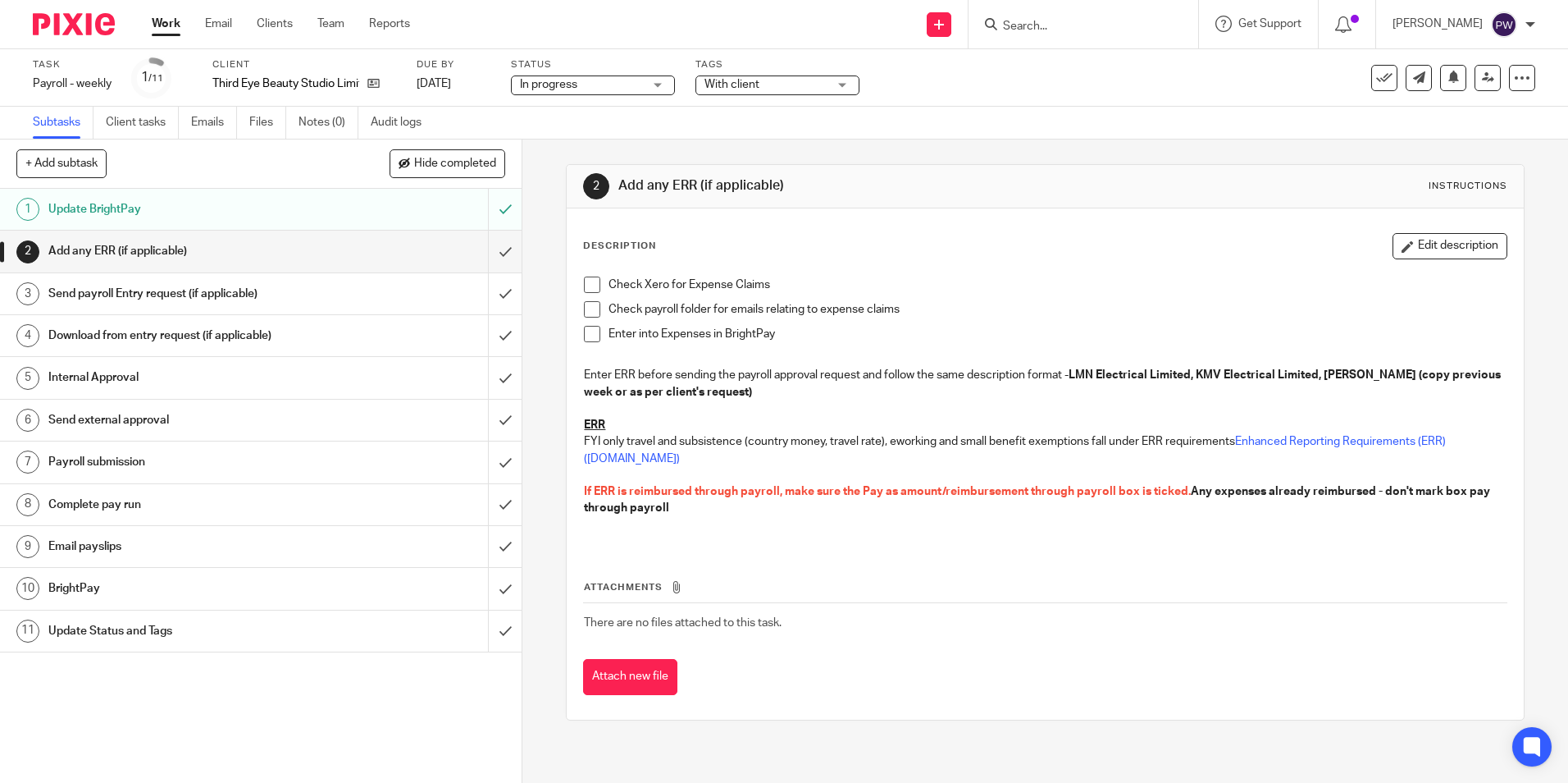
click at [167, 20] on link "Work" at bounding box center [166, 24] width 28 height 17
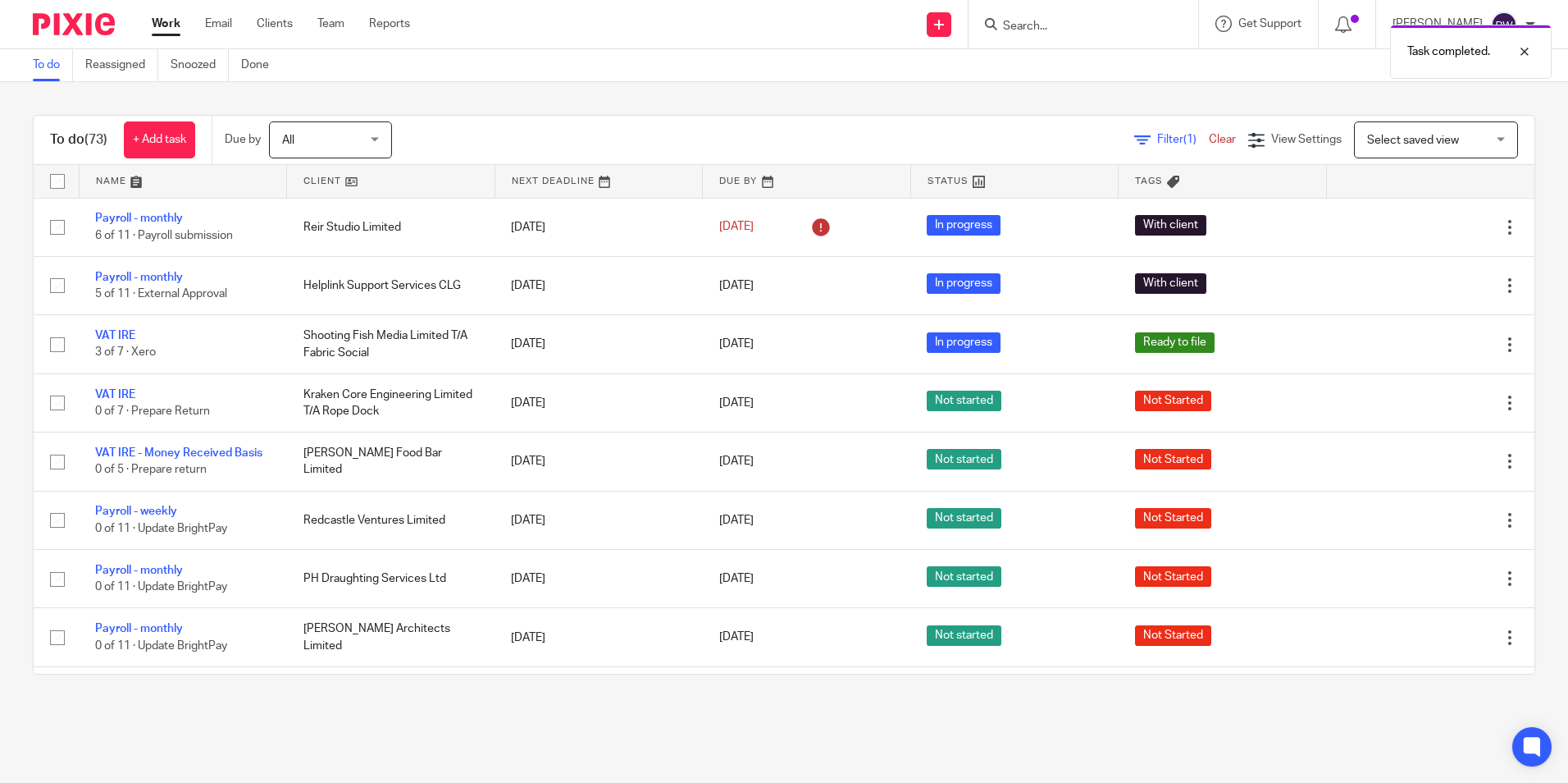
click at [1416, 136] on span "Select saved view" at bounding box center [1413, 140] width 92 height 12
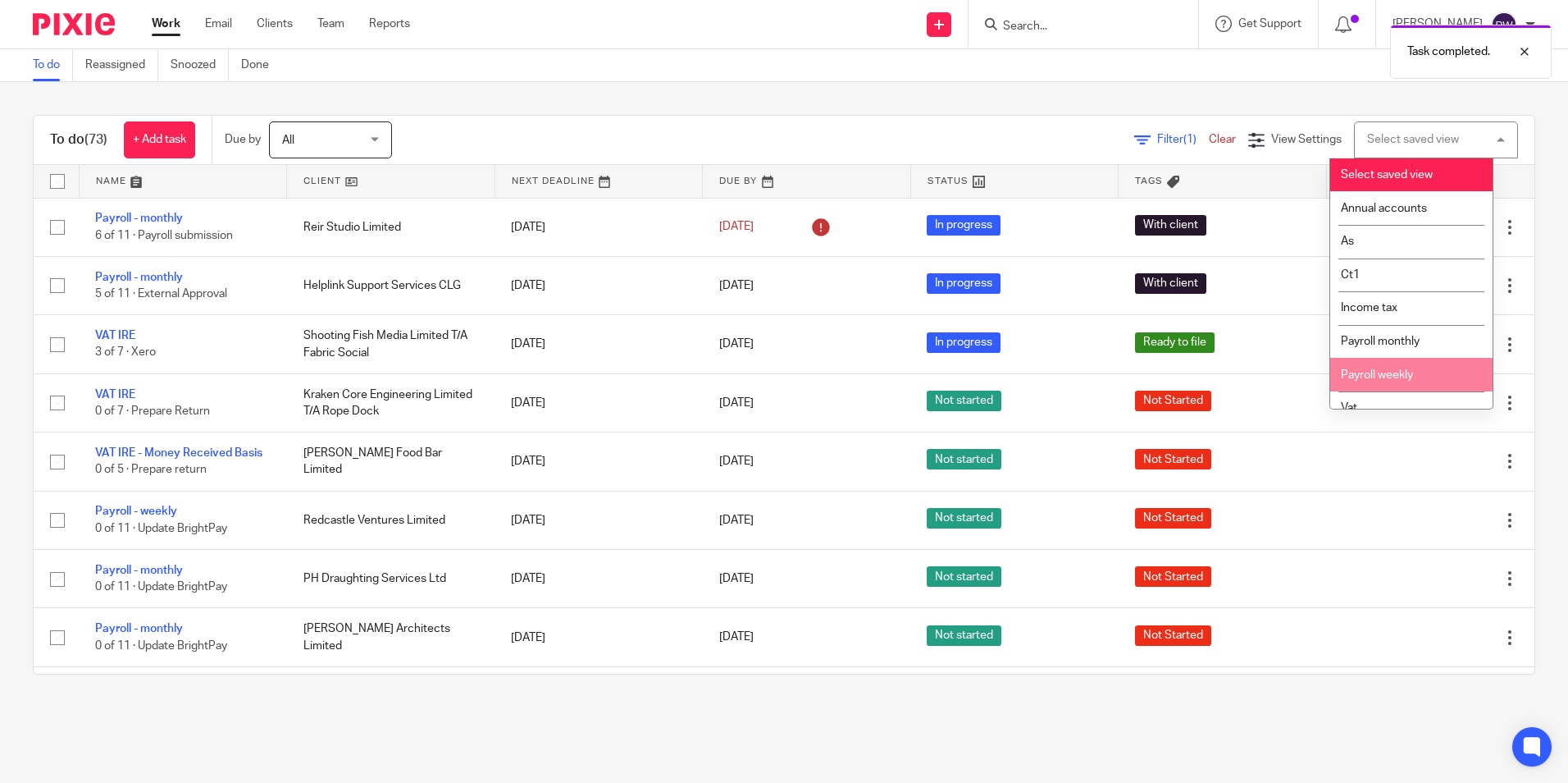
click at [1400, 374] on span "Payroll weekly" at bounding box center [1378, 375] width 73 height 12
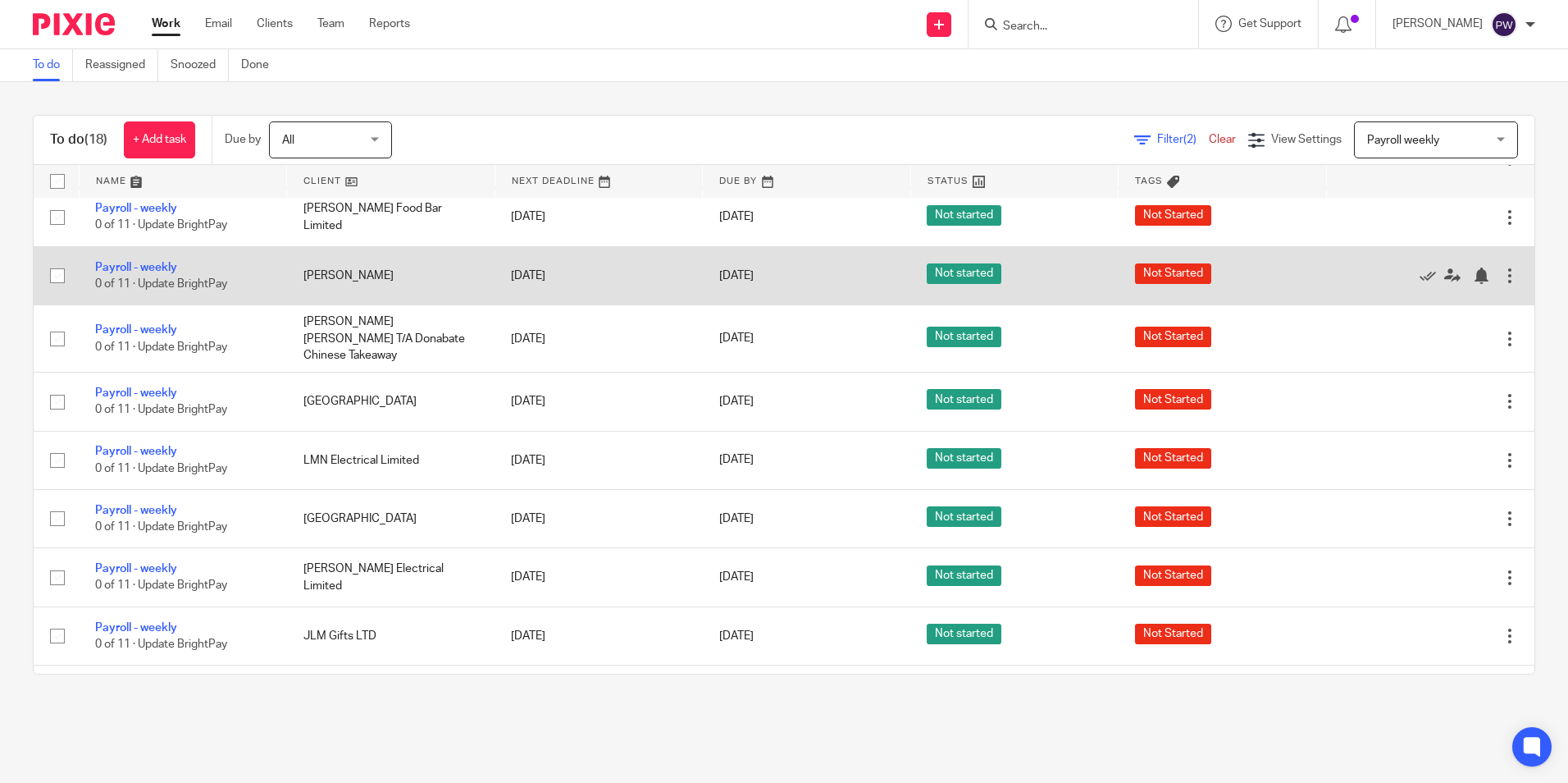
scroll to position [574, 0]
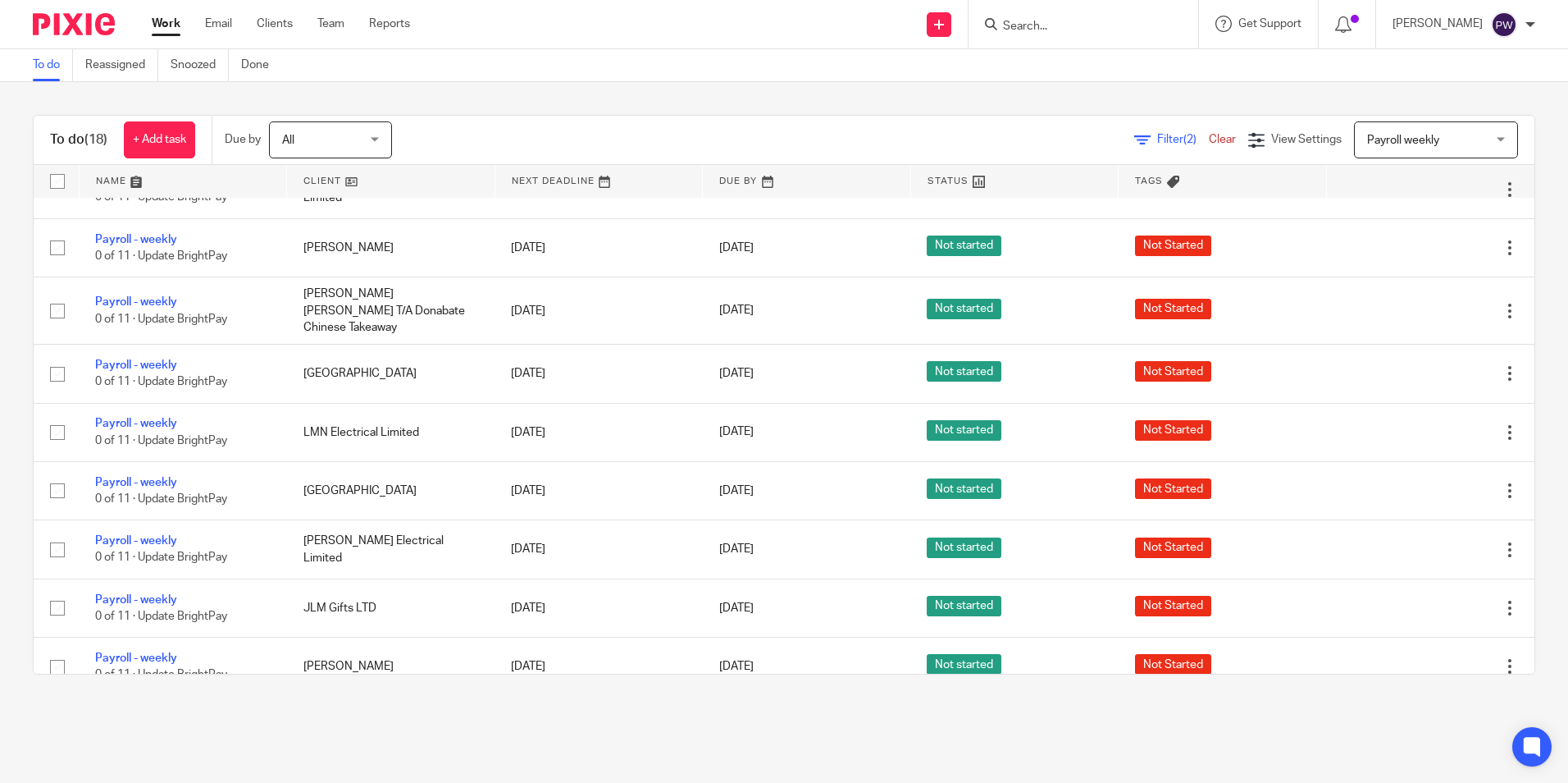
drag, startPoint x: 135, startPoint y: 471, endPoint x: 13, endPoint y: 454, distance: 123.2
click at [13, 454] on div "To do (18) + Add task Due by All All [DATE] [DATE] This week Next week This mon…" at bounding box center [784, 395] width 1568 height 625
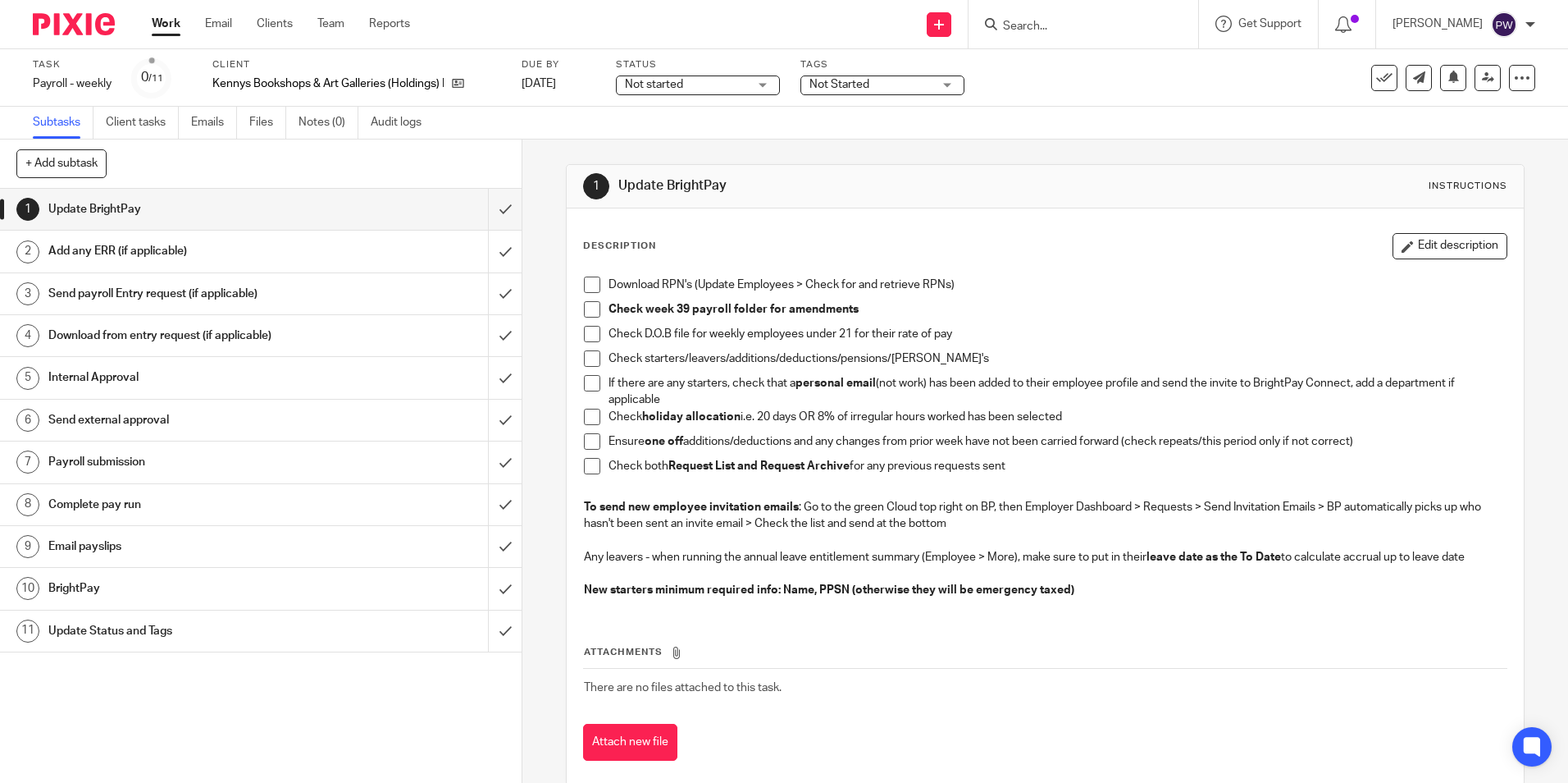
click at [684, 85] on span "Not started" at bounding box center [654, 84] width 58 height 12
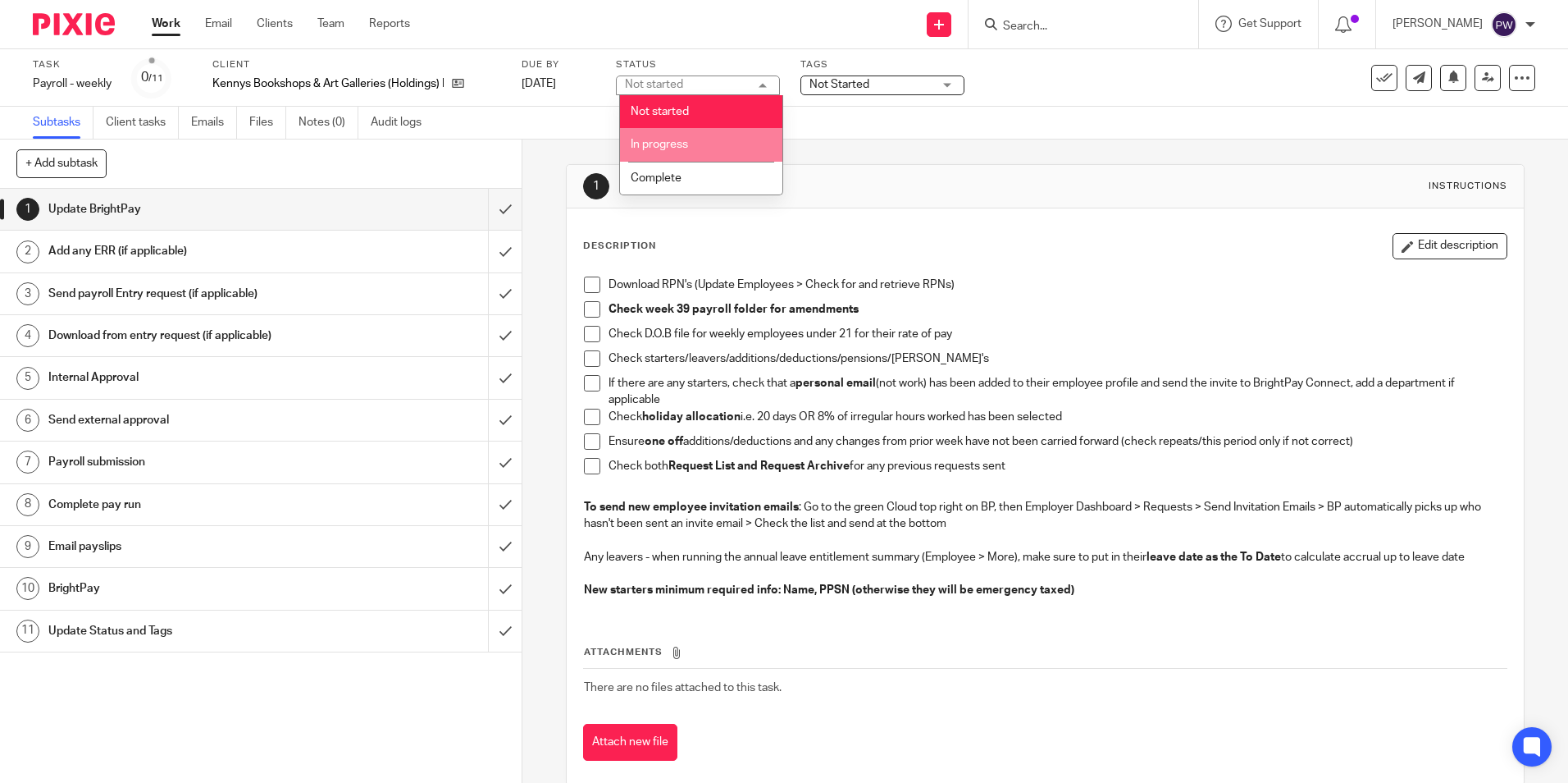
click at [684, 140] on span "In progress" at bounding box center [659, 144] width 58 height 12
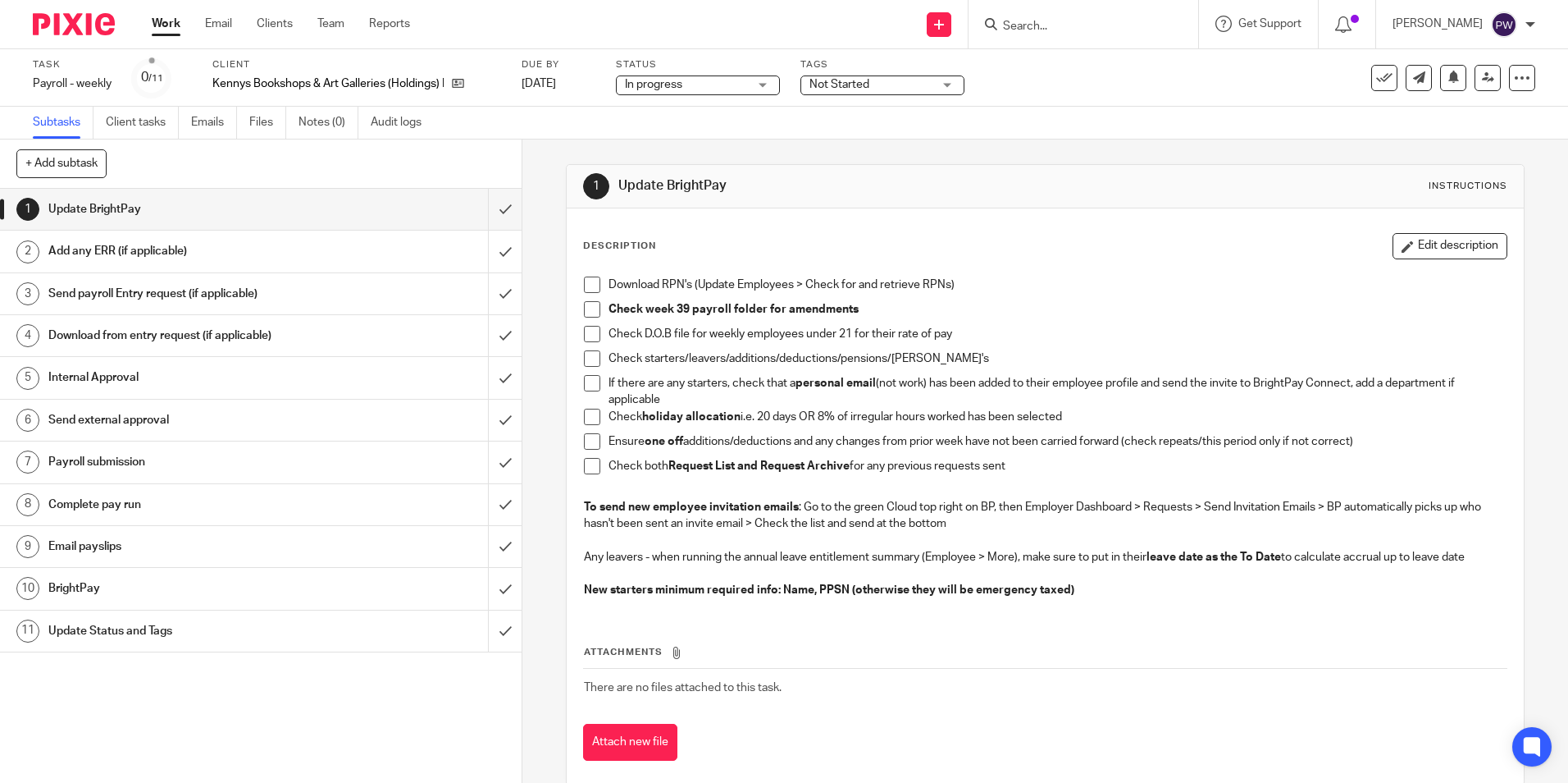
click at [878, 89] on span "Not Started" at bounding box center [870, 84] width 123 height 17
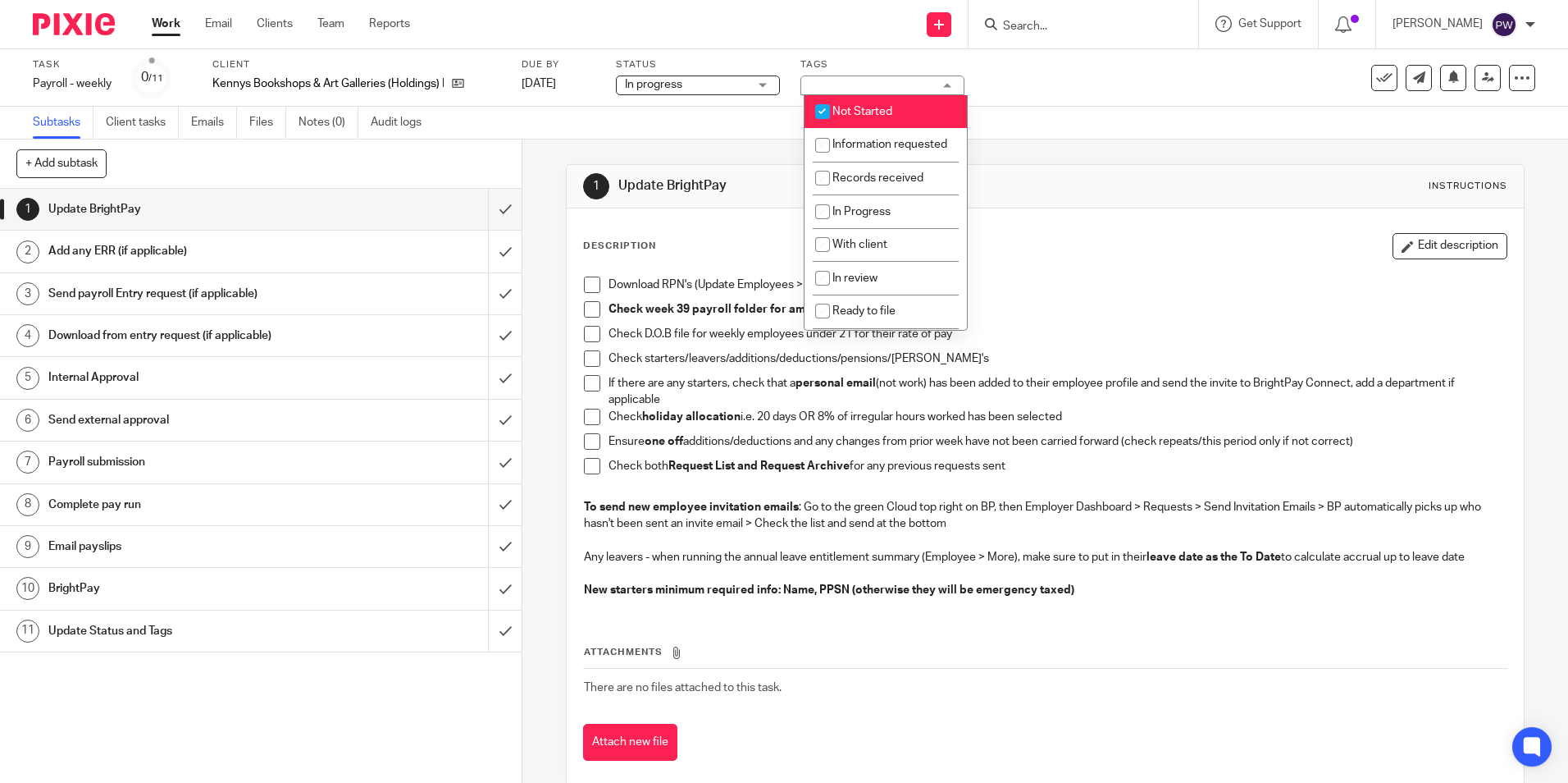
click at [860, 108] on span "Not Started" at bounding box center [862, 111] width 60 height 12
checkbox input "false"
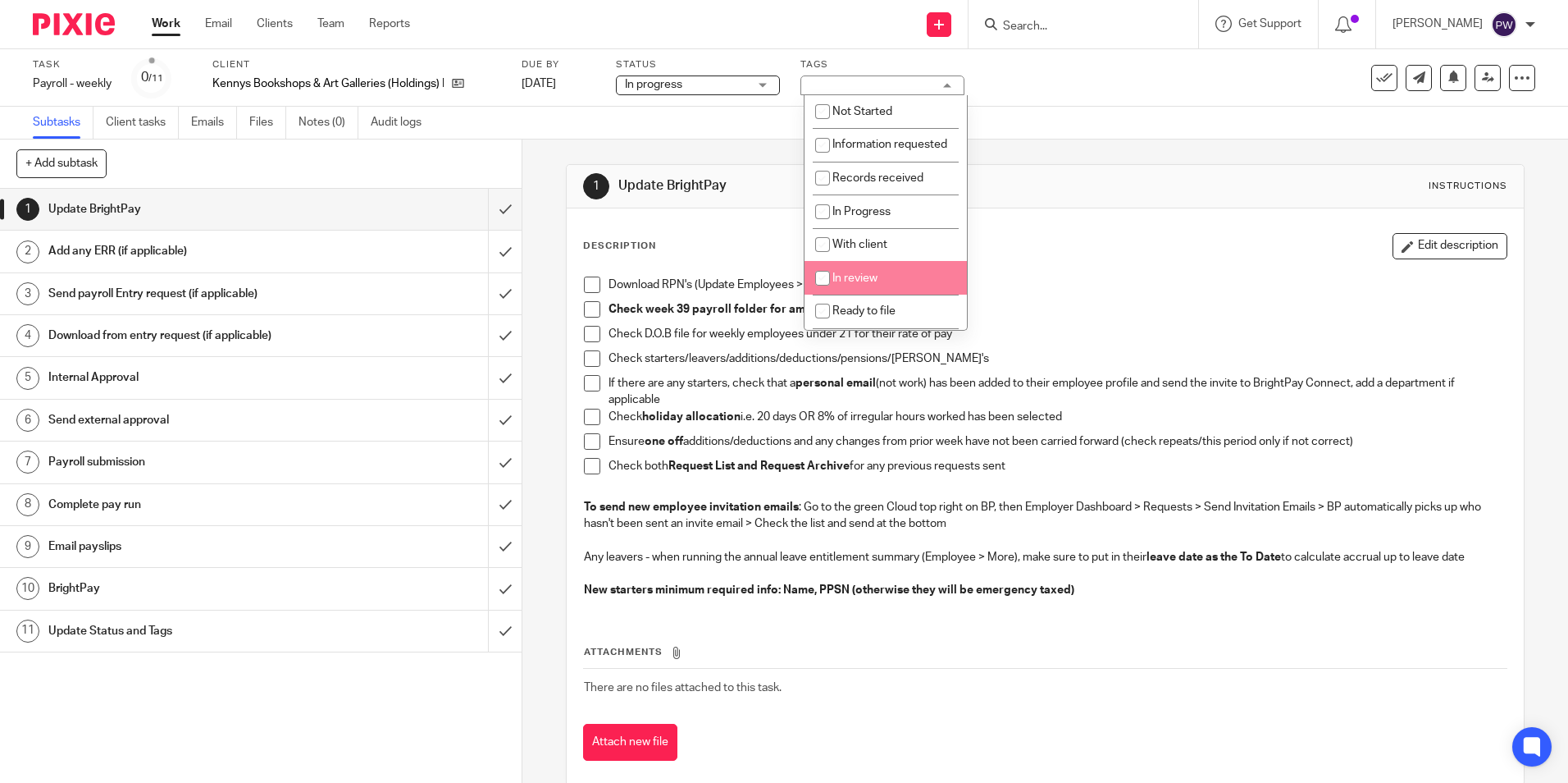
scroll to position [82, 0]
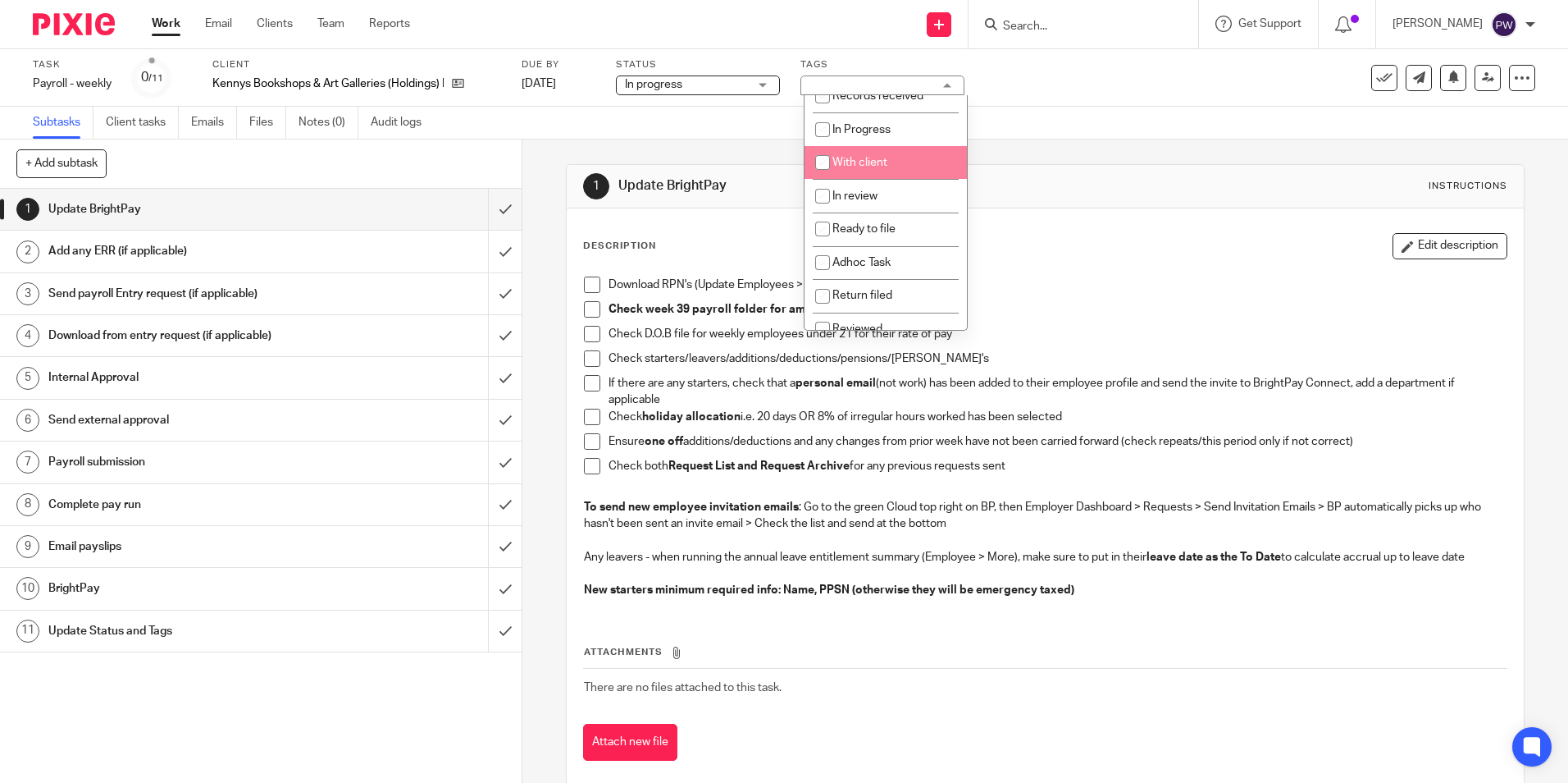
click at [854, 168] on span "With client" at bounding box center [860, 162] width 55 height 12
checkbox input "true"
click at [991, 122] on div "Subtasks Client tasks Emails Files Notes (0) Audit logs" at bounding box center [784, 122] width 1568 height 33
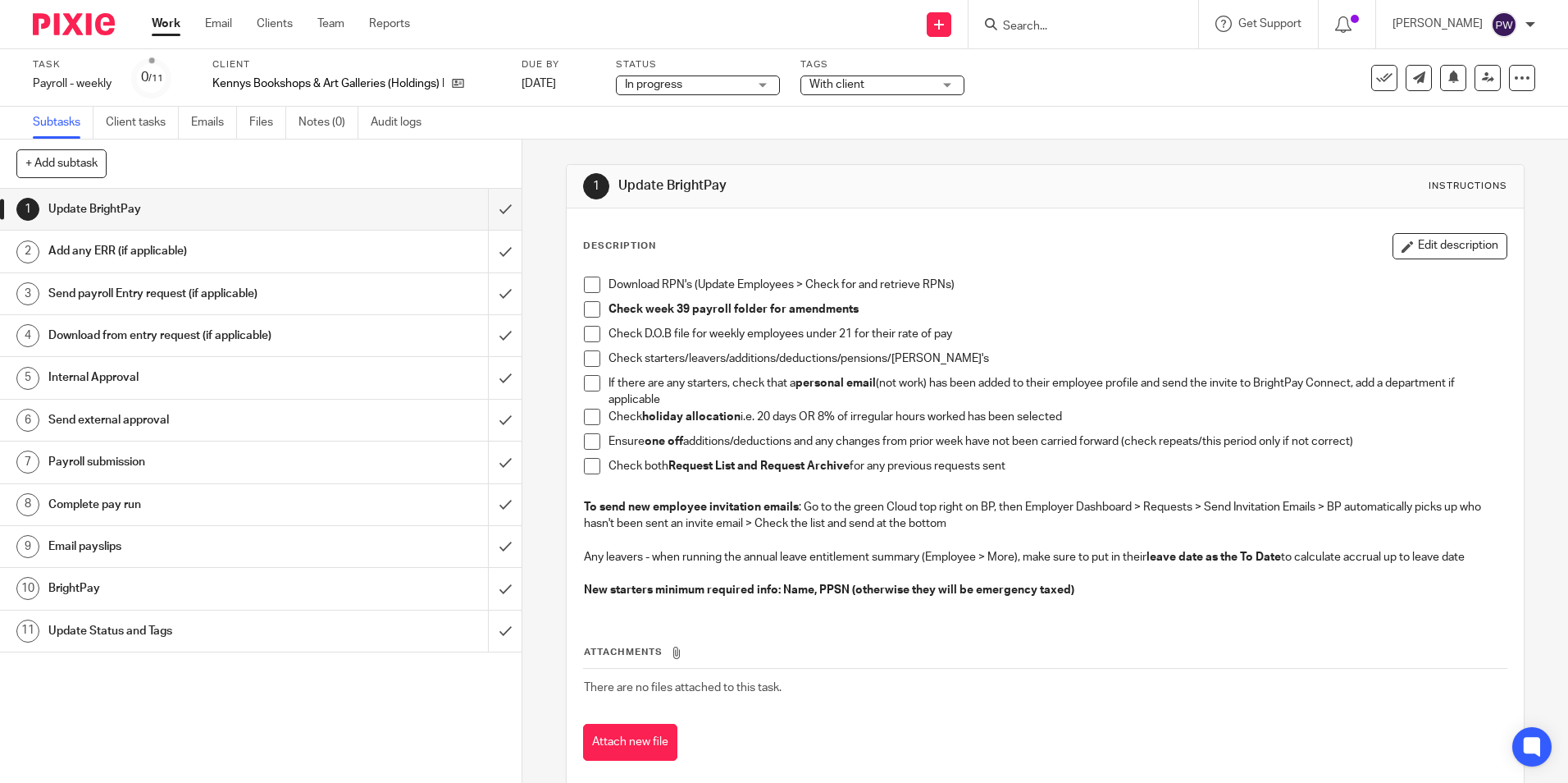
click at [588, 289] on span at bounding box center [592, 284] width 17 height 17
drag, startPoint x: 586, startPoint y: 304, endPoint x: 584, endPoint y: 314, distance: 10.2
click at [587, 304] on span at bounding box center [592, 309] width 17 height 17
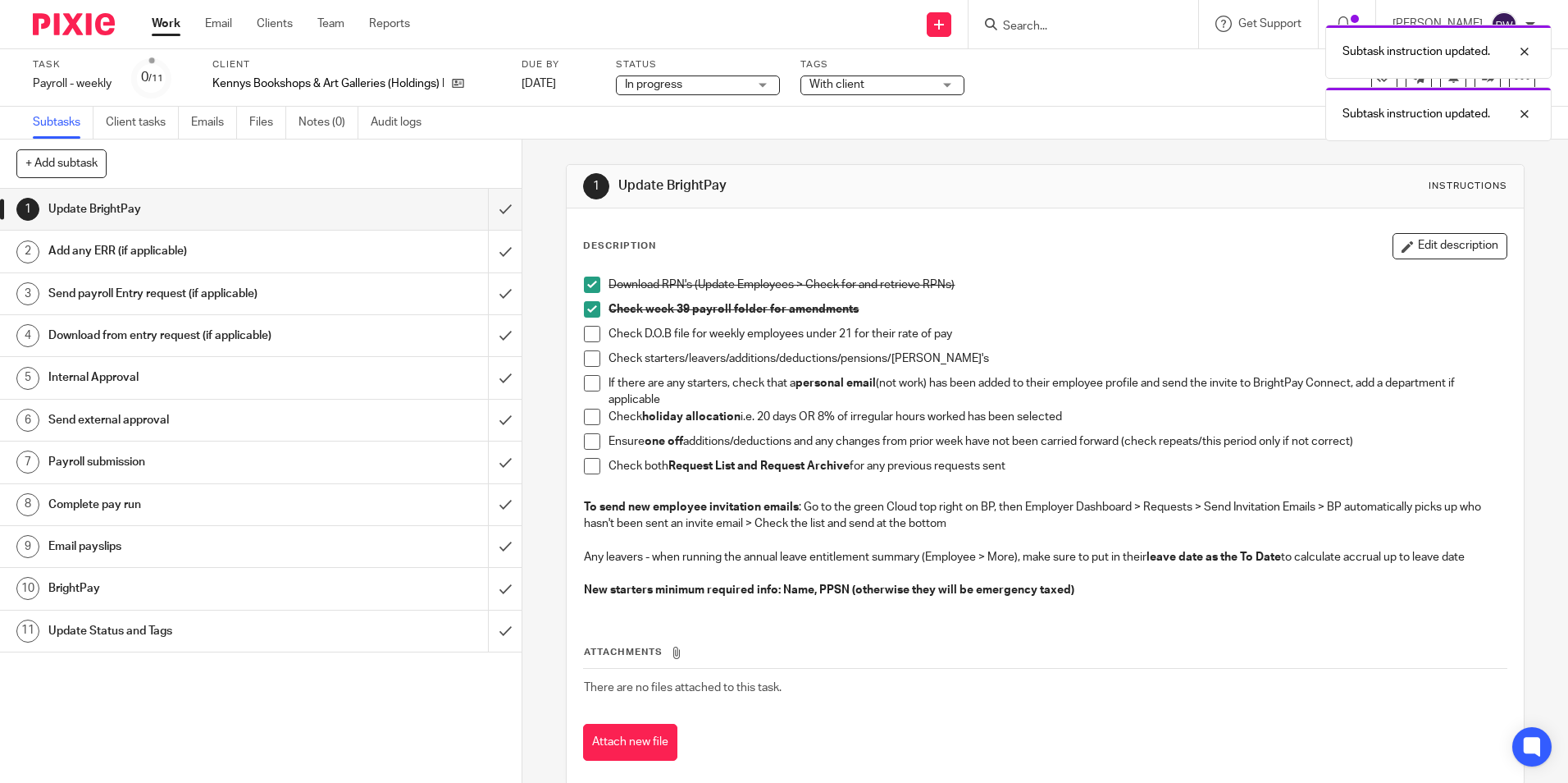
click at [584, 330] on span at bounding box center [592, 334] width 17 height 17
click at [584, 361] on span at bounding box center [592, 359] width 17 height 17
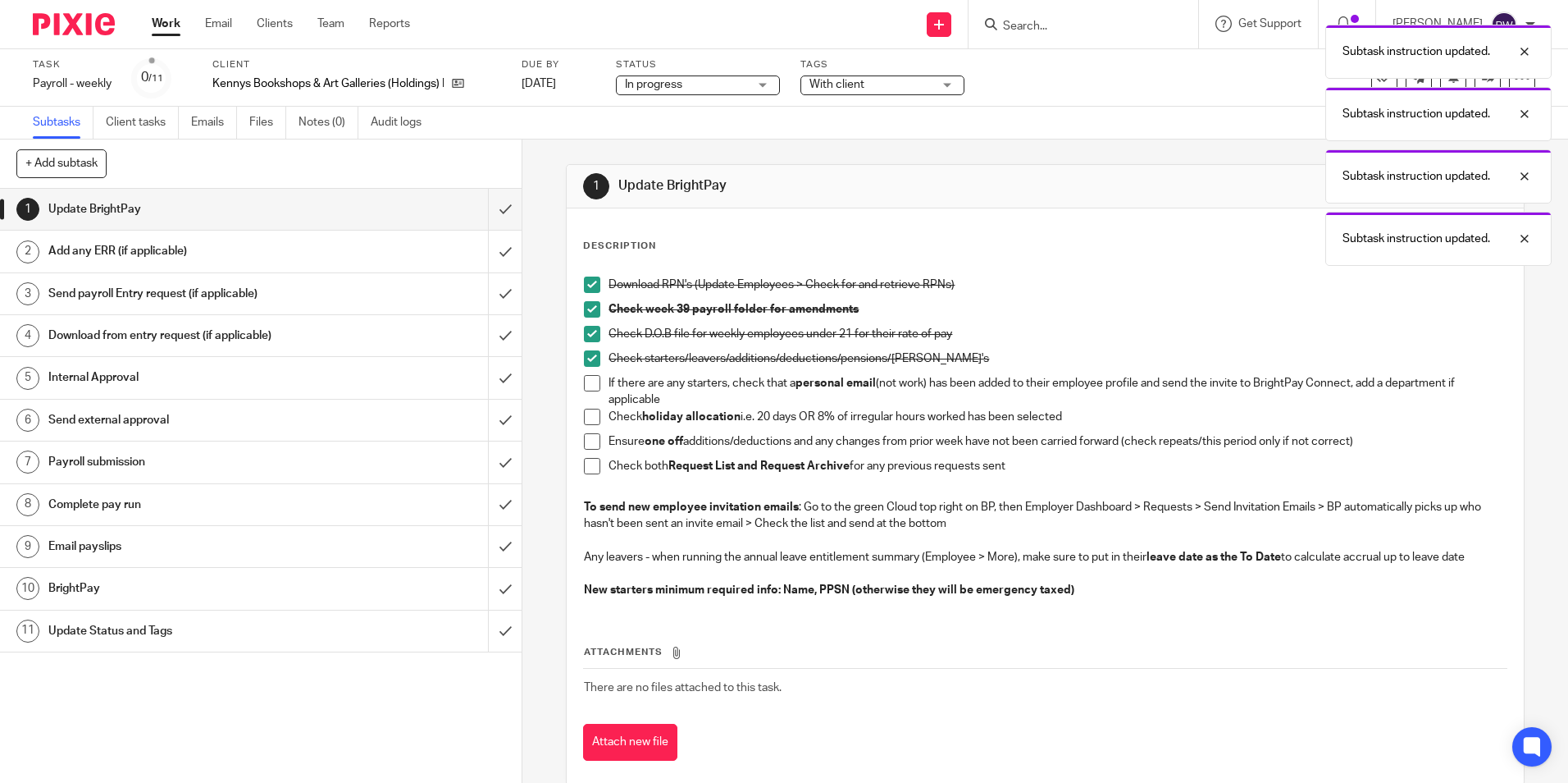
drag, startPoint x: 583, startPoint y: 376, endPoint x: 584, endPoint y: 384, distance: 8.1
click at [584, 376] on span at bounding box center [592, 383] width 17 height 17
drag, startPoint x: 589, startPoint y: 411, endPoint x: 585, endPoint y: 421, distance: 10.8
click at [590, 411] on span at bounding box center [592, 416] width 17 height 17
click at [584, 440] on span at bounding box center [592, 441] width 17 height 17
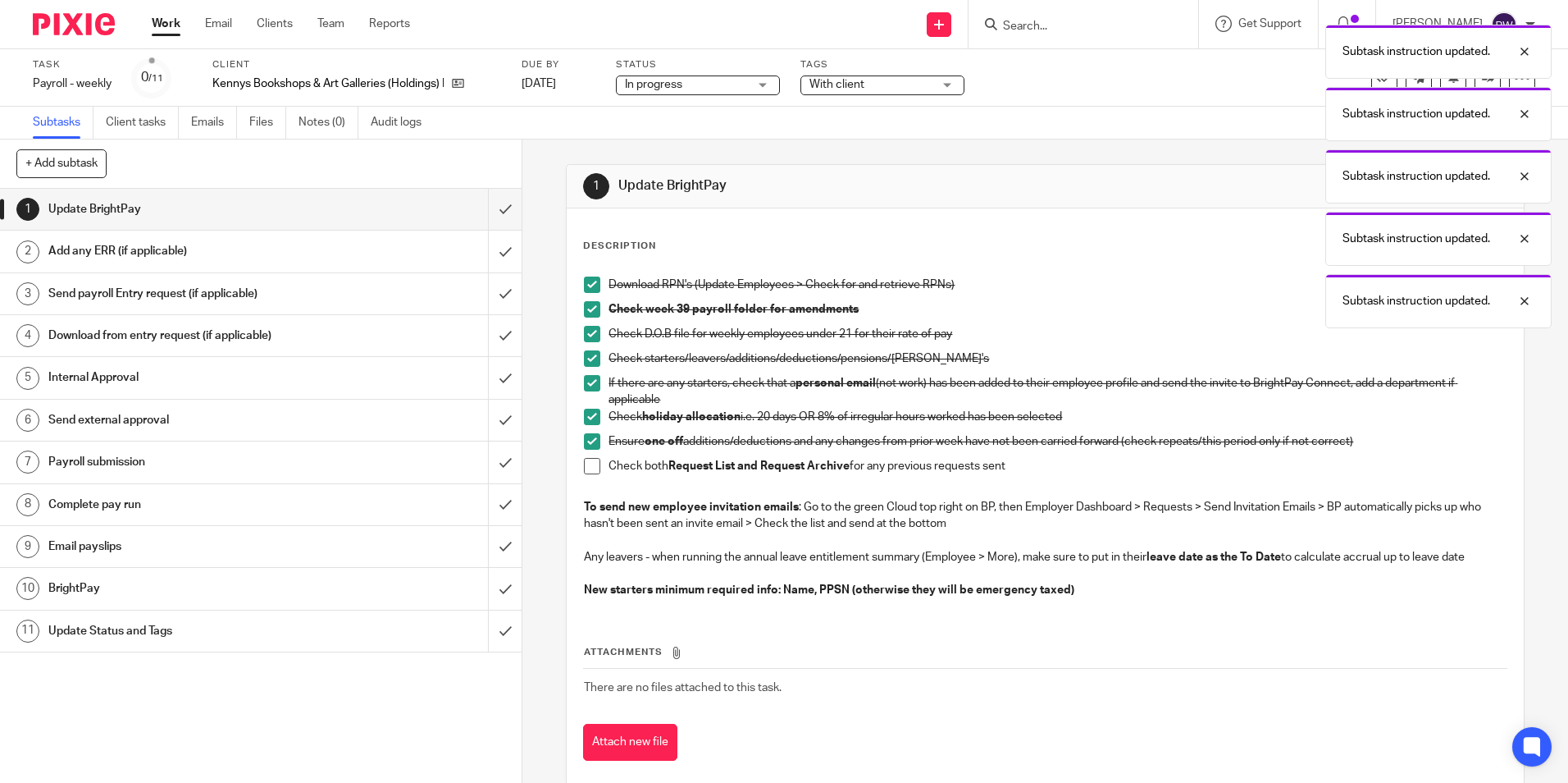
click at [584, 472] on span at bounding box center [592, 466] width 17 height 17
click at [487, 205] on input "submit" at bounding box center [260, 209] width 521 height 41
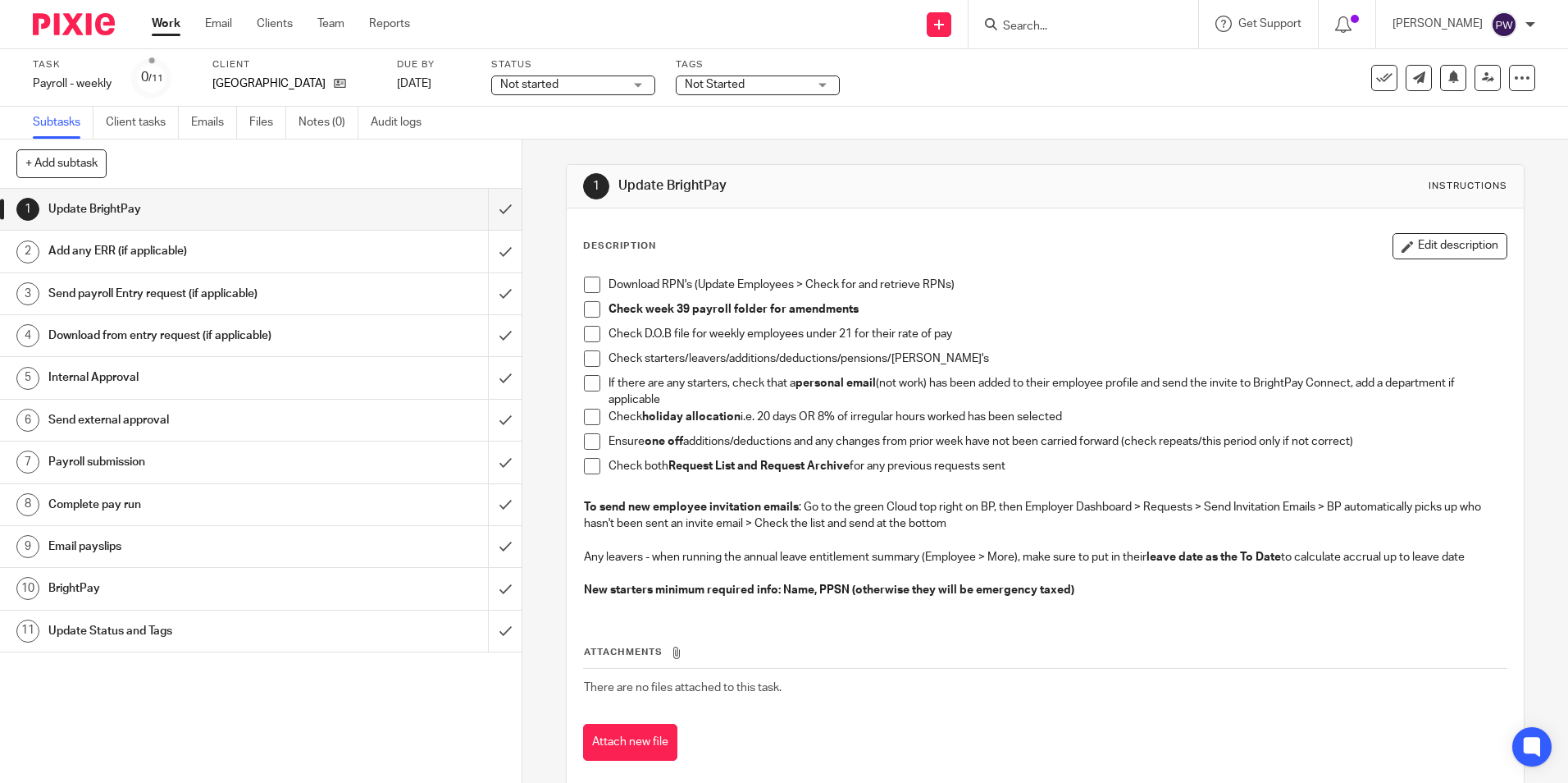
click at [554, 80] on span "Not started" at bounding box center [529, 84] width 58 height 12
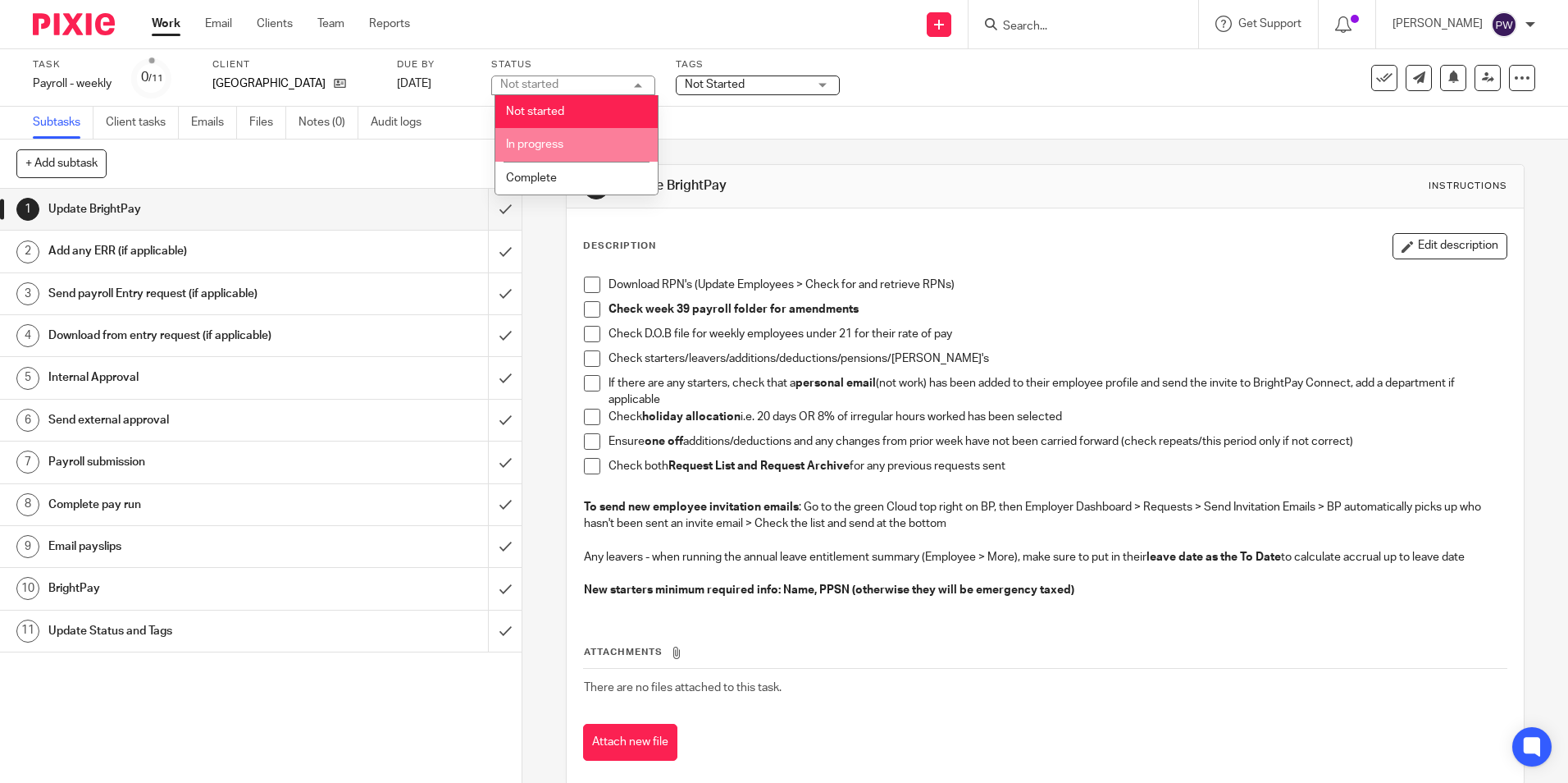
click at [542, 139] on span "In progress" at bounding box center [535, 144] width 58 height 12
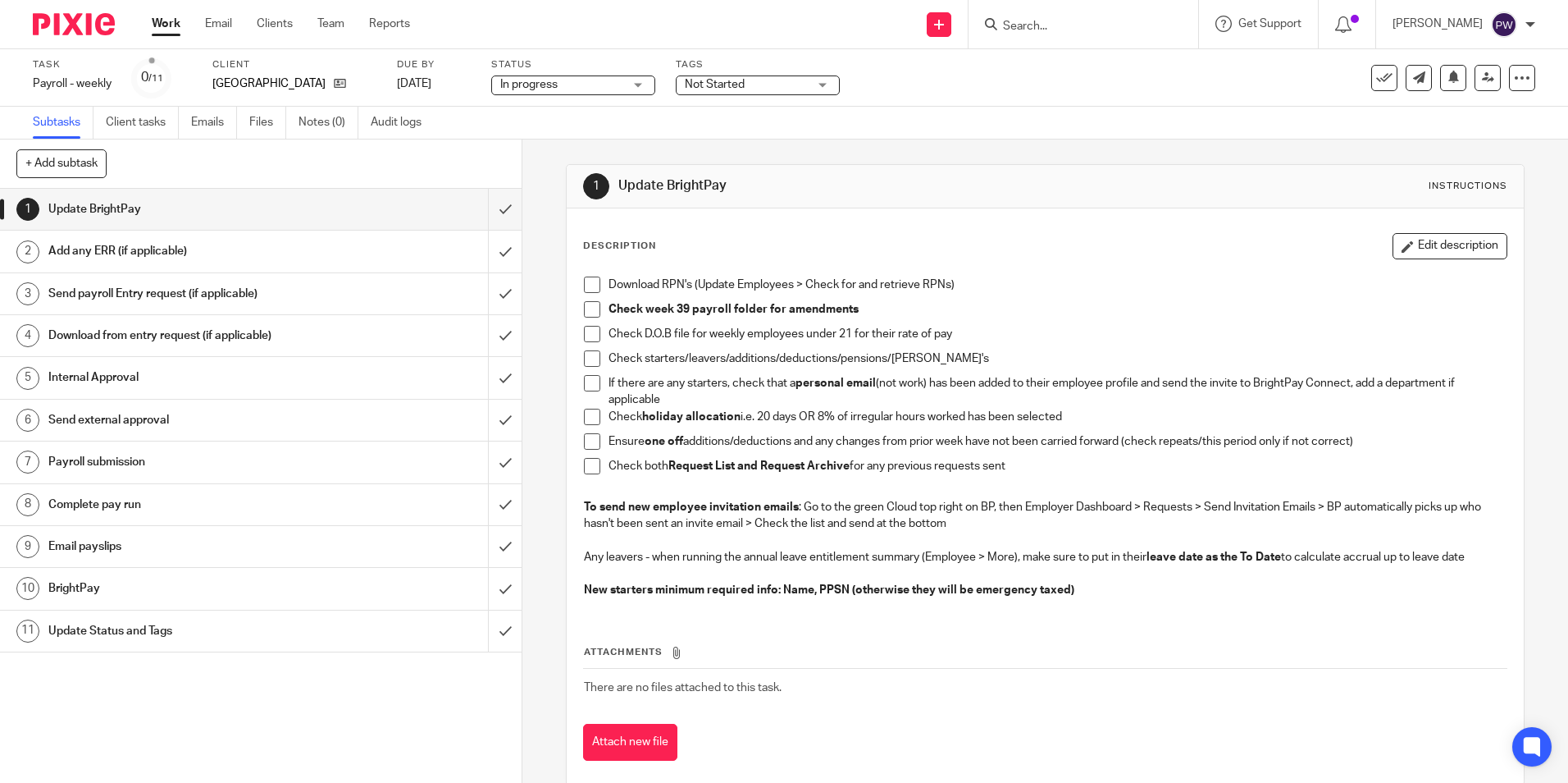
click at [551, 81] on span "In progress" at bounding box center [529, 84] width 58 height 12
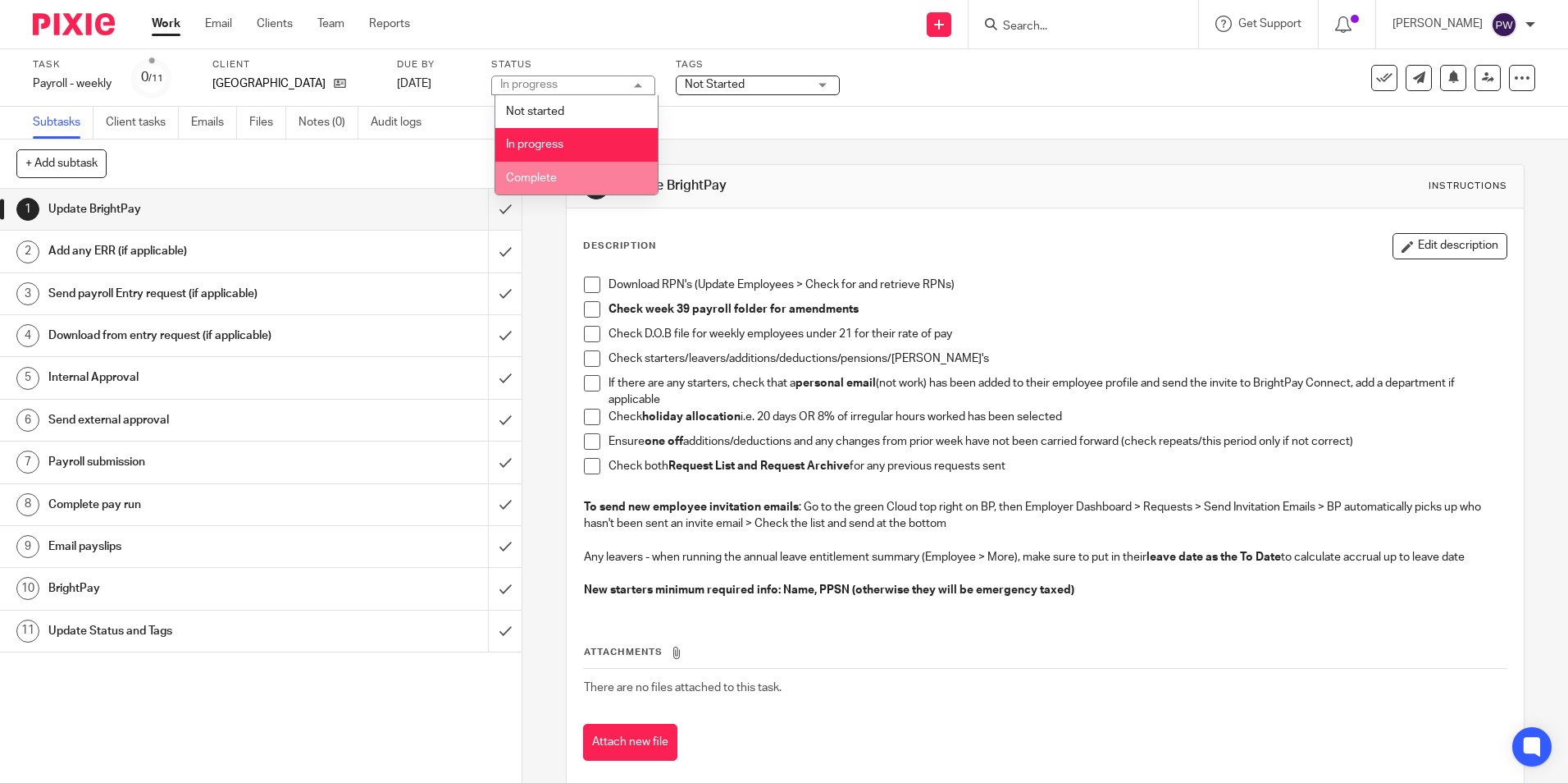
click at [538, 167] on li "Complete" at bounding box center [575, 178] width 162 height 34
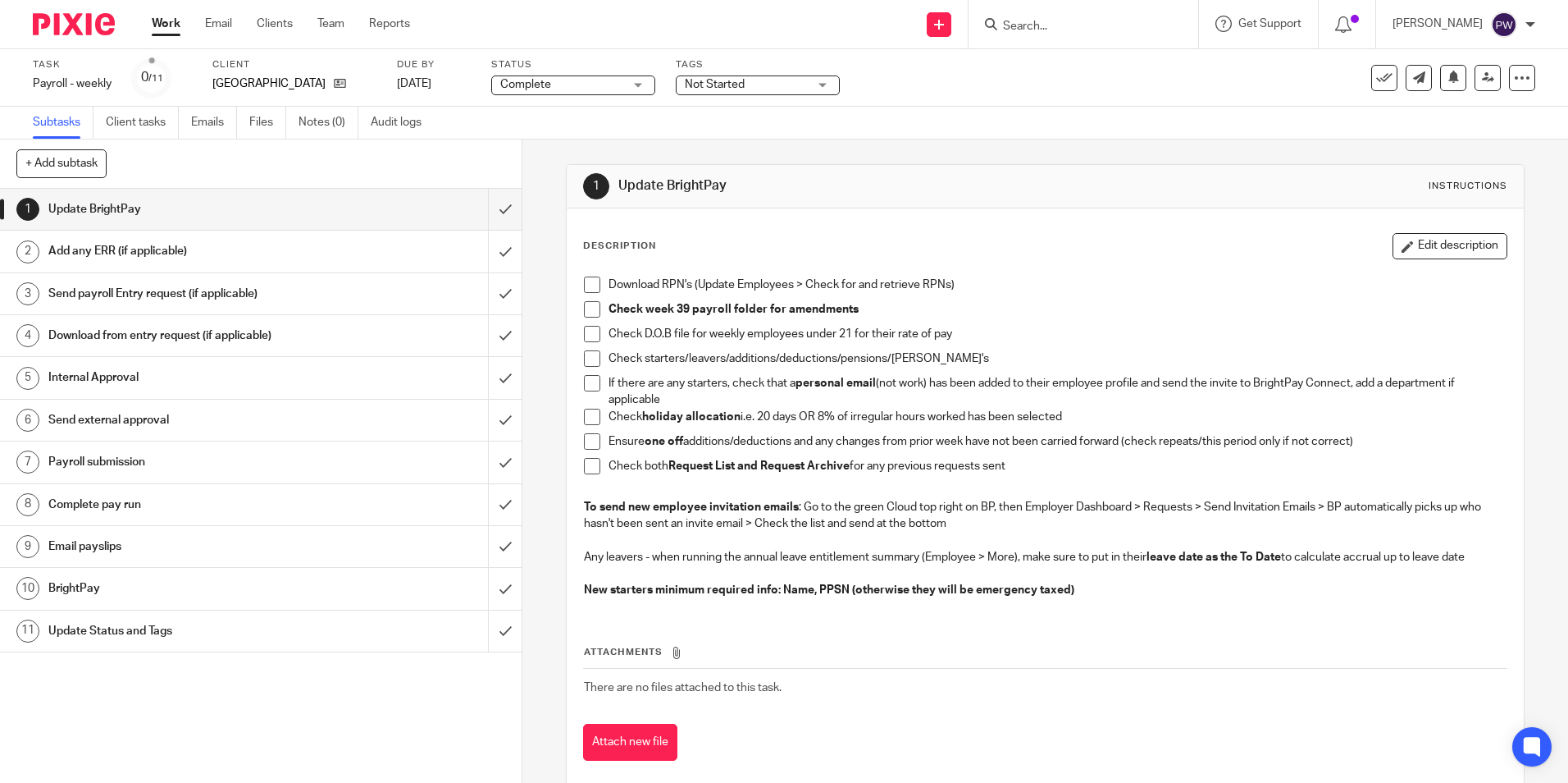
click at [779, 77] on span "Not Started" at bounding box center [745, 84] width 123 height 17
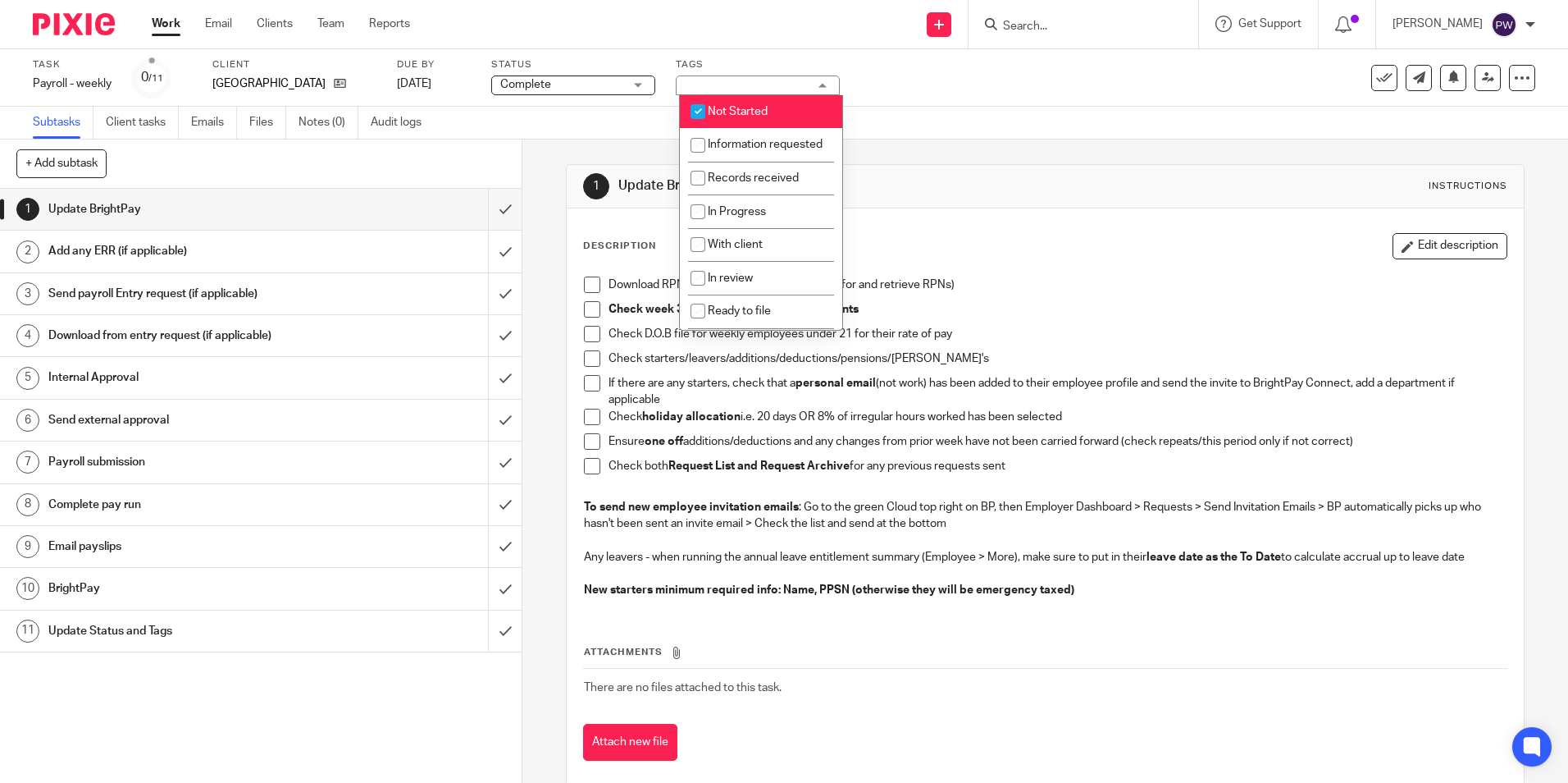
click at [745, 108] on span "Not Started" at bounding box center [738, 111] width 60 height 12
checkbox input "false"
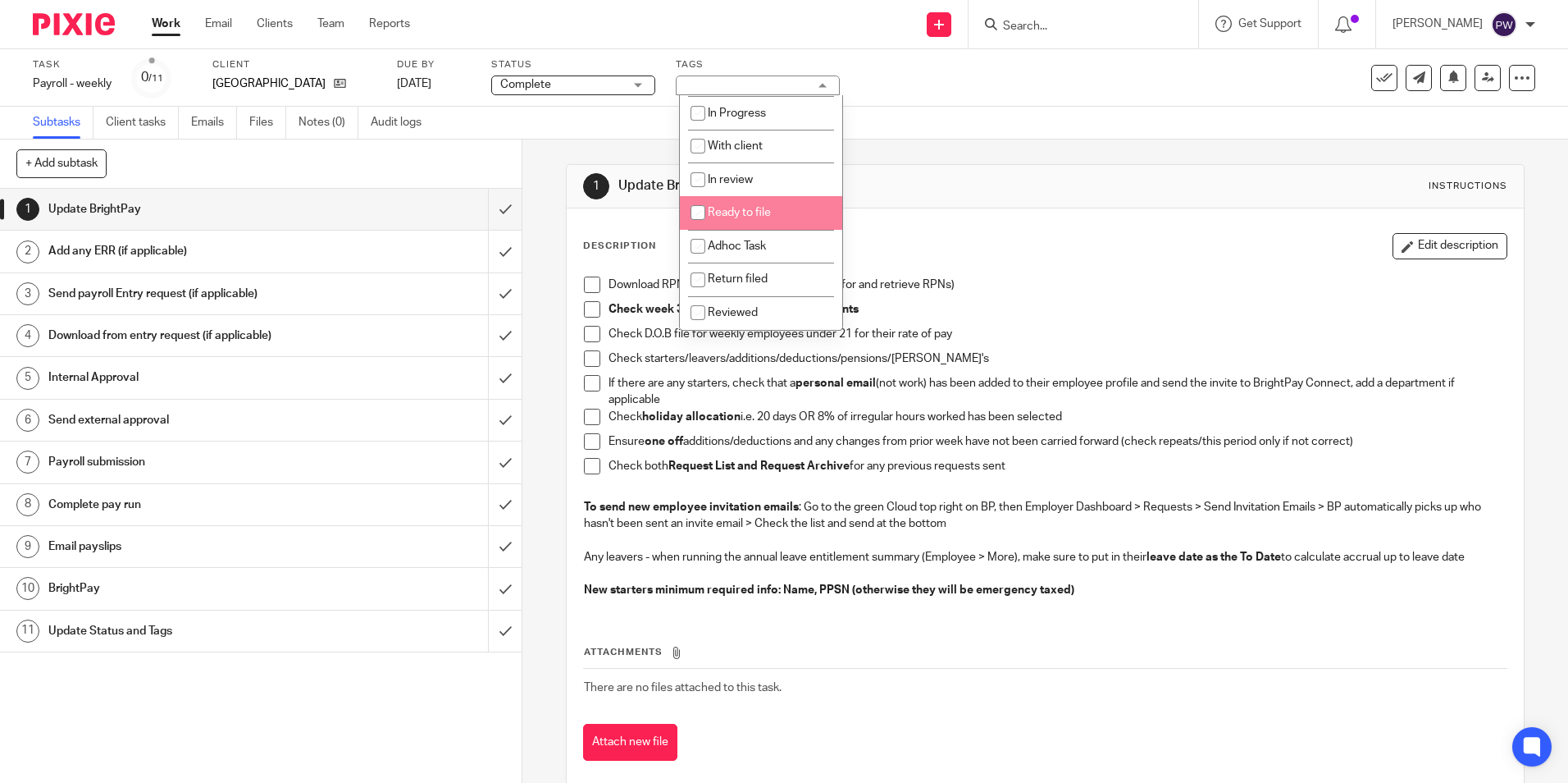
scroll to position [115, 0]
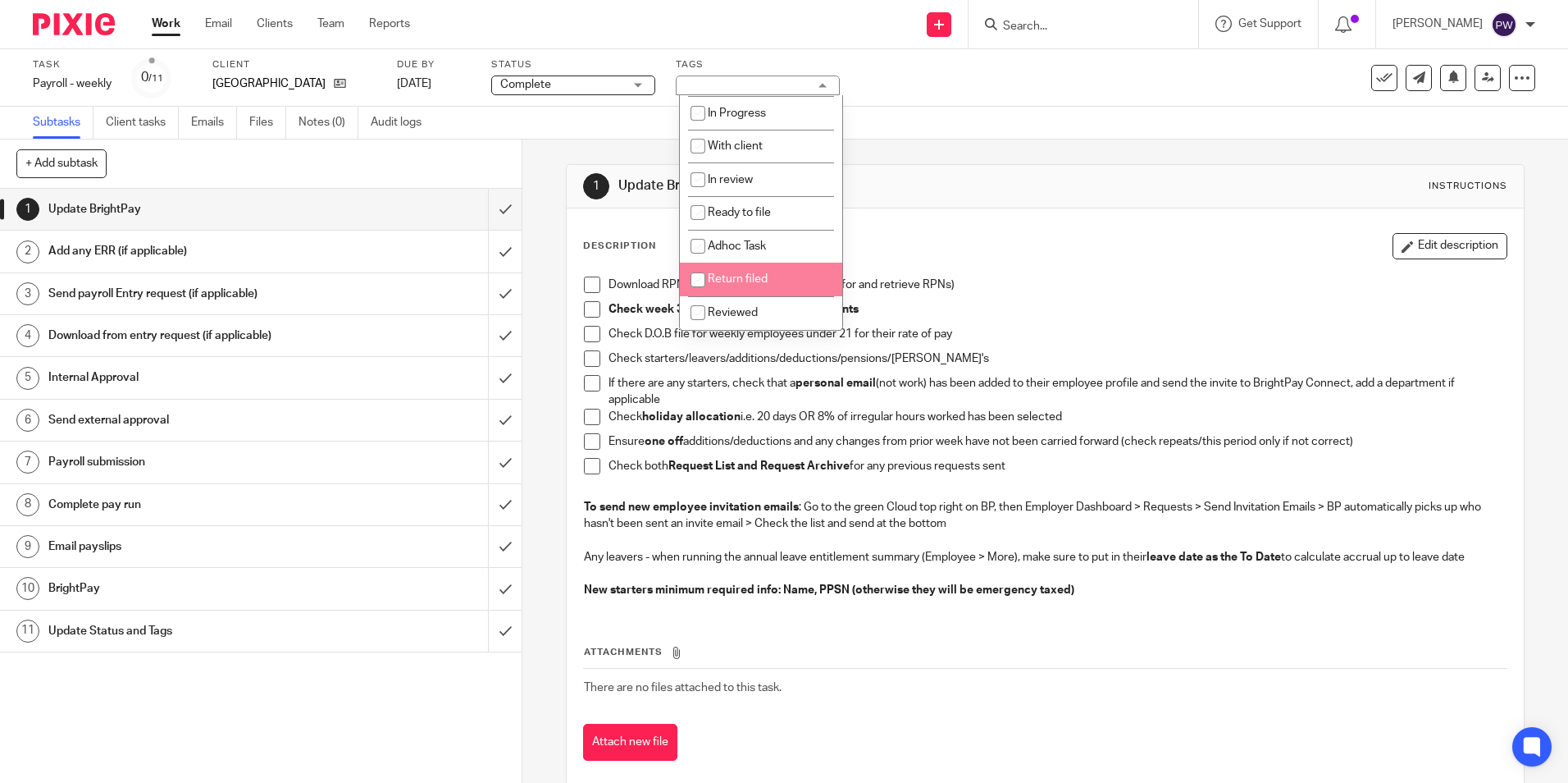
click at [727, 283] on span "Return filed" at bounding box center [738, 278] width 60 height 12
checkbox input "true"
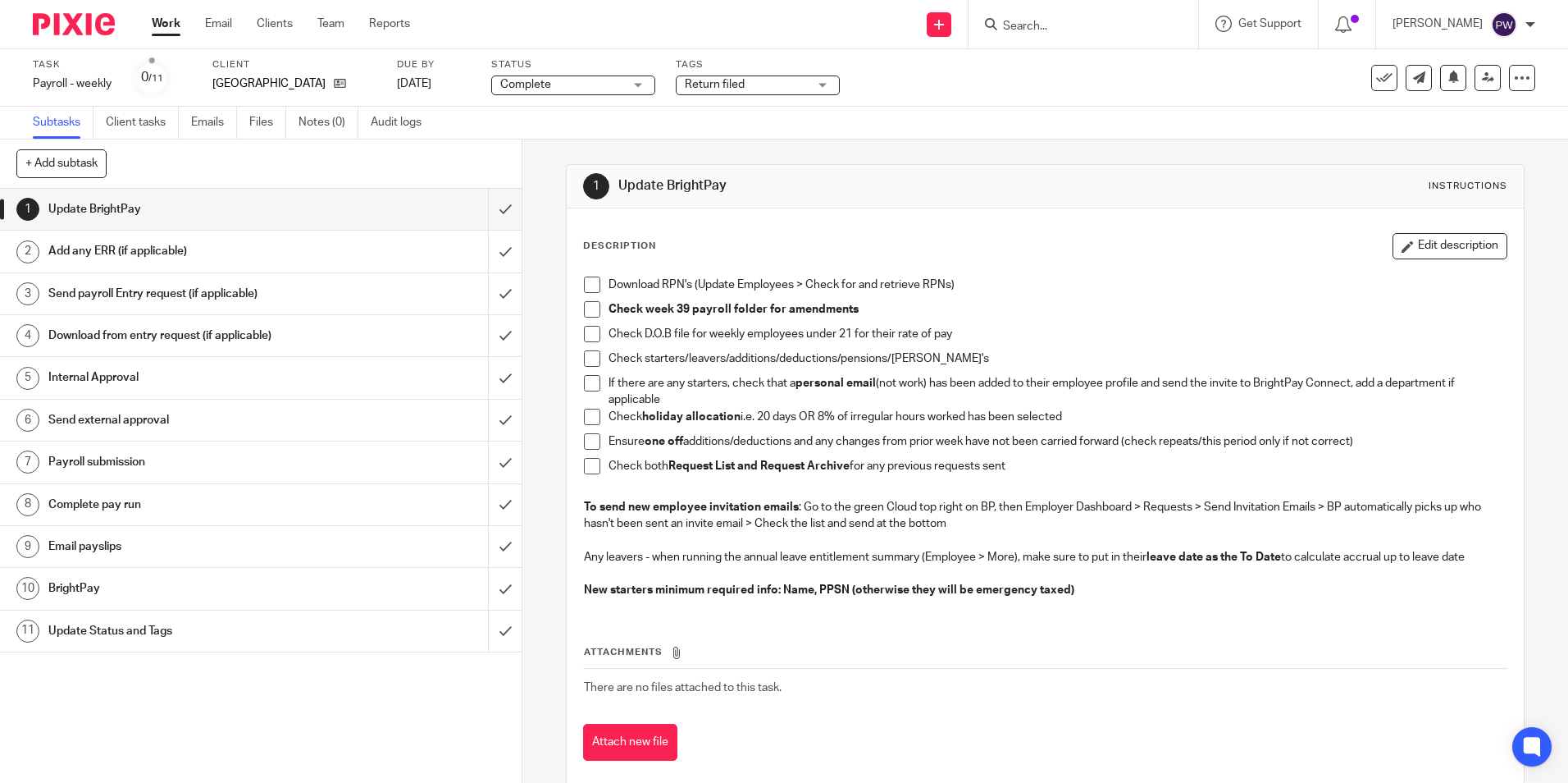
click at [1008, 68] on div "Task Payroll - weekly Save Payroll - weekly 0 /11 Client Belgrove Junior Girls …" at bounding box center [659, 78] width 1252 height 39
click at [584, 283] on span at bounding box center [592, 284] width 17 height 17
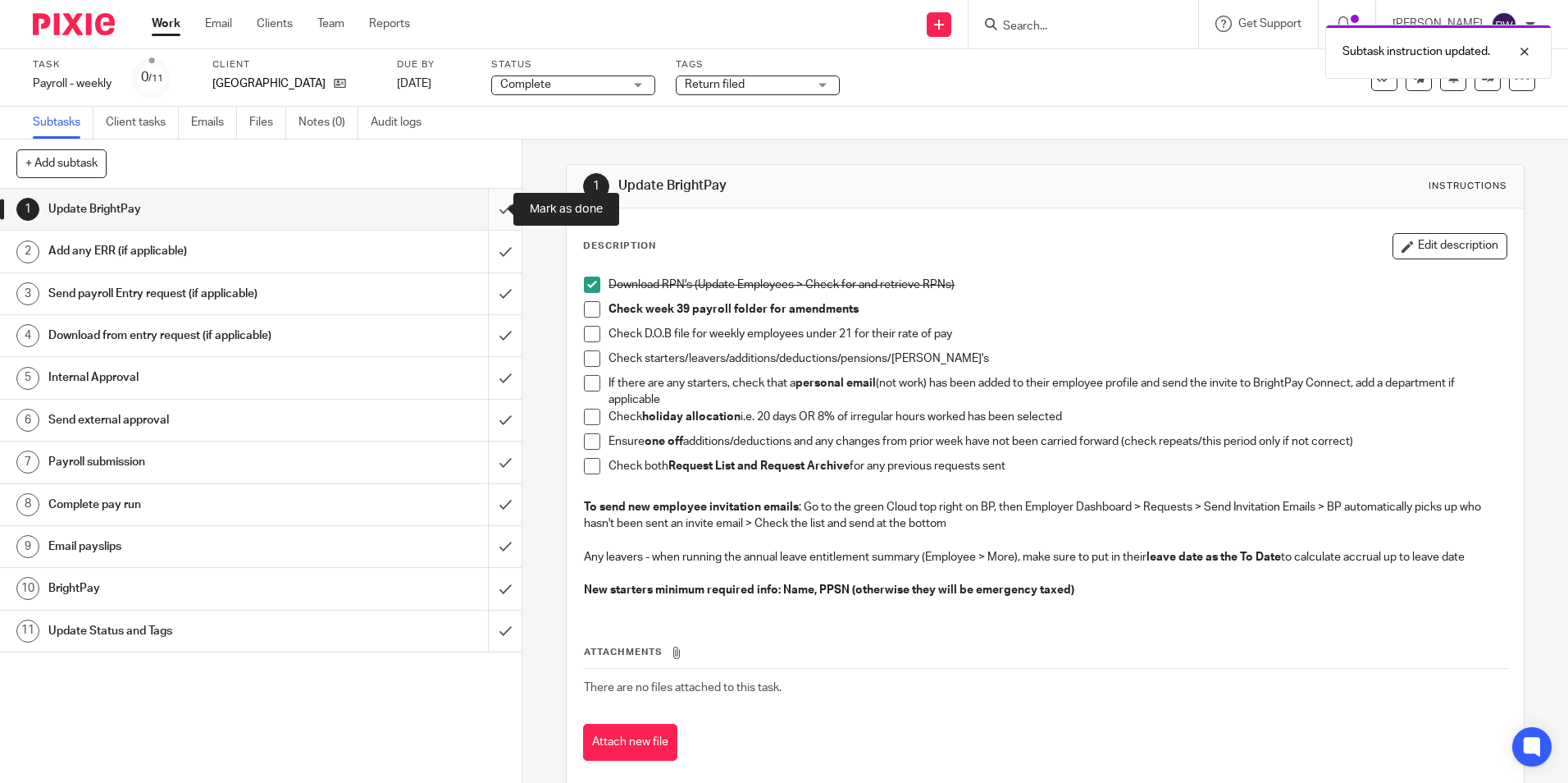
click at [494, 207] on input "submit" at bounding box center [260, 209] width 521 height 41
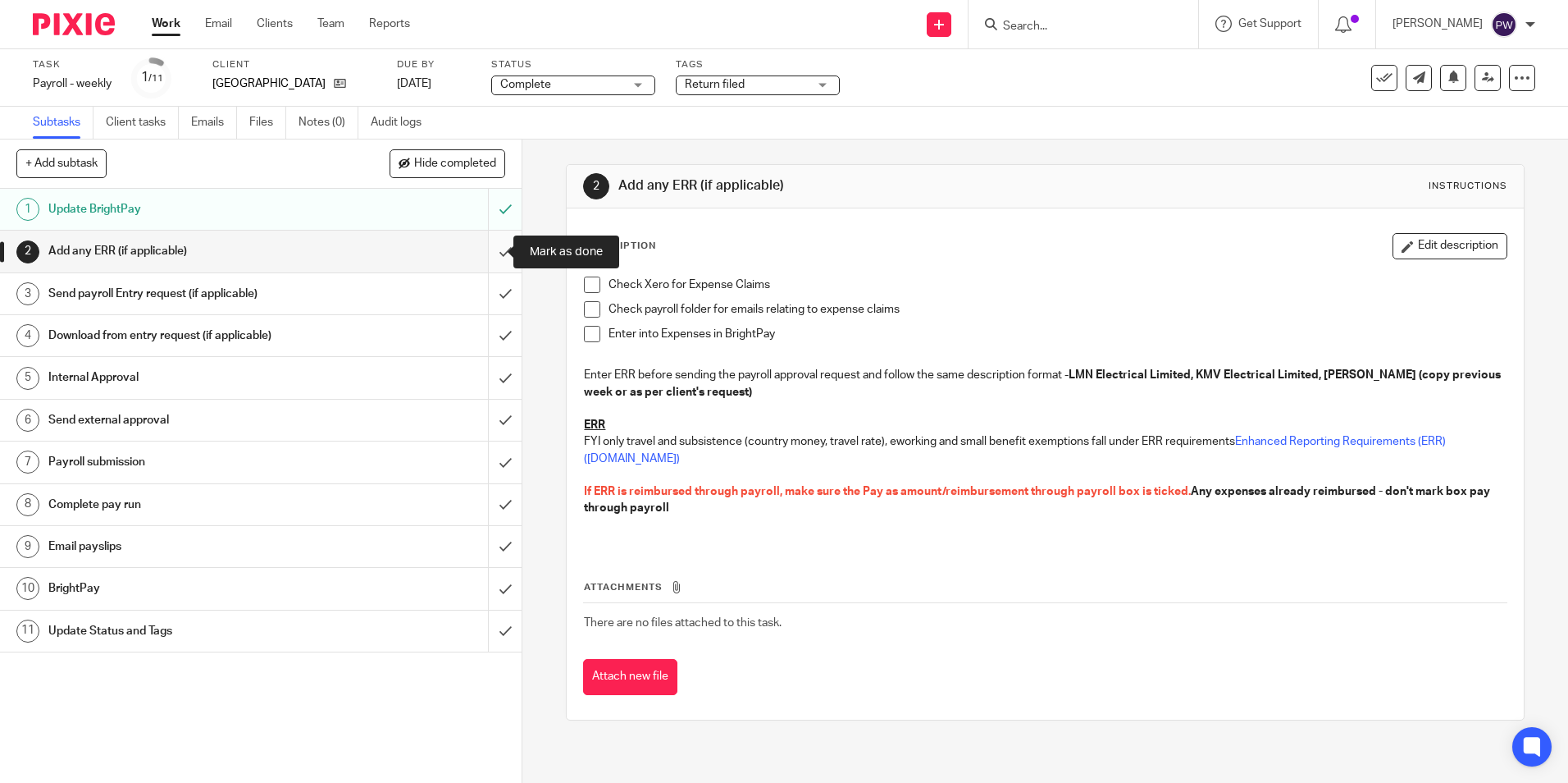
click at [495, 246] on input "submit" at bounding box center [260, 251] width 521 height 41
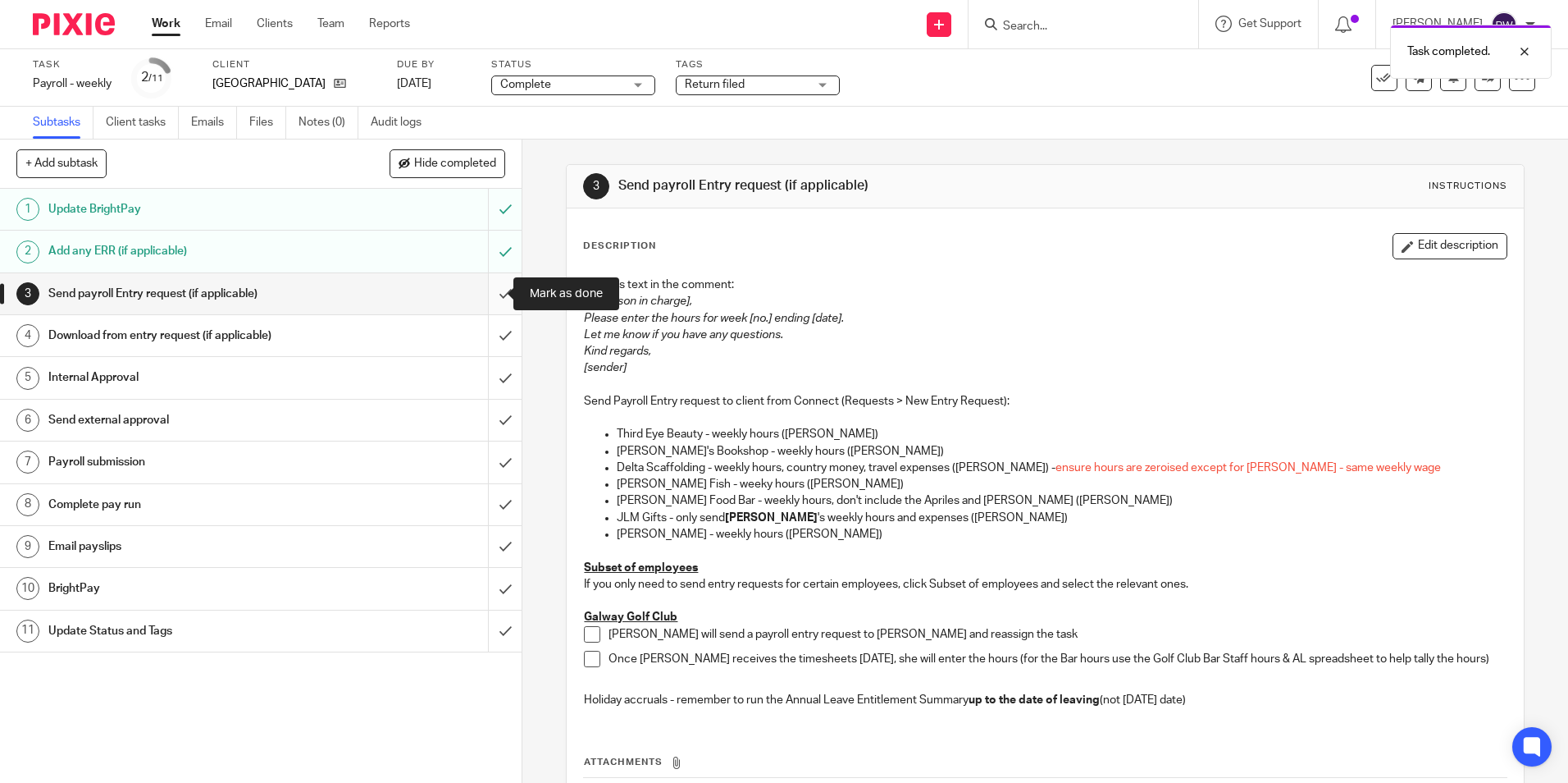
click at [495, 296] on input "submit" at bounding box center [260, 293] width 521 height 41
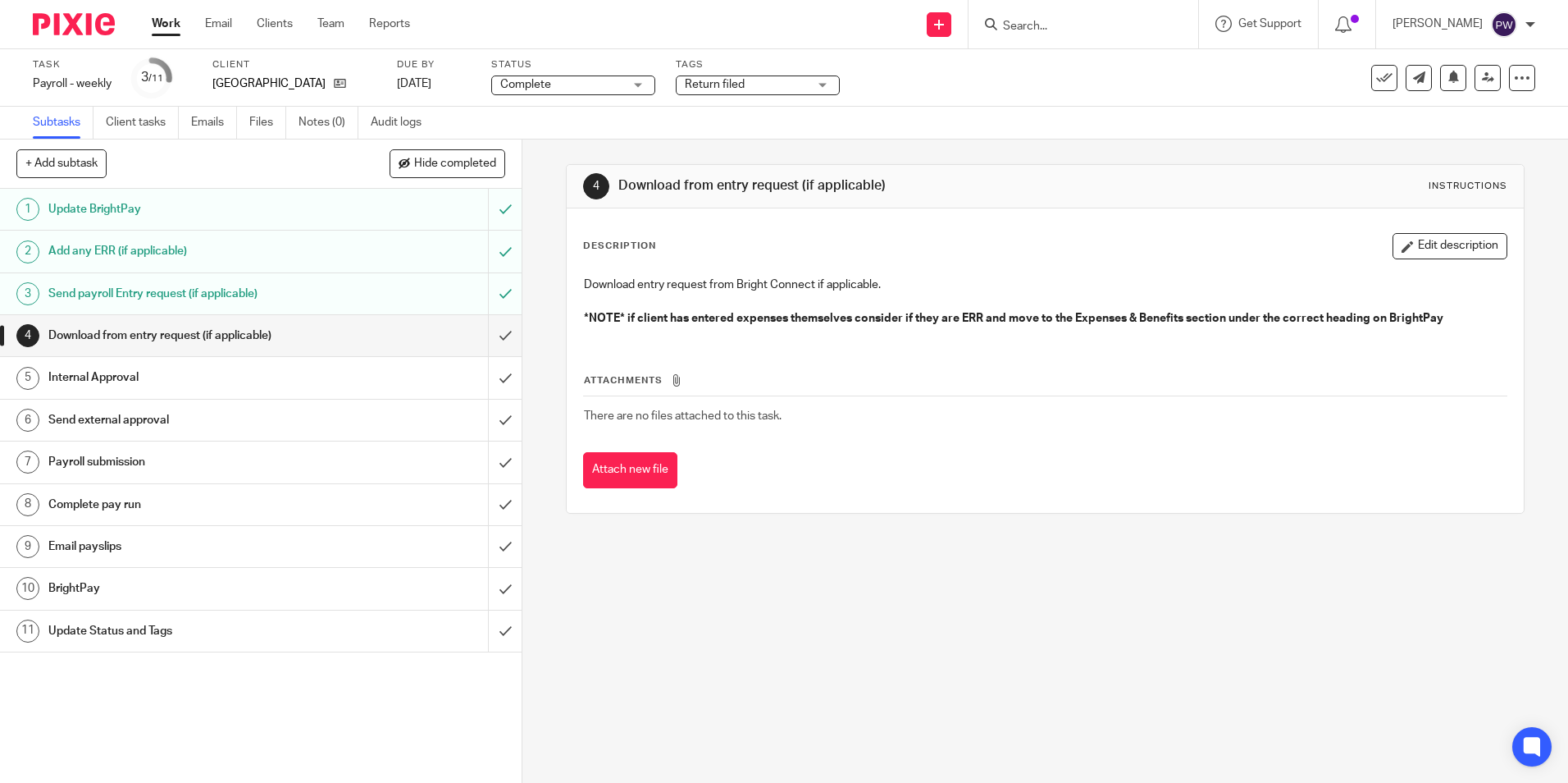
click at [489, 332] on input "submit" at bounding box center [260, 336] width 521 height 41
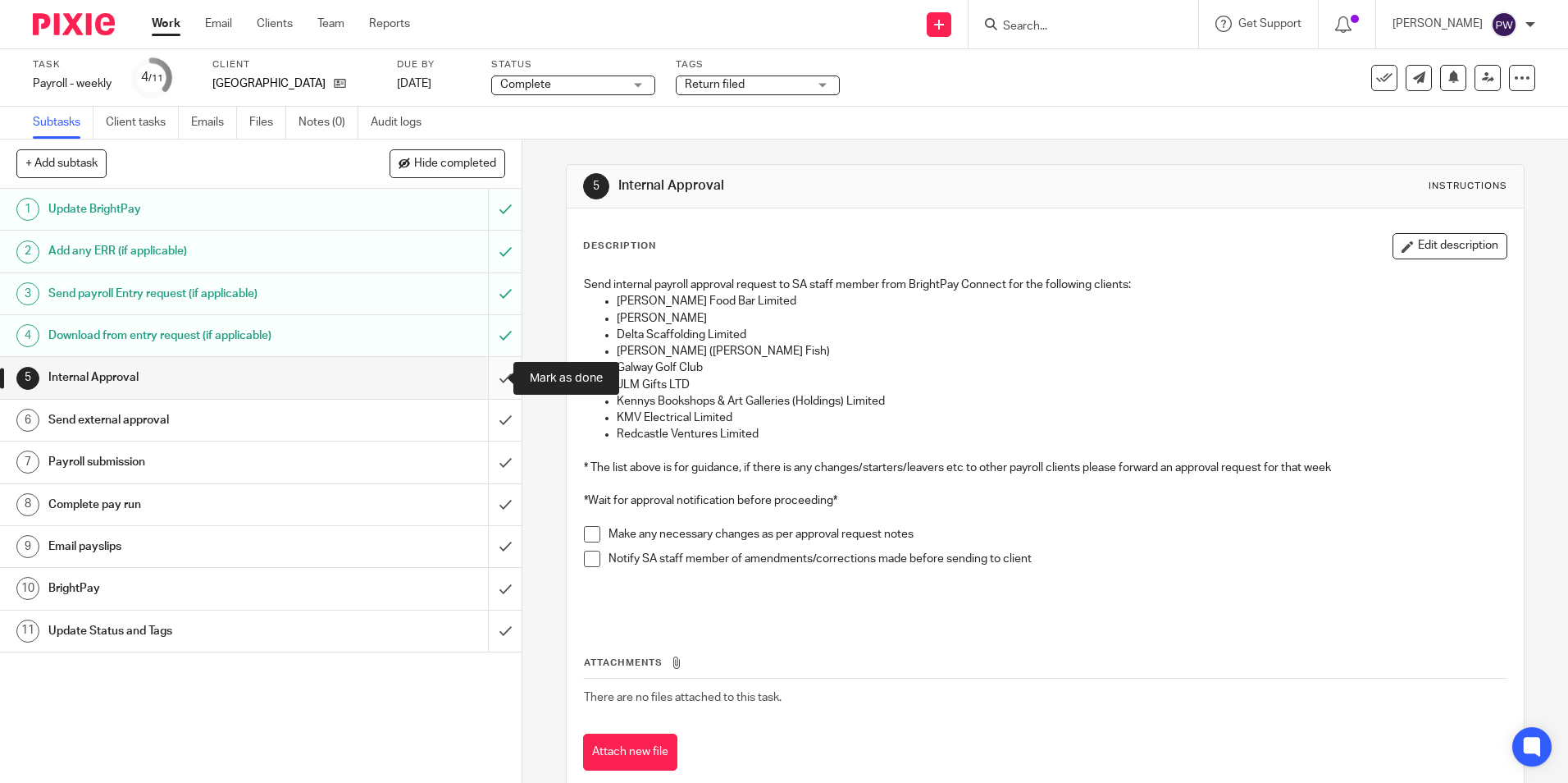
click at [492, 370] on input "submit" at bounding box center [260, 377] width 521 height 41
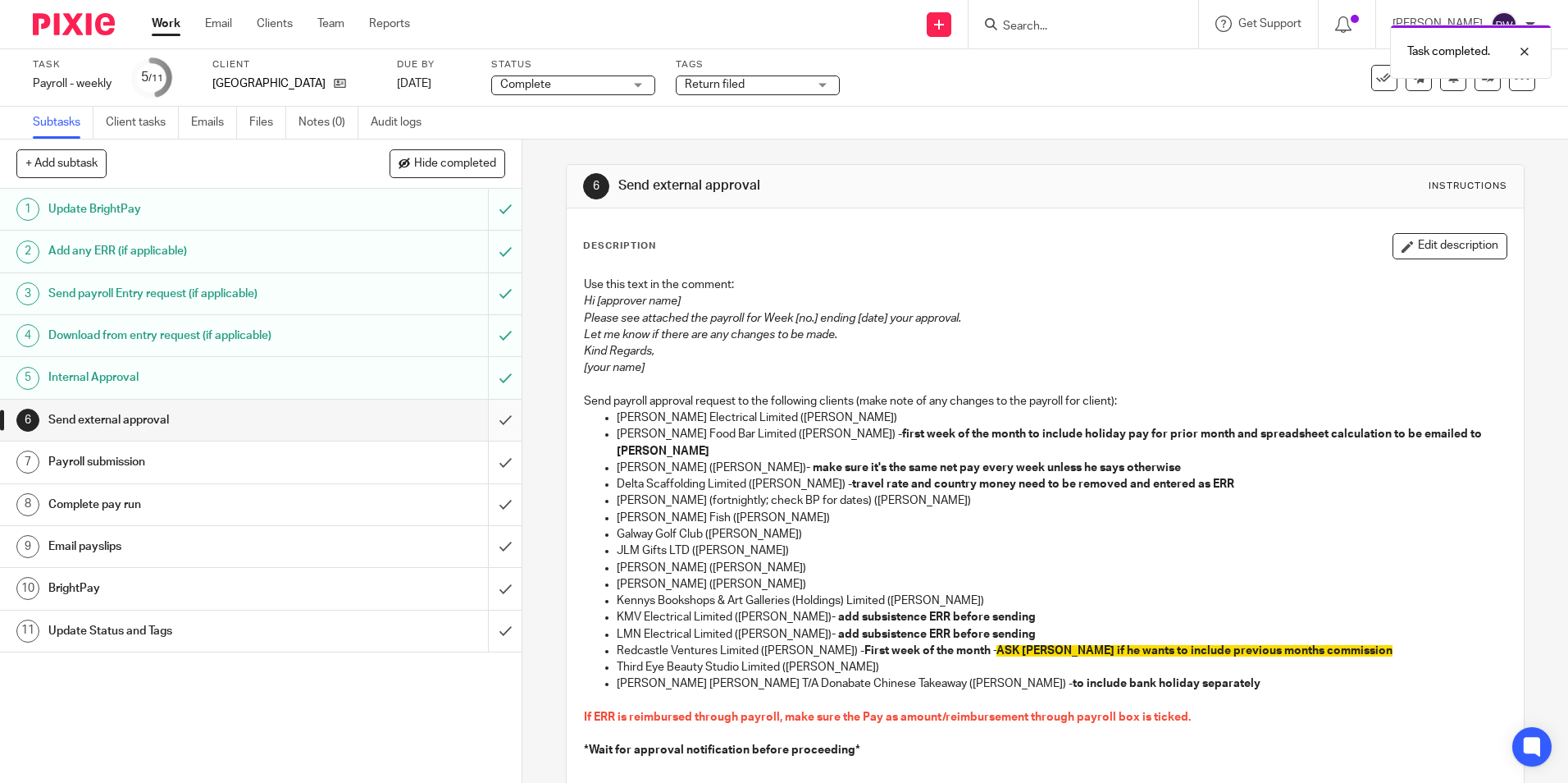
click at [490, 423] on input "submit" at bounding box center [260, 420] width 521 height 41
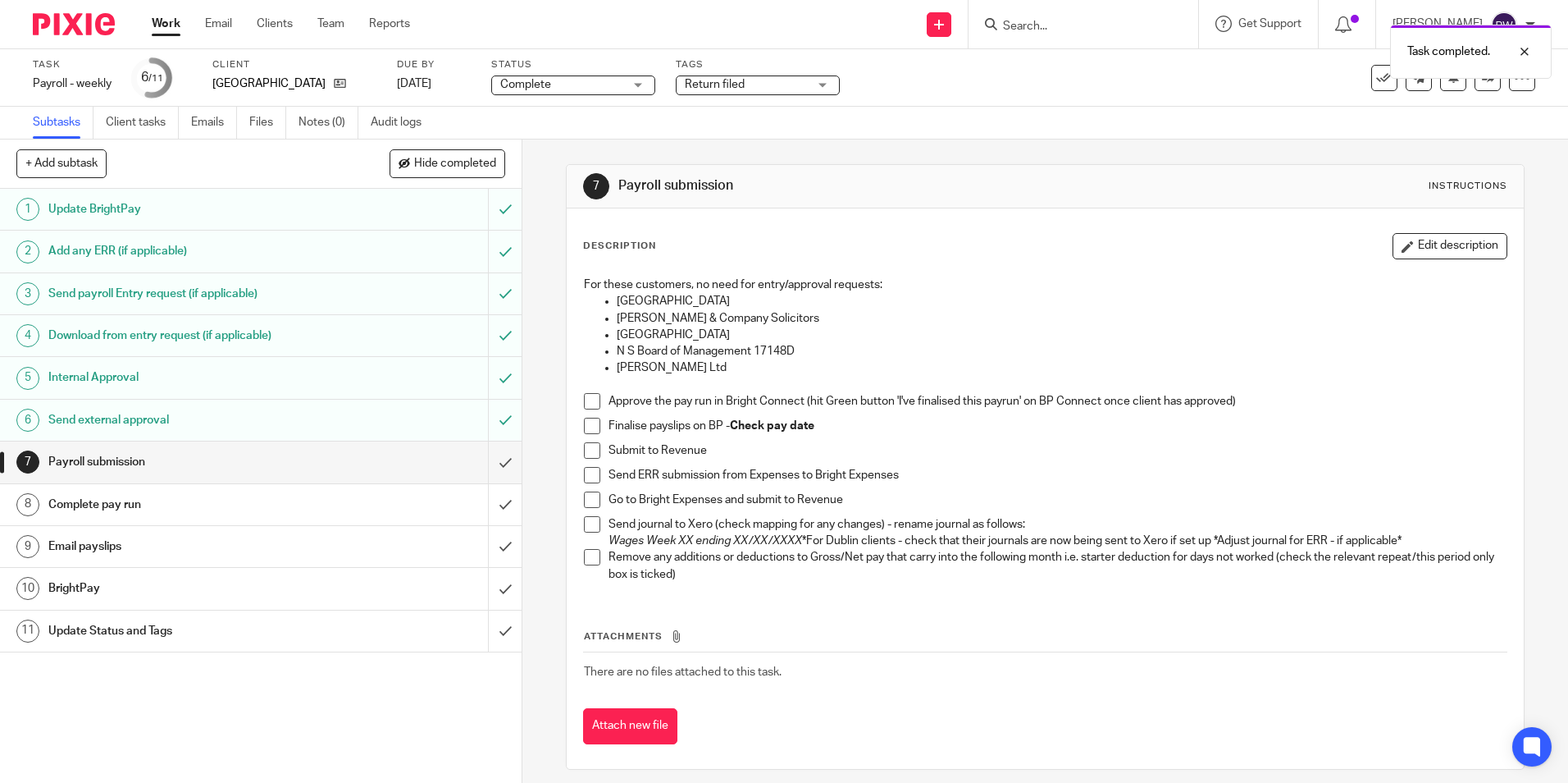
click at [589, 399] on span at bounding box center [592, 401] width 17 height 17
click at [584, 423] on span at bounding box center [592, 425] width 17 height 17
click at [590, 451] on span at bounding box center [592, 450] width 17 height 17
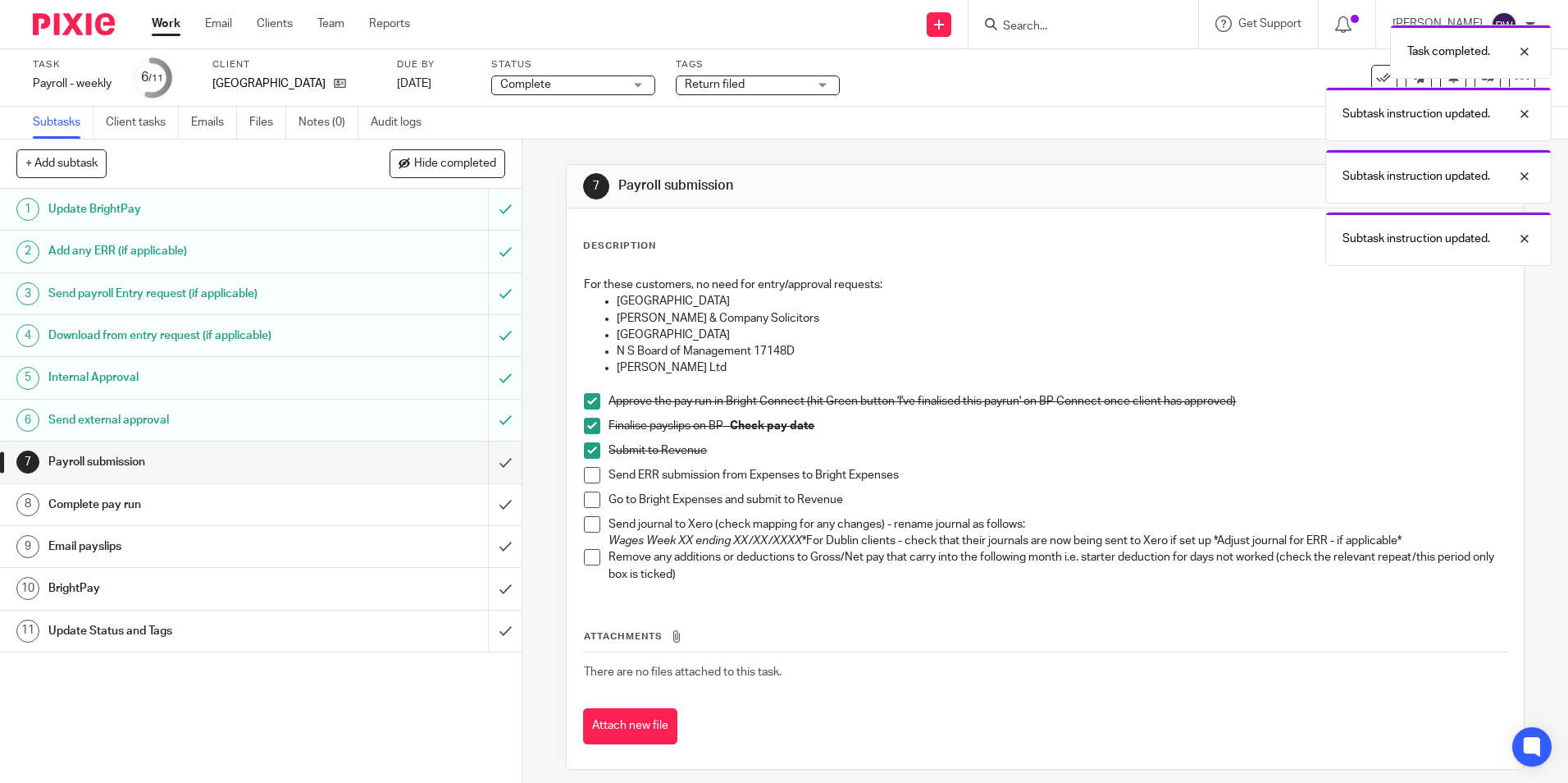
click at [585, 475] on span at bounding box center [592, 475] width 17 height 17
click at [588, 505] on span at bounding box center [592, 500] width 17 height 17
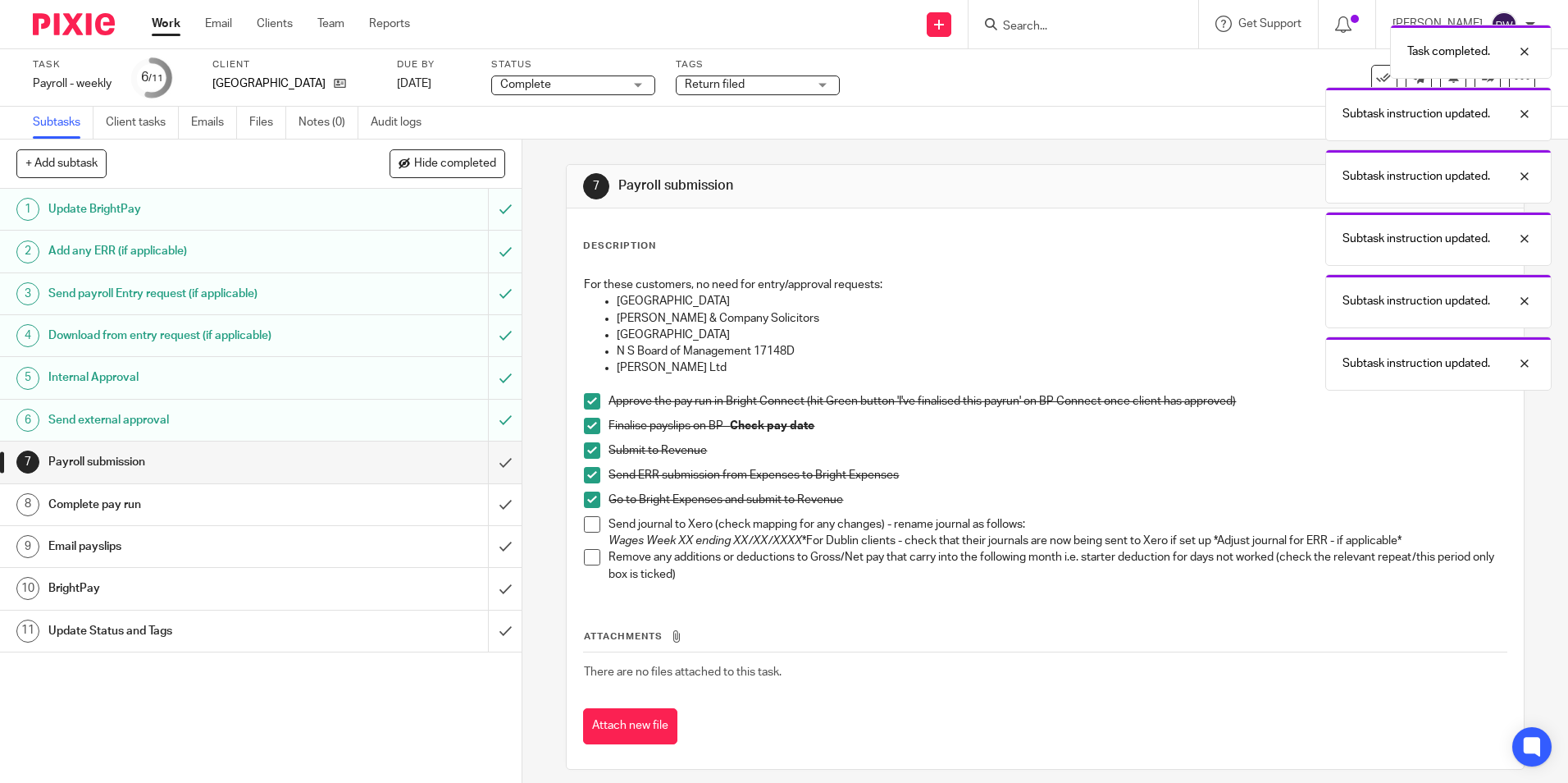
click at [584, 522] on span at bounding box center [592, 524] width 17 height 17
click at [592, 555] on span at bounding box center [592, 557] width 17 height 17
click at [489, 465] on input "submit" at bounding box center [260, 461] width 521 height 41
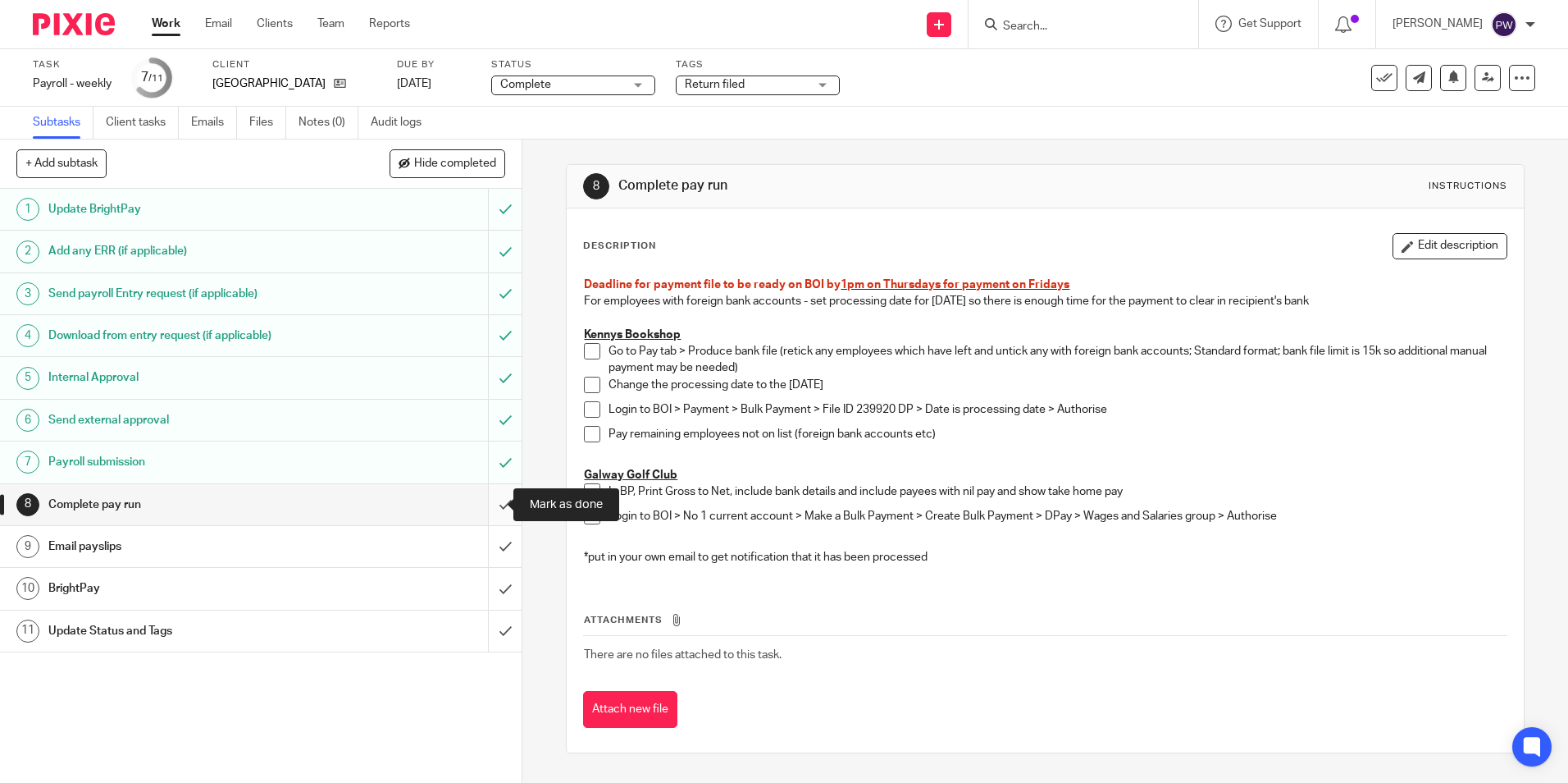
click at [487, 506] on input "submit" at bounding box center [260, 505] width 521 height 41
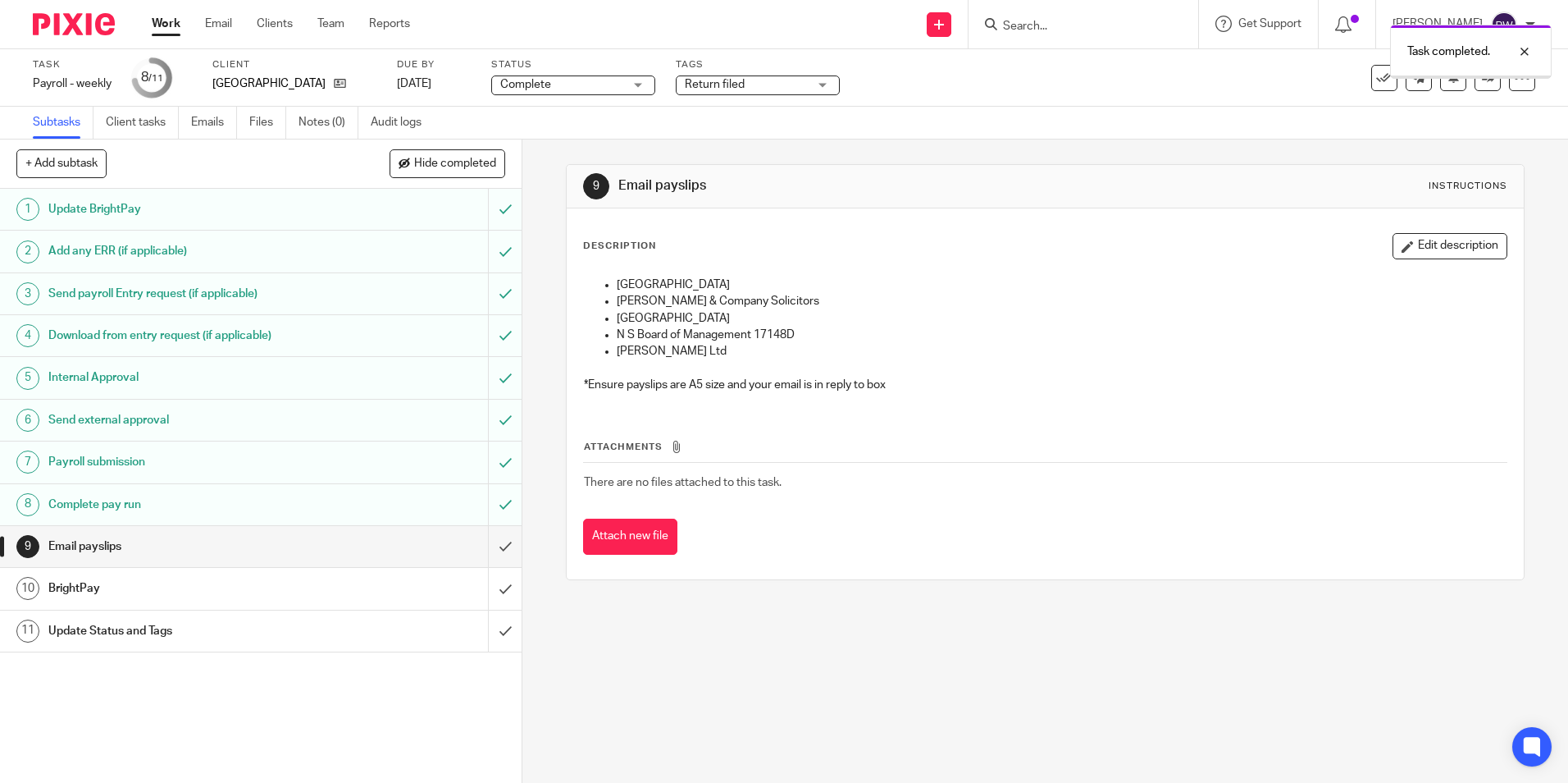
click at [490, 540] on input "submit" at bounding box center [260, 547] width 521 height 41
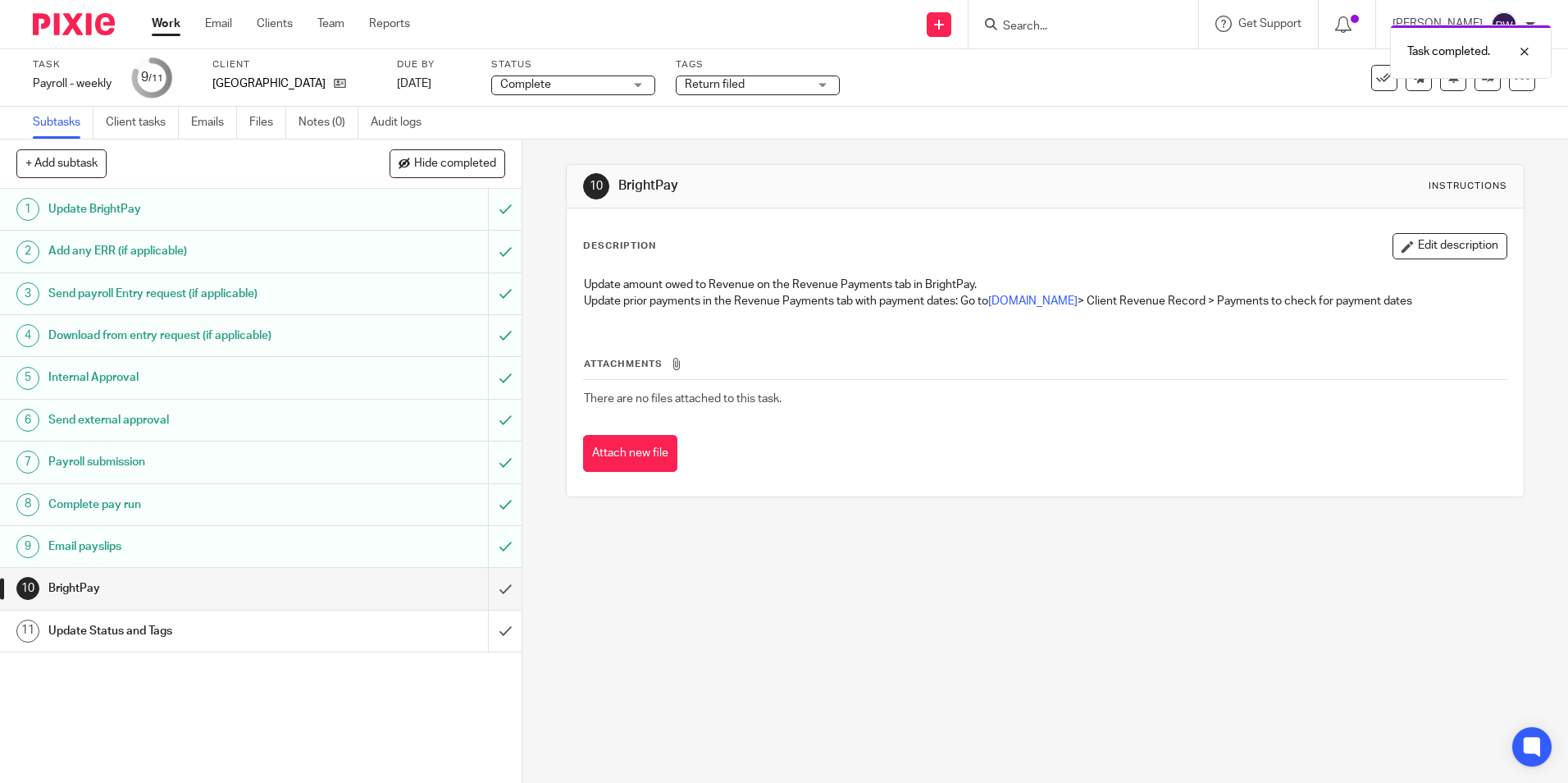
click at [486, 584] on input "submit" at bounding box center [260, 588] width 521 height 41
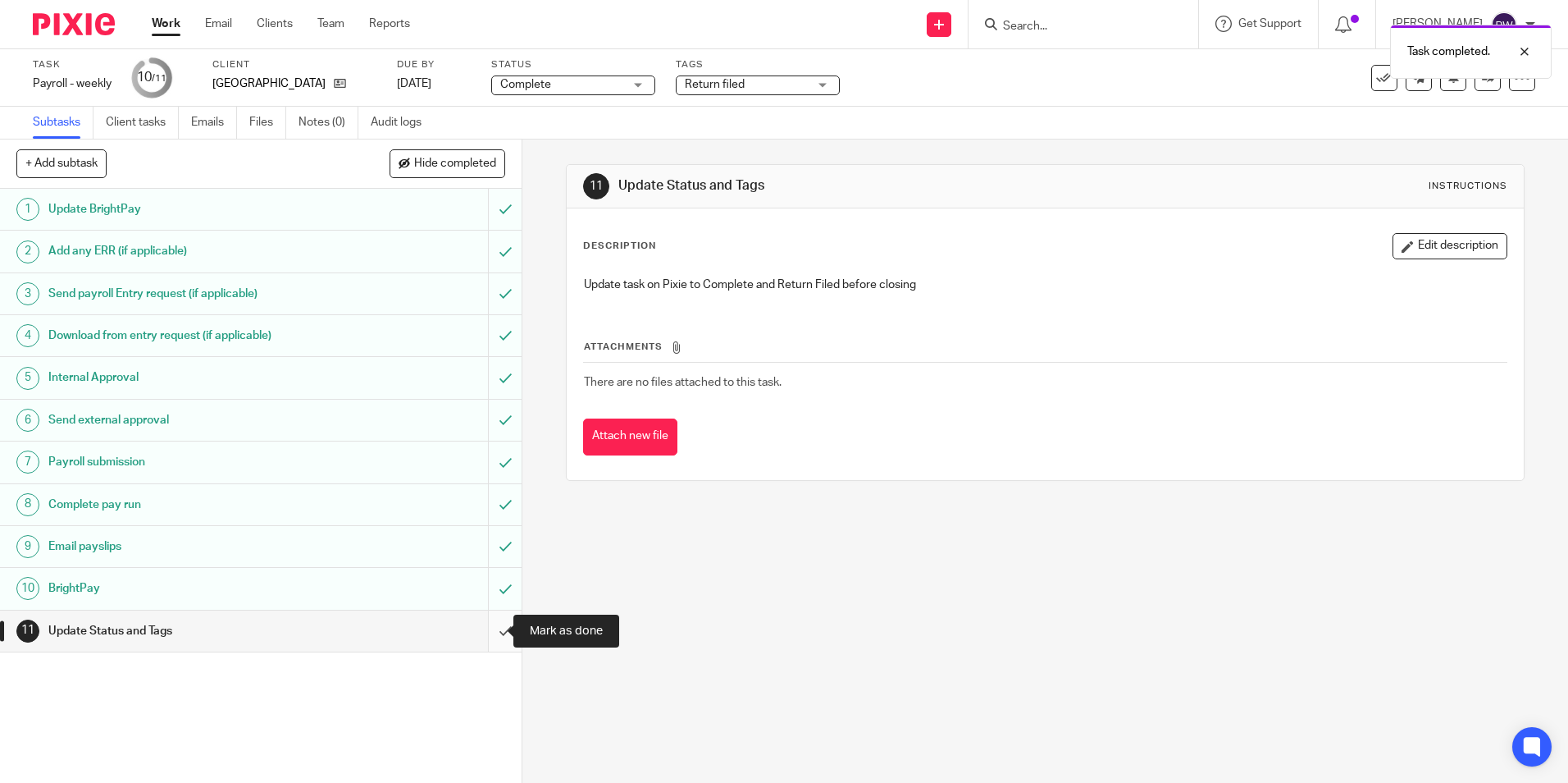
click at [488, 625] on input "submit" at bounding box center [260, 631] width 521 height 41
